Goal: Task Accomplishment & Management: Use online tool/utility

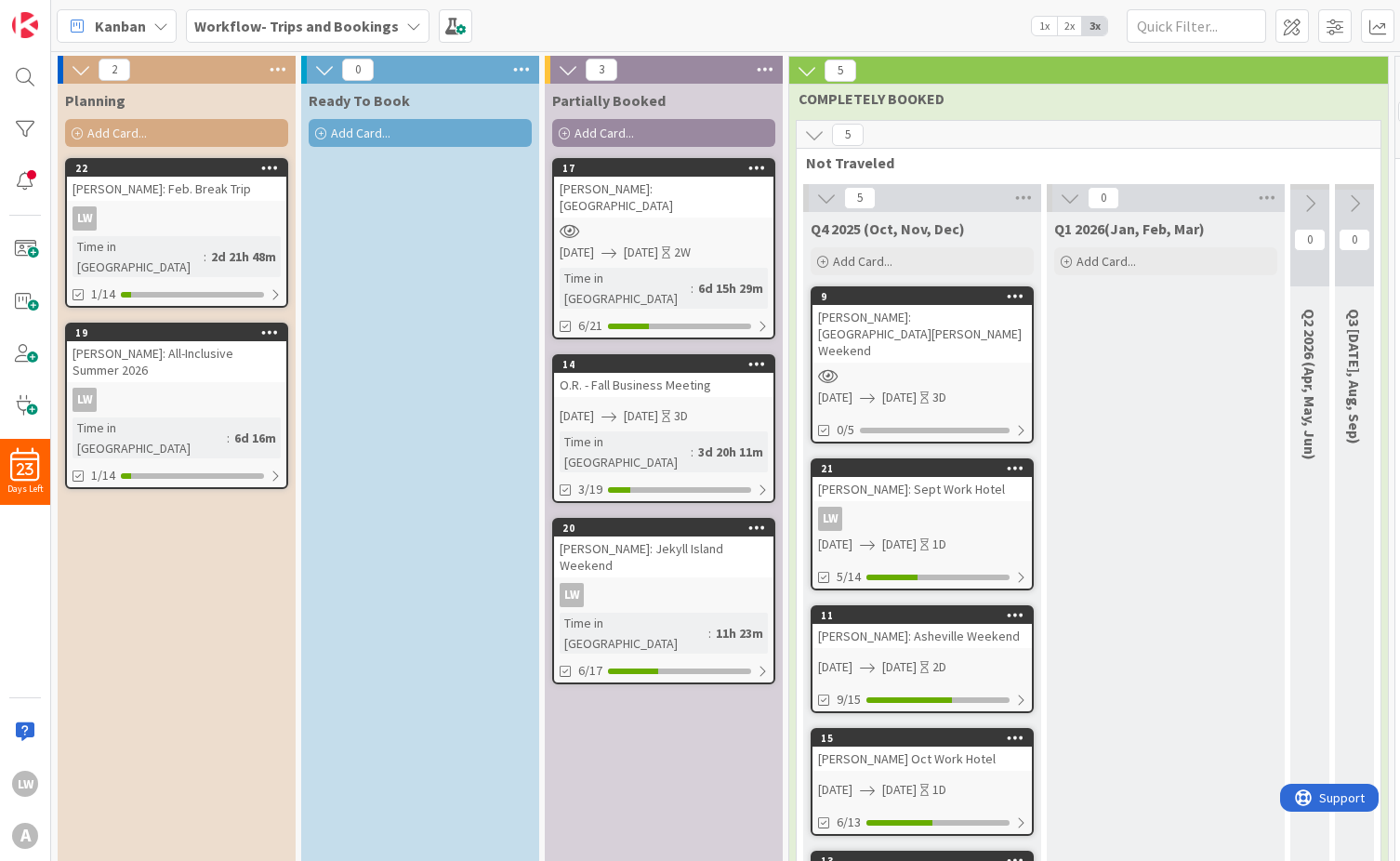
click at [128, 127] on span "Add Card..." at bounding box center [117, 133] width 60 height 17
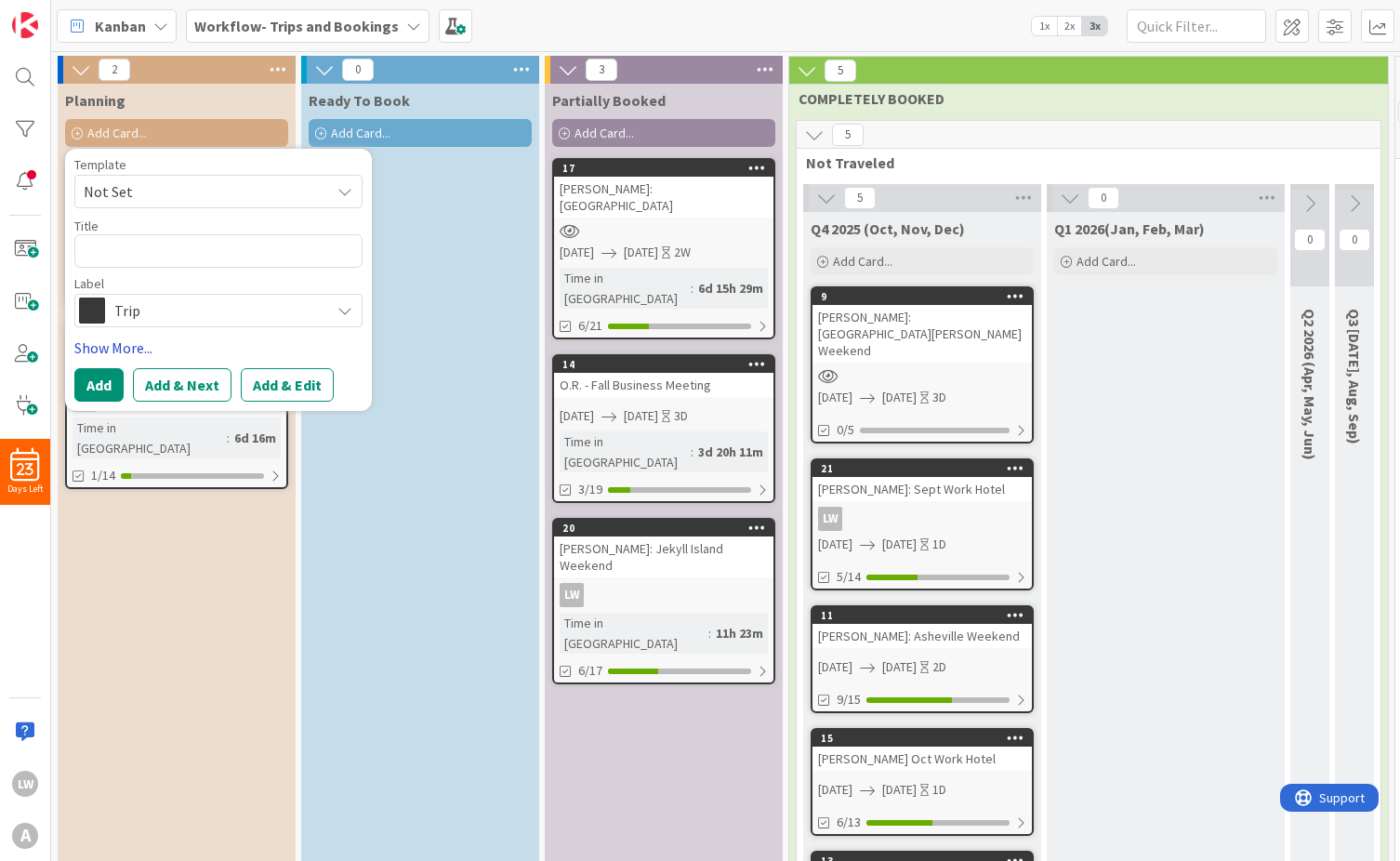
click at [140, 348] on link "Show More..." at bounding box center [218, 348] width 288 height 23
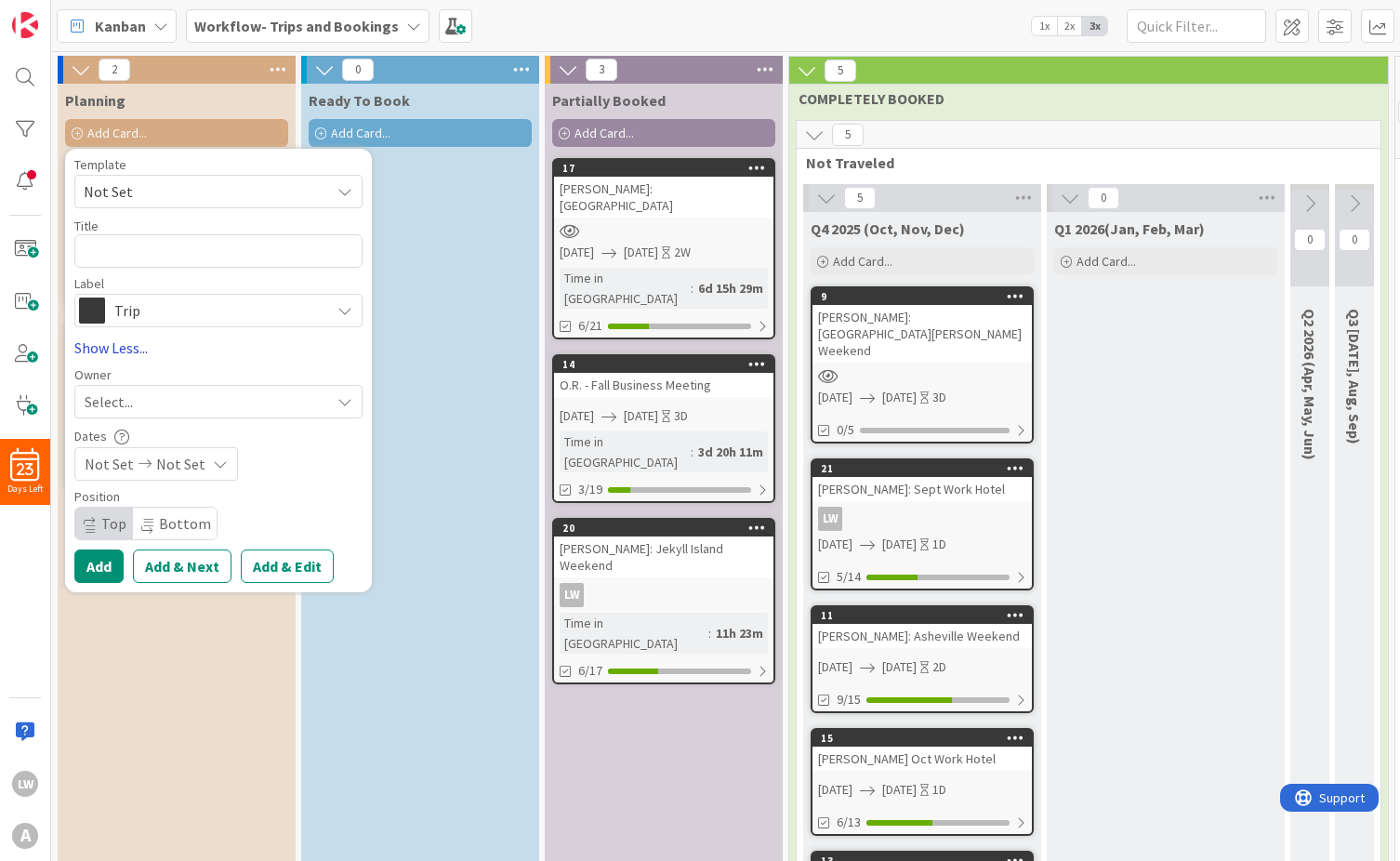
click at [140, 348] on link "Show Less..." at bounding box center [218, 348] width 288 height 23
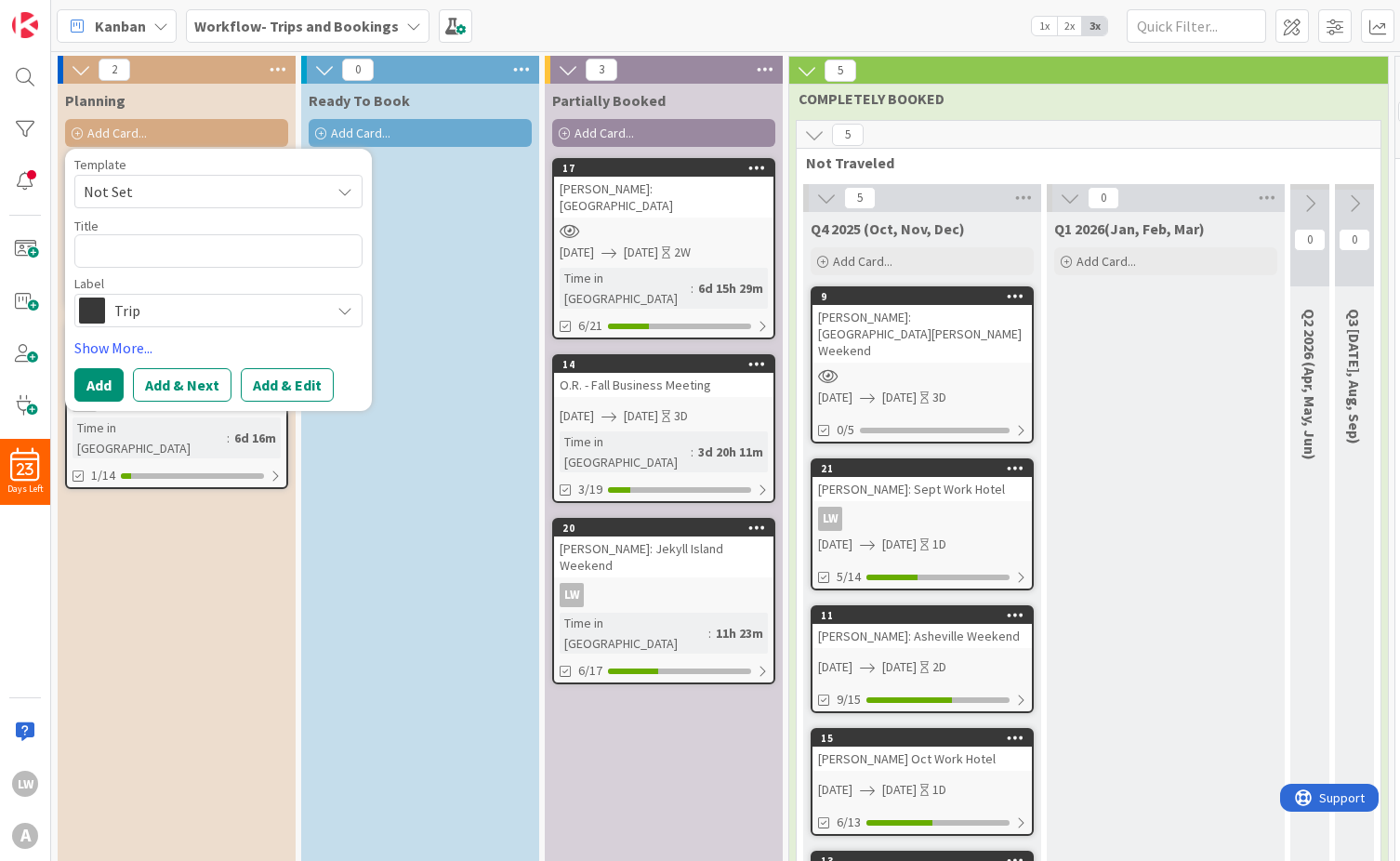
click at [169, 189] on span "Not Set" at bounding box center [200, 192] width 232 height 25
click at [154, 309] on link "Edit Card Templates" at bounding box center [141, 312] width 130 height 33
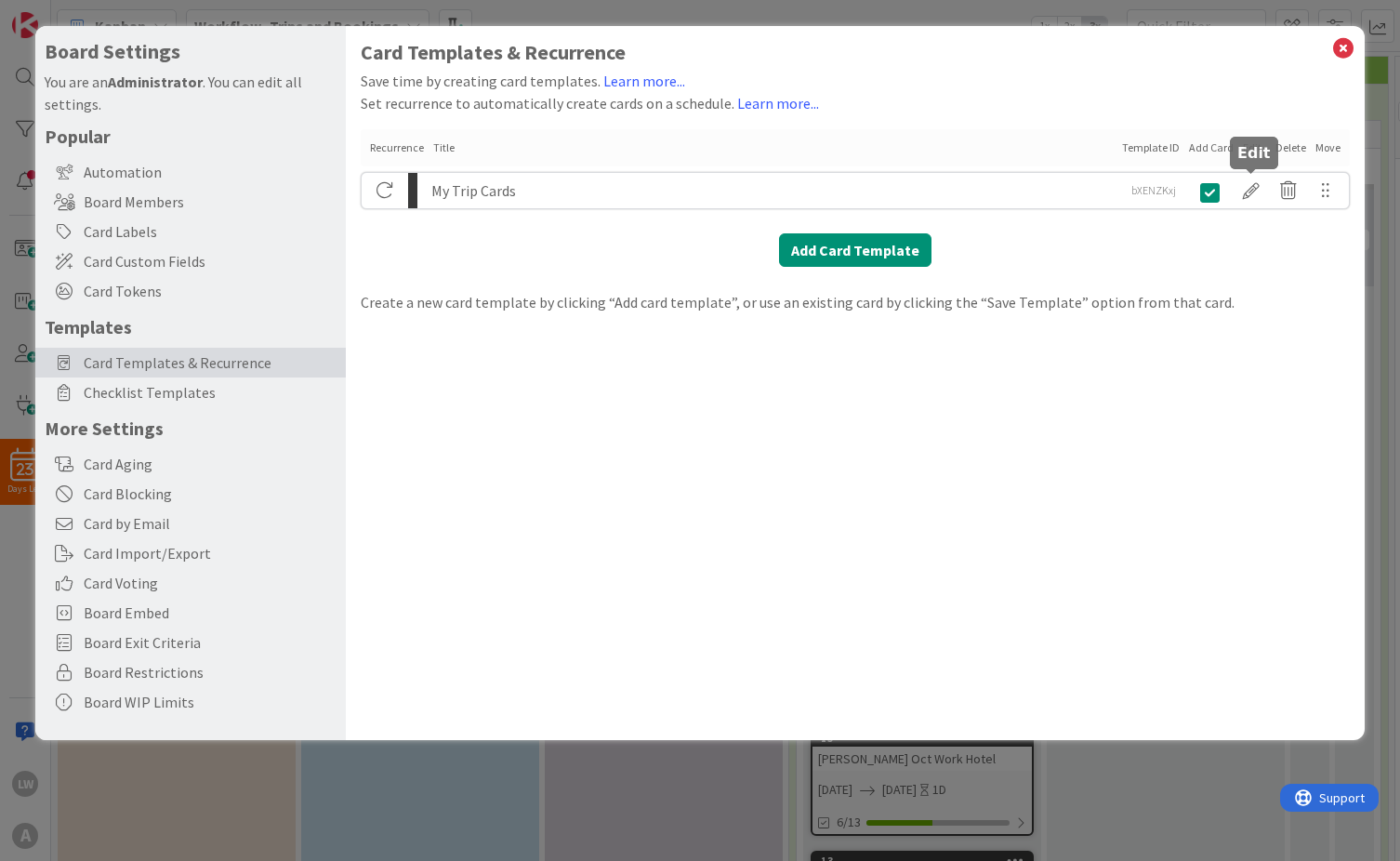
click at [1258, 187] on div at bounding box center [1251, 190] width 37 height 31
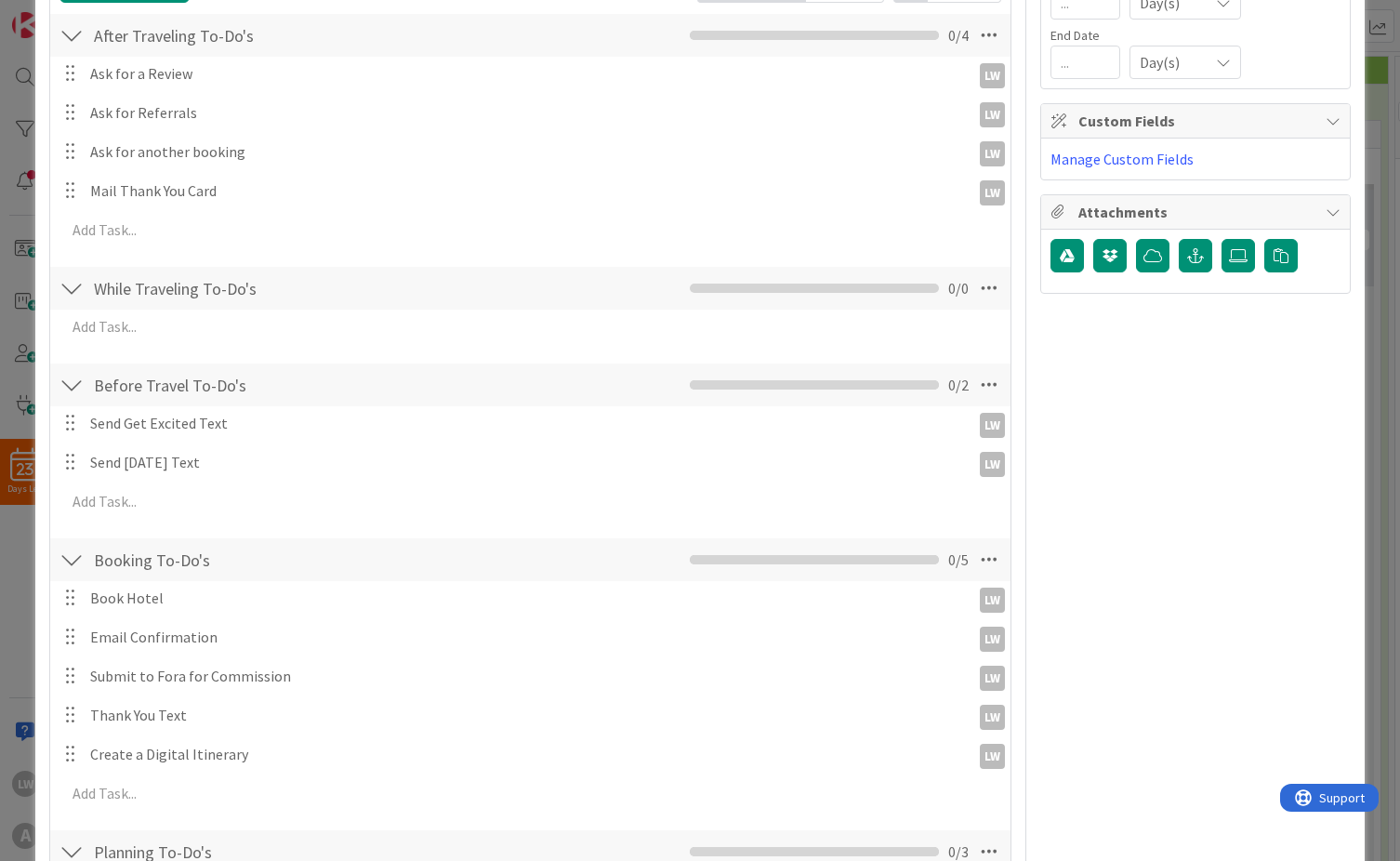
scroll to position [684, 0]
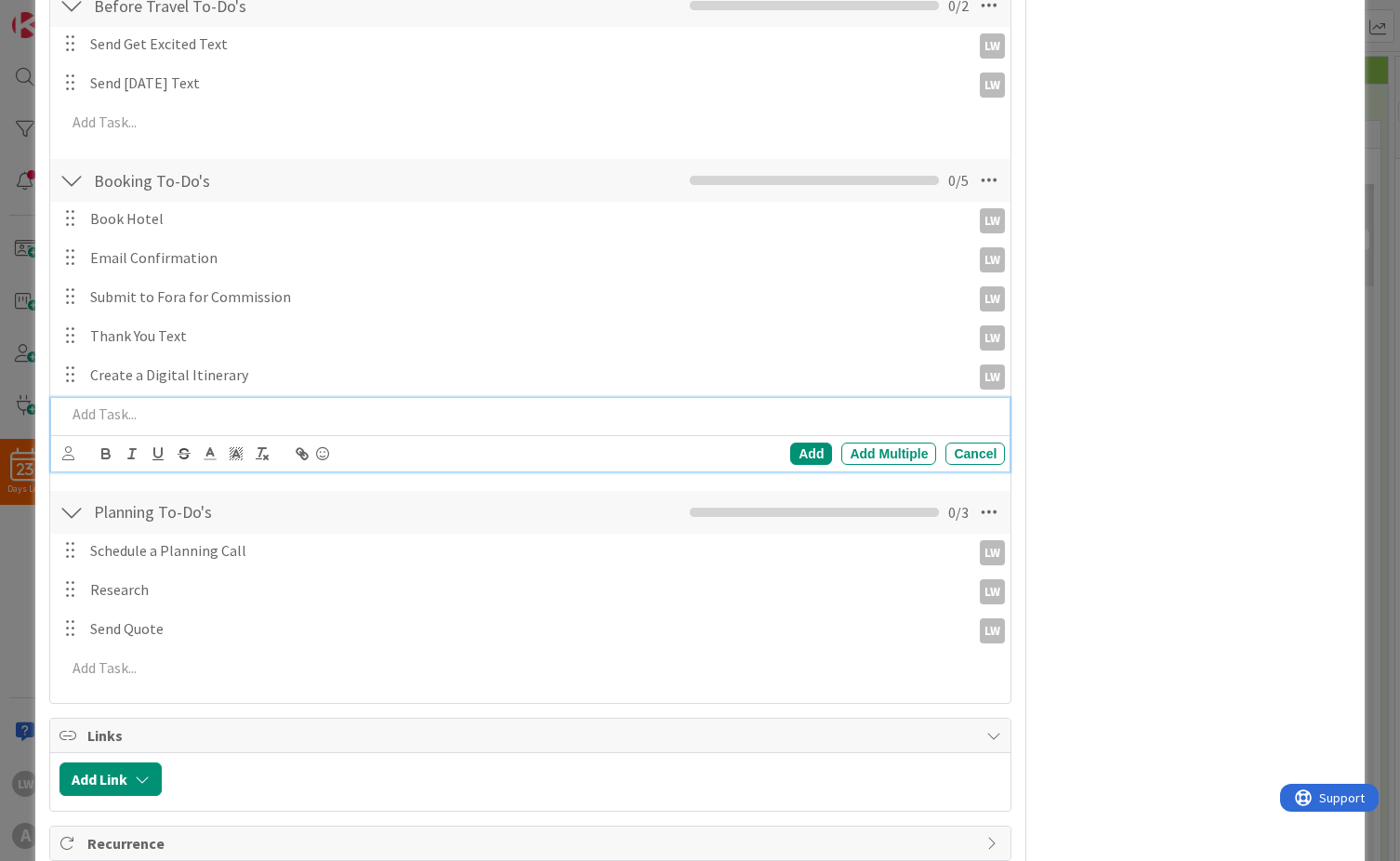
click at [137, 412] on p at bounding box center [532, 414] width 932 height 22
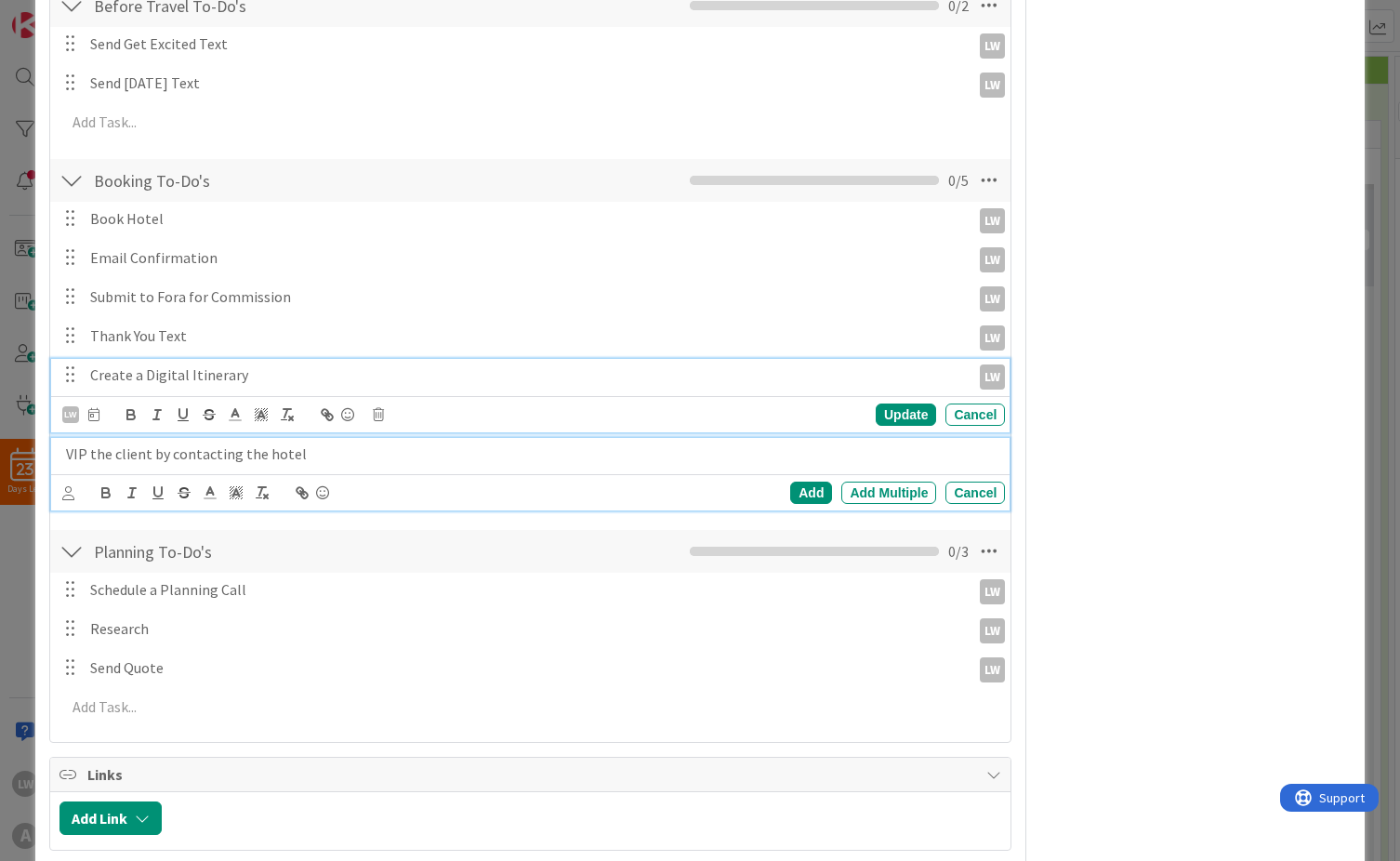
click at [438, 381] on div "Create a Digital Itinerary LW LW Update Cancel" at bounding box center [531, 396] width 960 height 74
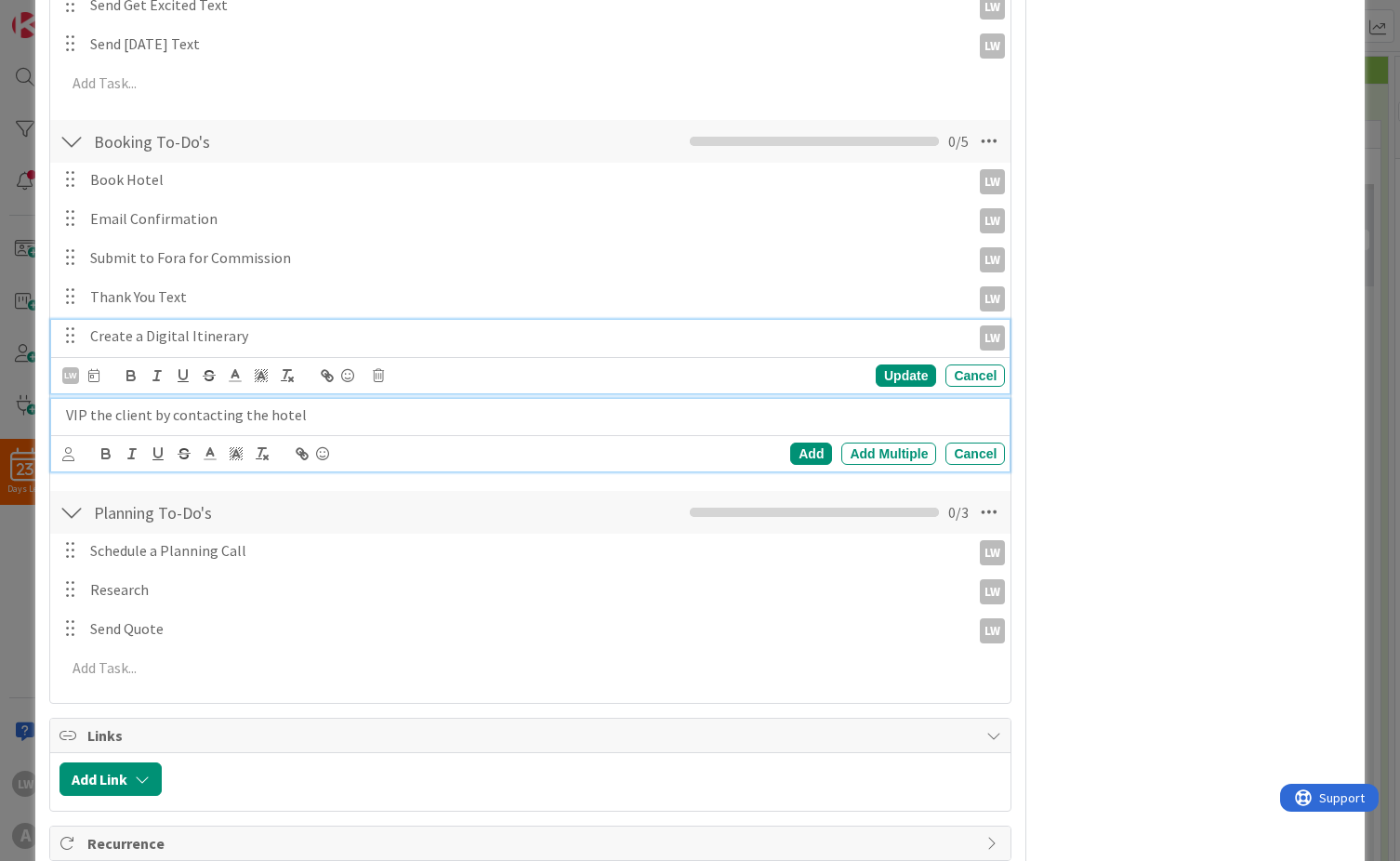
click at [410, 405] on p "VIP the client by contacting the hotel" at bounding box center [532, 415] width 932 height 22
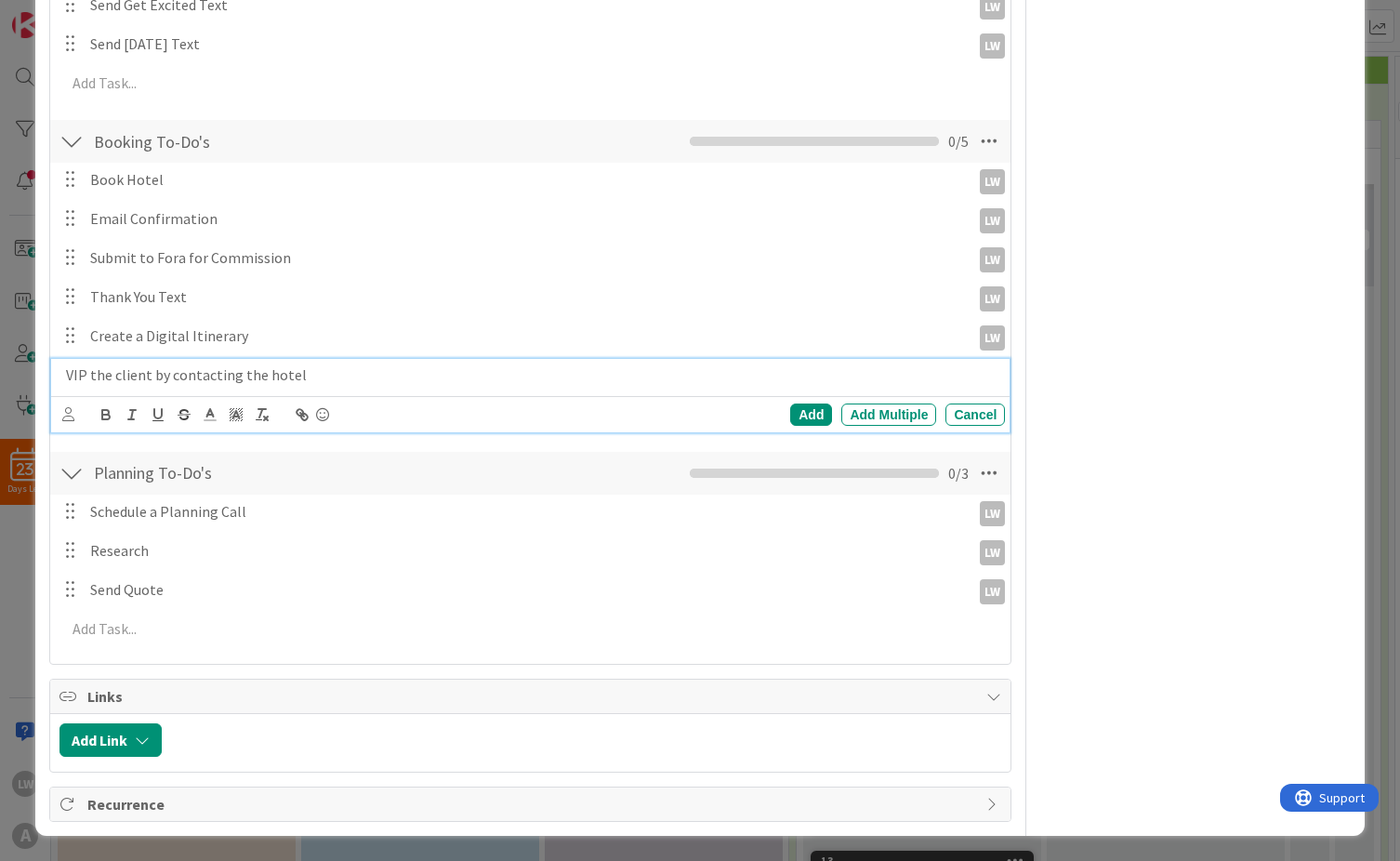
scroll to position [684, 0]
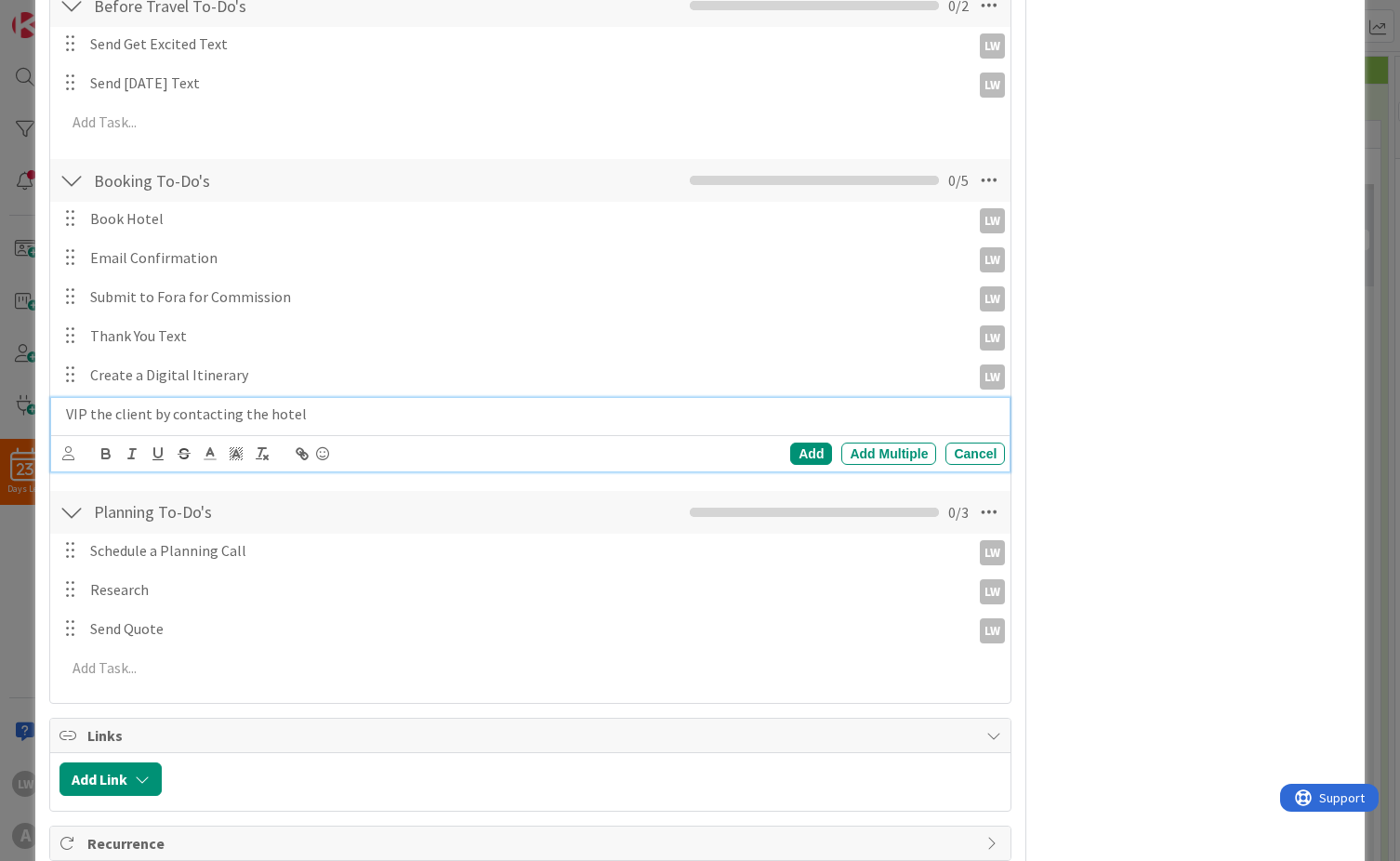
click at [57, 456] on div "Add Add Multiple Cancel" at bounding box center [531, 454] width 960 height 36
click at [70, 452] on icon at bounding box center [68, 453] width 12 height 14
click at [117, 536] on div "LW" at bounding box center [108, 535] width 24 height 24
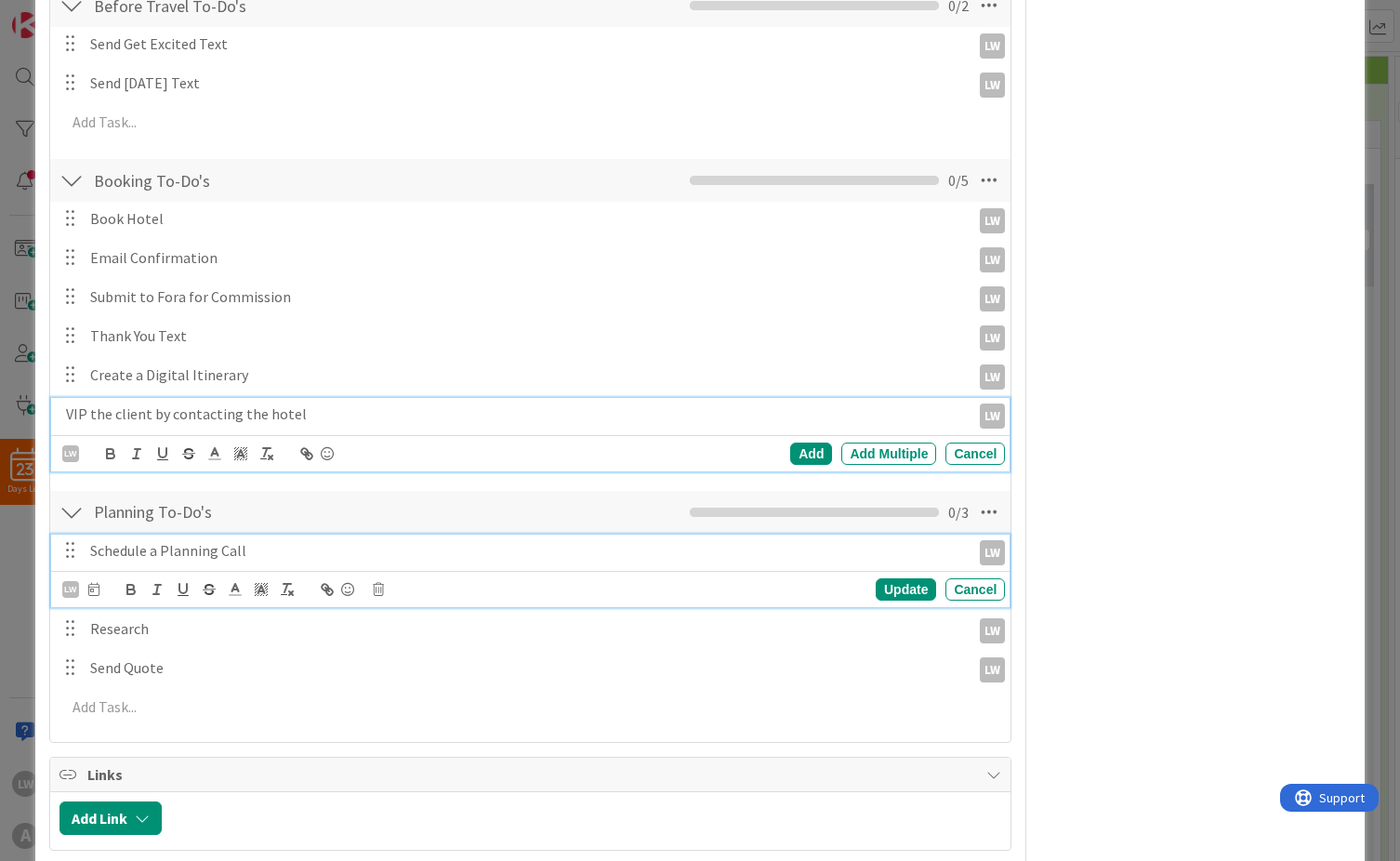
click at [459, 553] on p "Schedule a Planning Call" at bounding box center [526, 551] width 873 height 22
click at [306, 451] on div "VIP the client by contacting the hotel LW LW LW Laura Wells Add Add Multiple Ca…" at bounding box center [531, 435] width 960 height 74
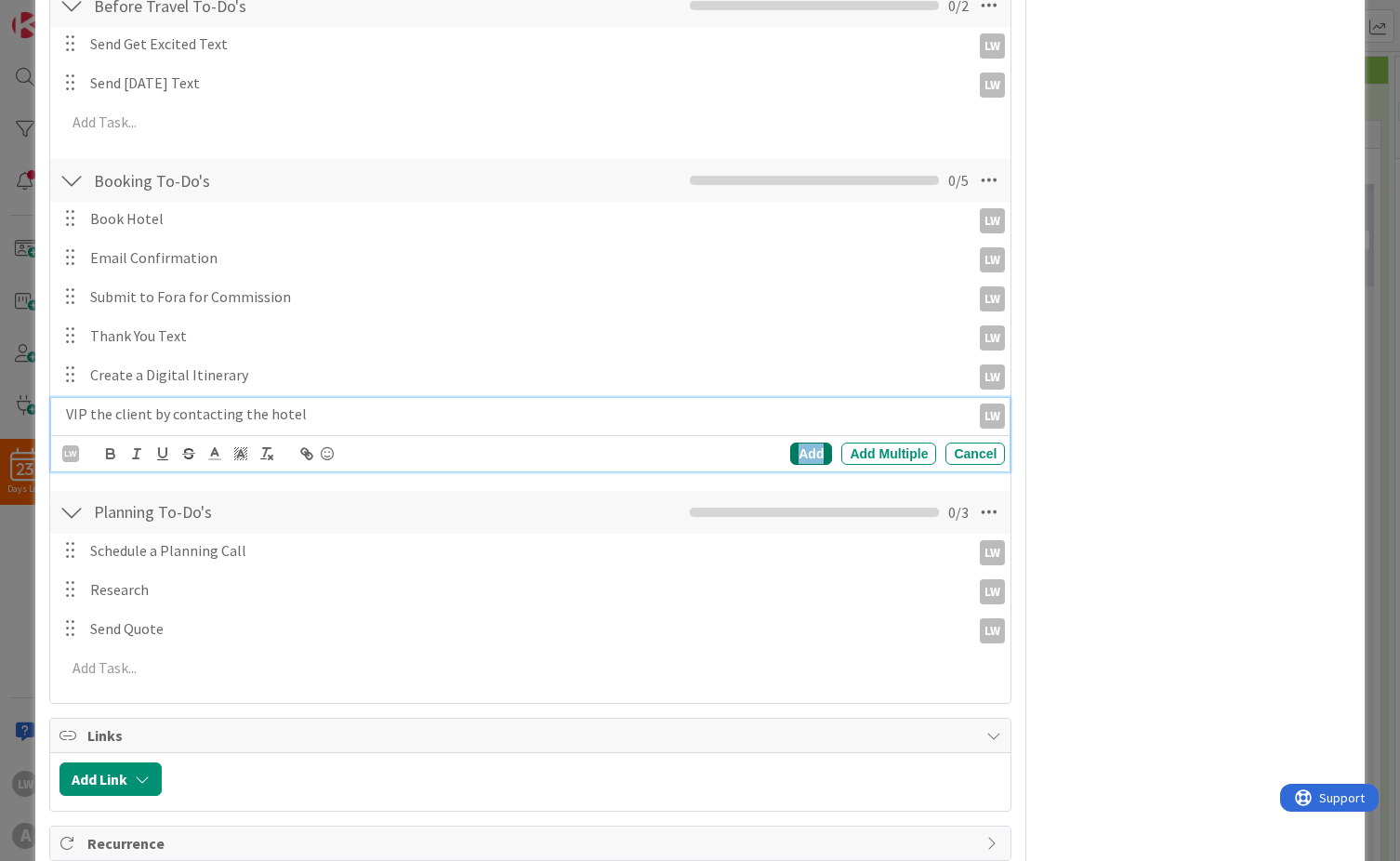
click at [791, 454] on div "Add" at bounding box center [811, 454] width 42 height 23
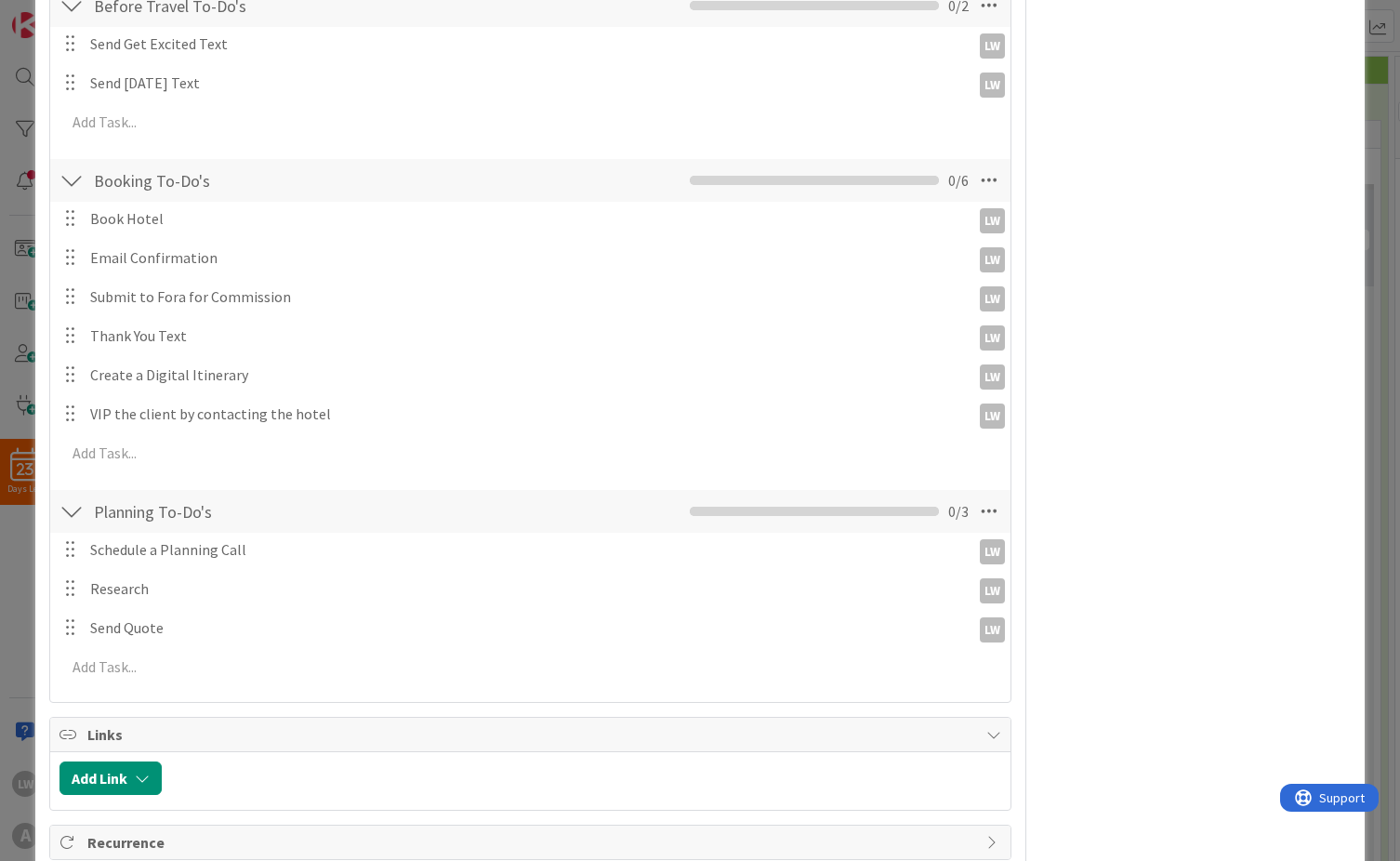
scroll to position [0, 0]
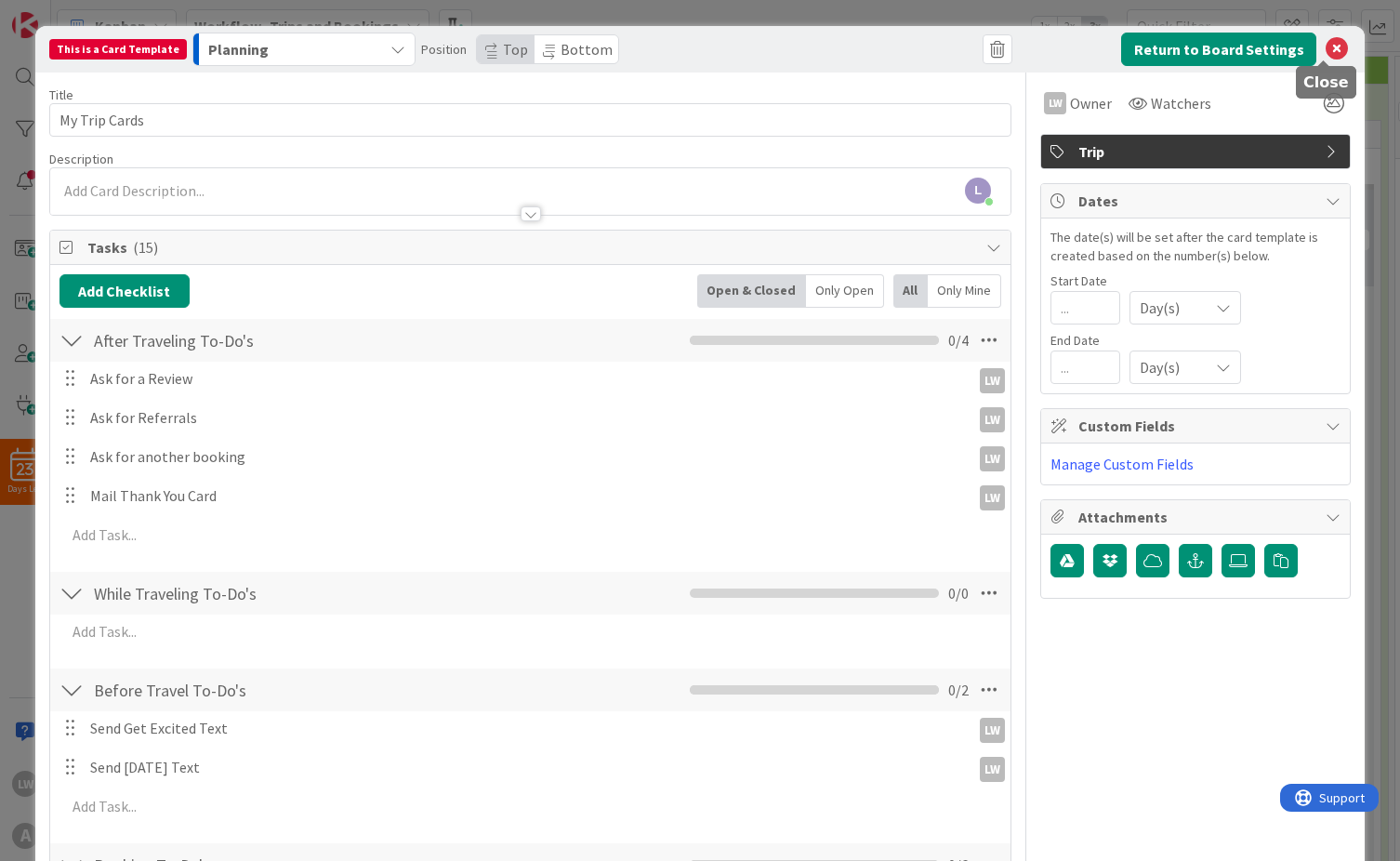
click at [1328, 43] on icon at bounding box center [1337, 49] width 23 height 23
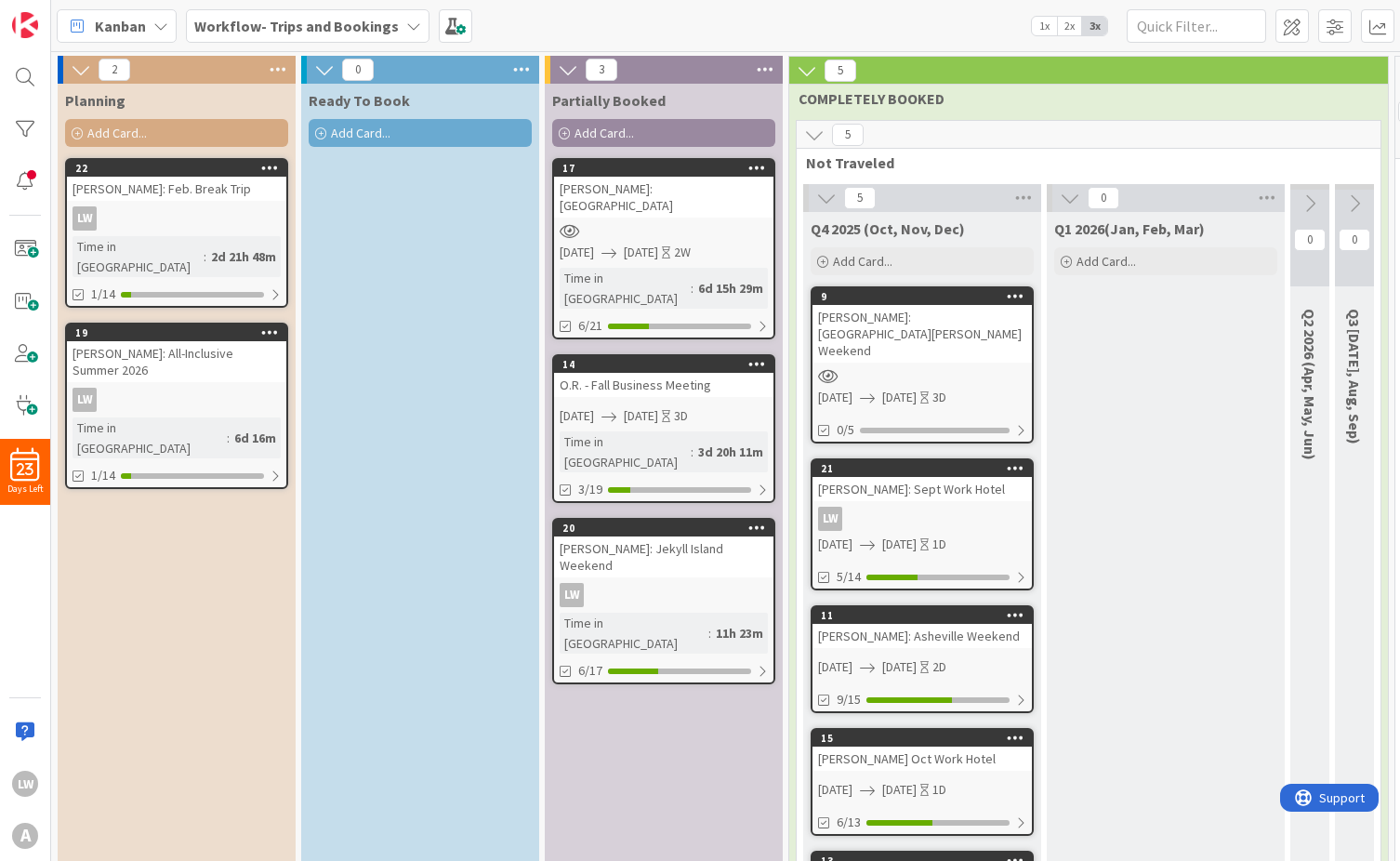
click at [134, 129] on span "Add Card..." at bounding box center [117, 133] width 60 height 17
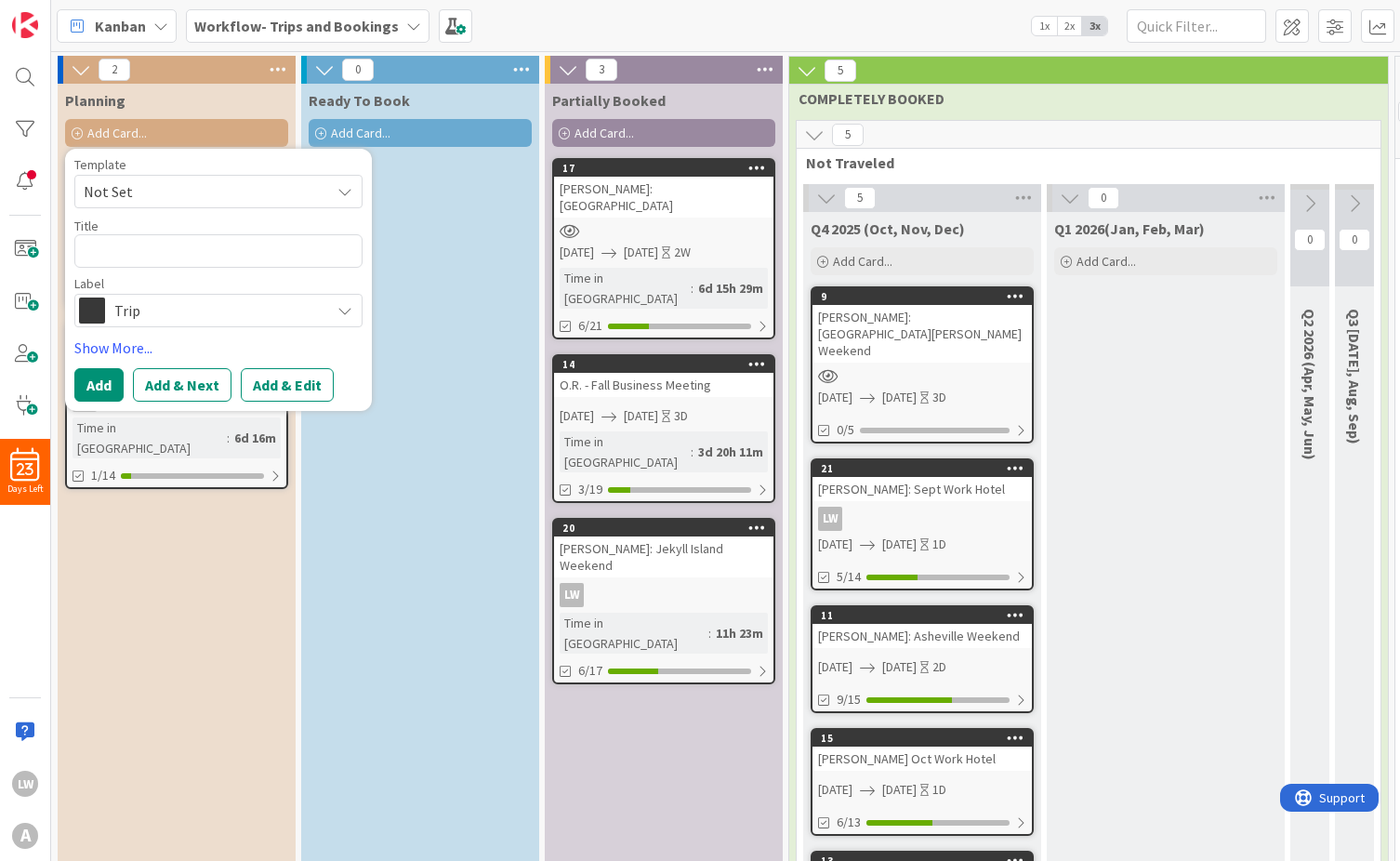
click at [162, 193] on span "Not Set" at bounding box center [200, 192] width 232 height 25
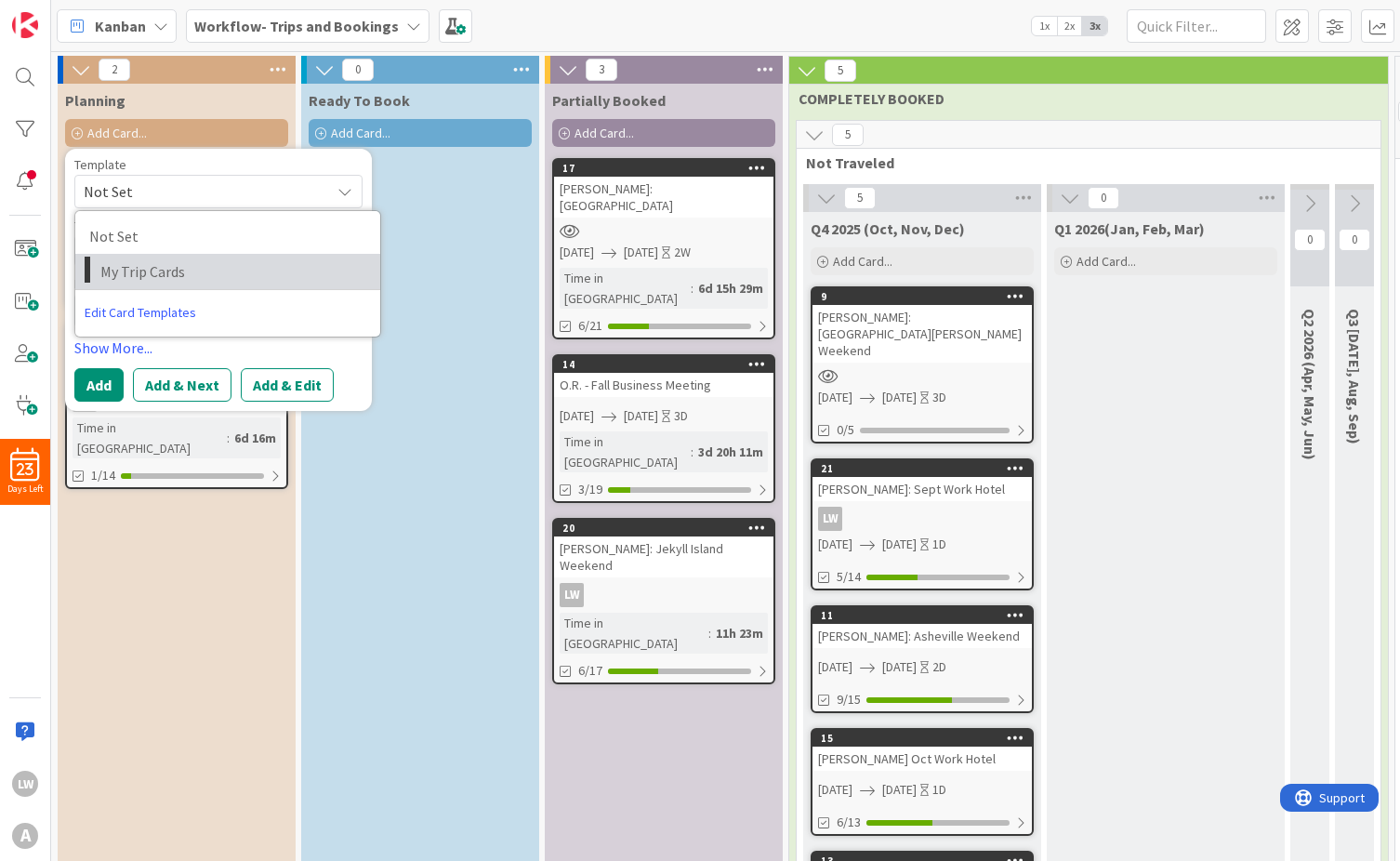
click at [162, 271] on span "My Trip Cards" at bounding box center [232, 272] width 265 height 25
type textarea "x"
type textarea "My Trip Cards"
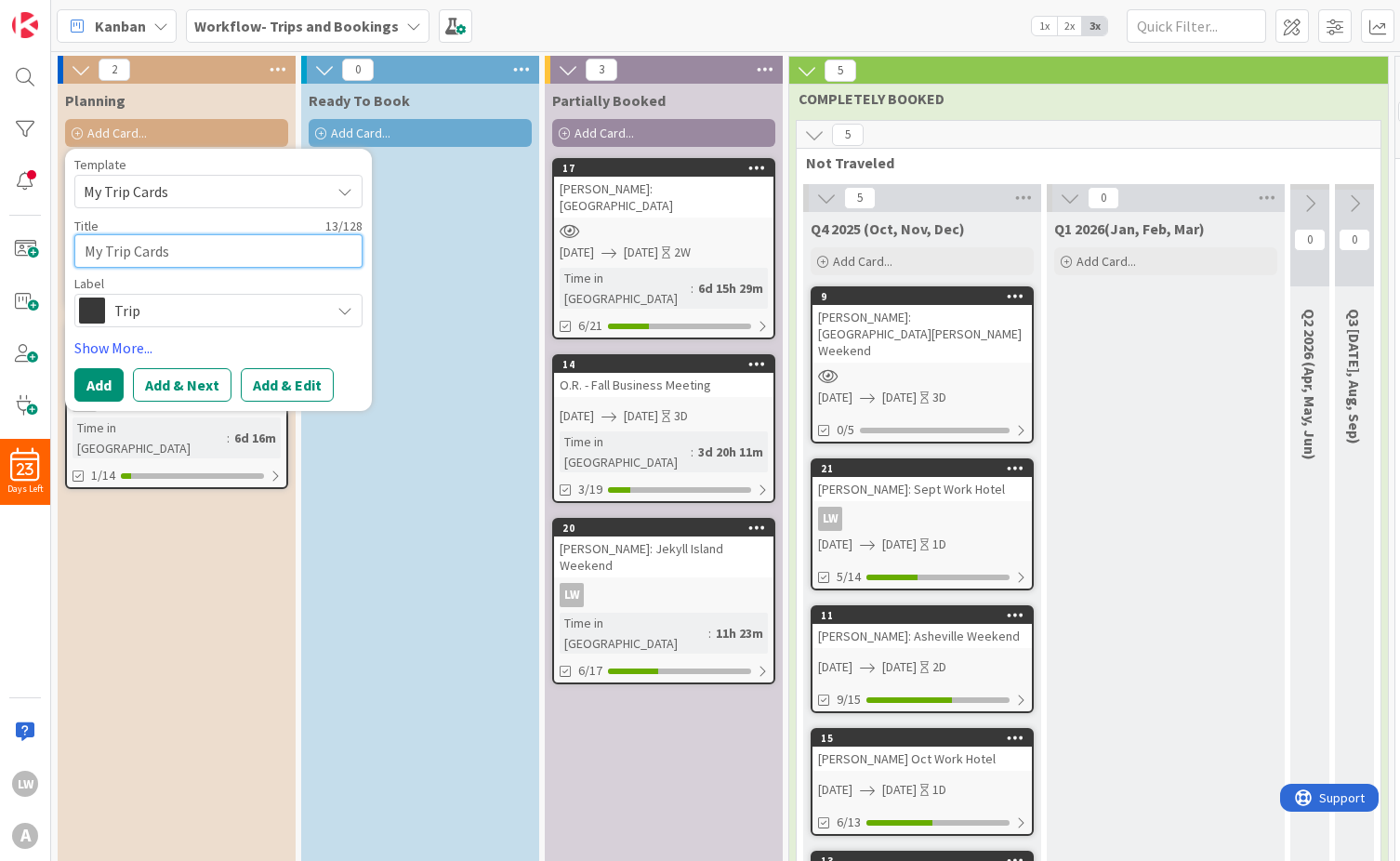
click at [172, 255] on textarea "My Trip Cards" at bounding box center [218, 250] width 288 height 33
drag, startPoint x: 178, startPoint y: 250, endPoint x: 77, endPoint y: 254, distance: 101.1
click at [77, 254] on textarea "My Trip Cards" at bounding box center [218, 250] width 288 height 33
type textarea "x"
type textarea "C"
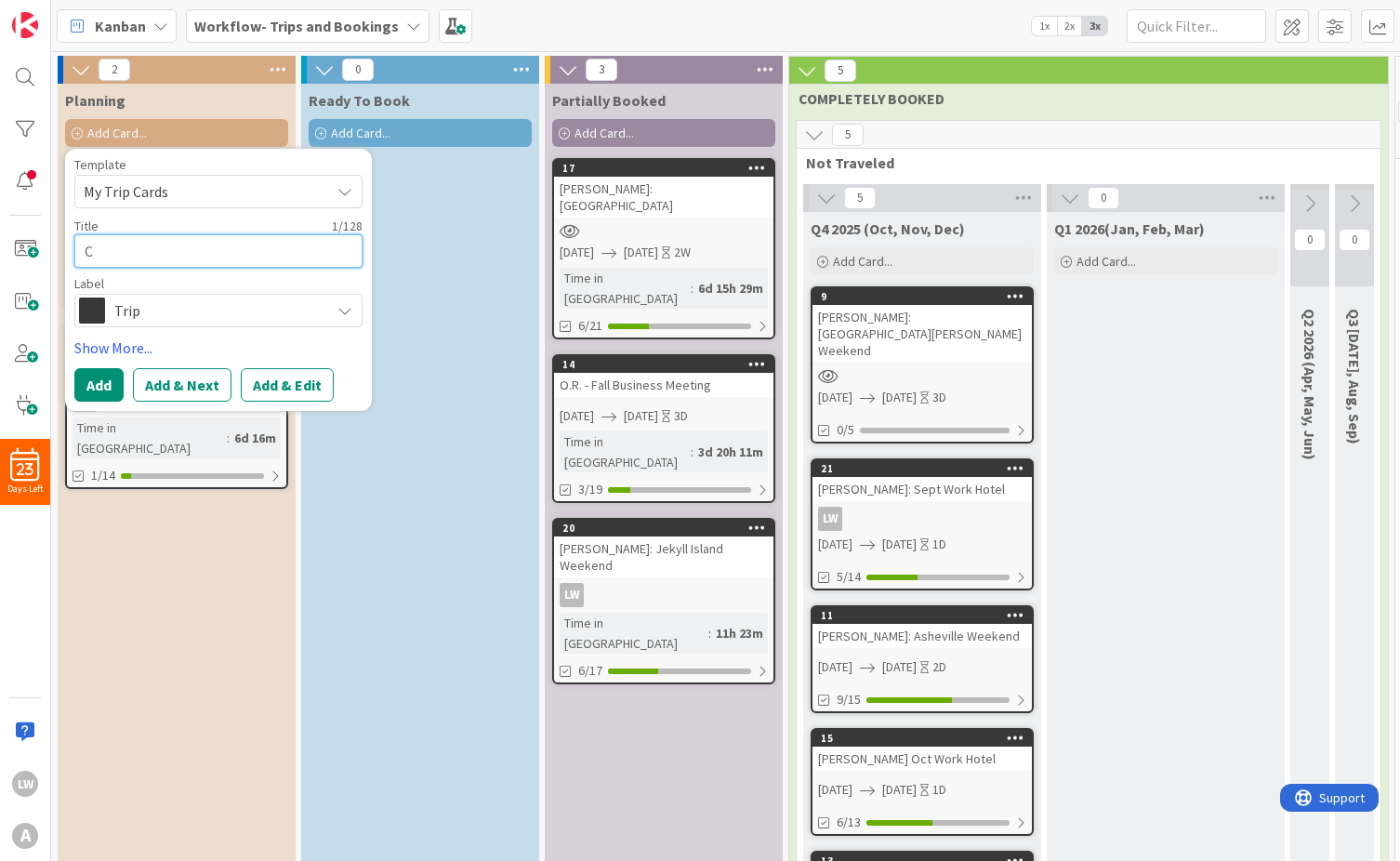
type textarea "x"
type textarea "CR"
type textarea "x"
type textarea "CRO"
type textarea "x"
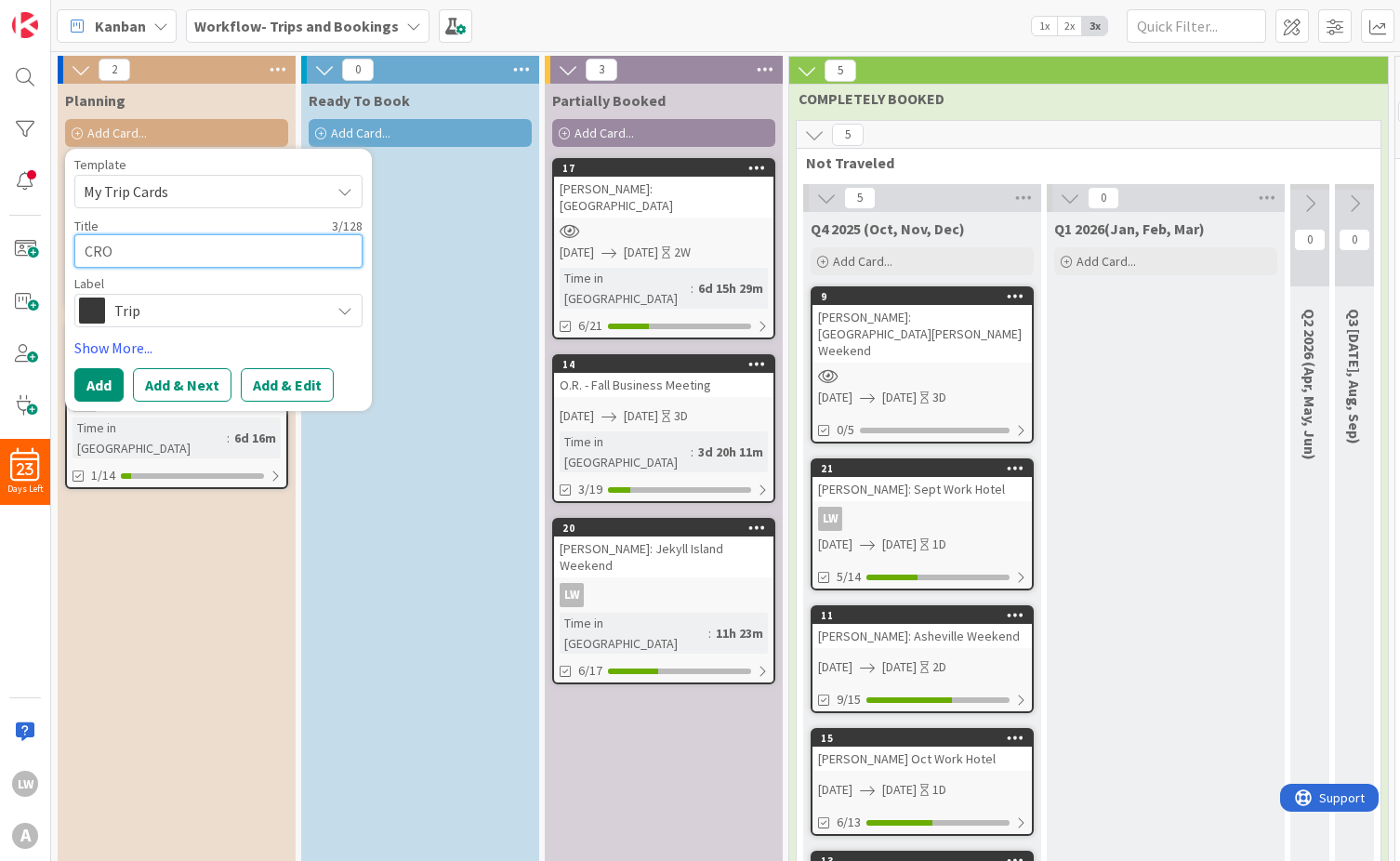
type textarea "CROU"
type textarea "x"
type textarea "CROUC"
type textarea "x"
type textarea "CROUCH"
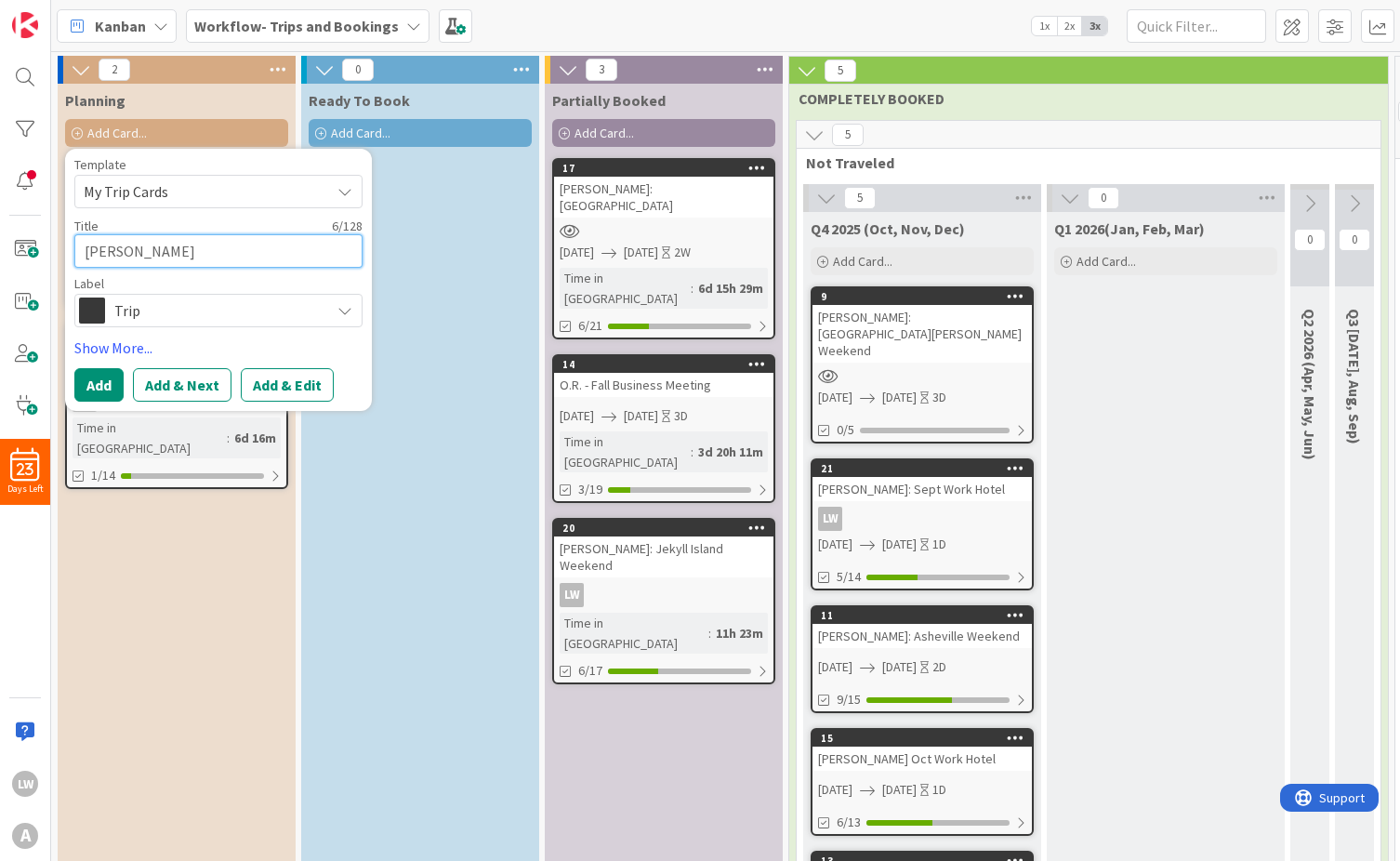
type textarea "x"
type textarea "CROUCH:"
type textarea "x"
type textarea "CROUCH: R"
type textarea "x"
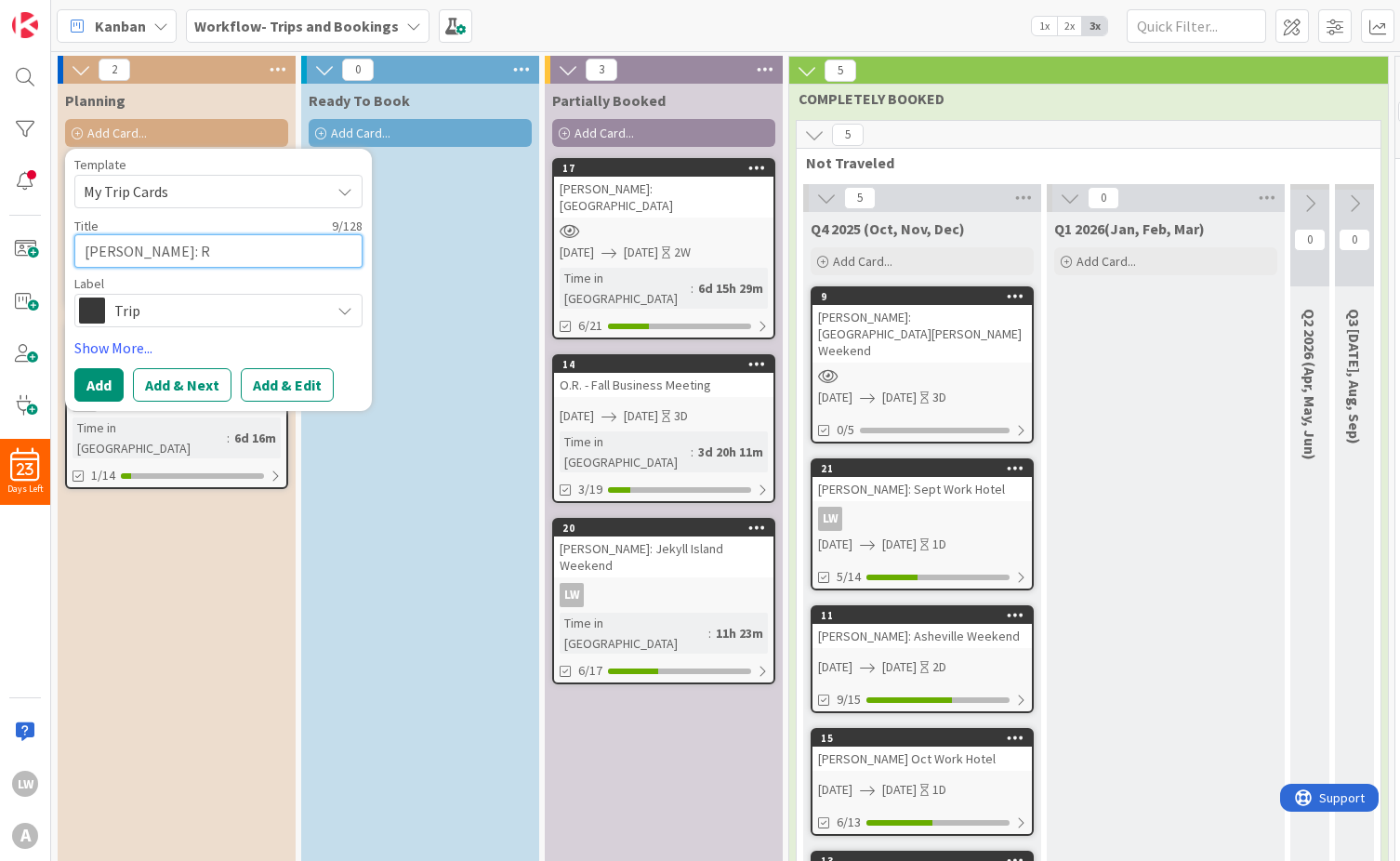
type textarea "CROUCH: Re"
type textarea "x"
type textarea "CROUCH: Ren"
type textarea "x"
type textarea "CROUCH: Rent"
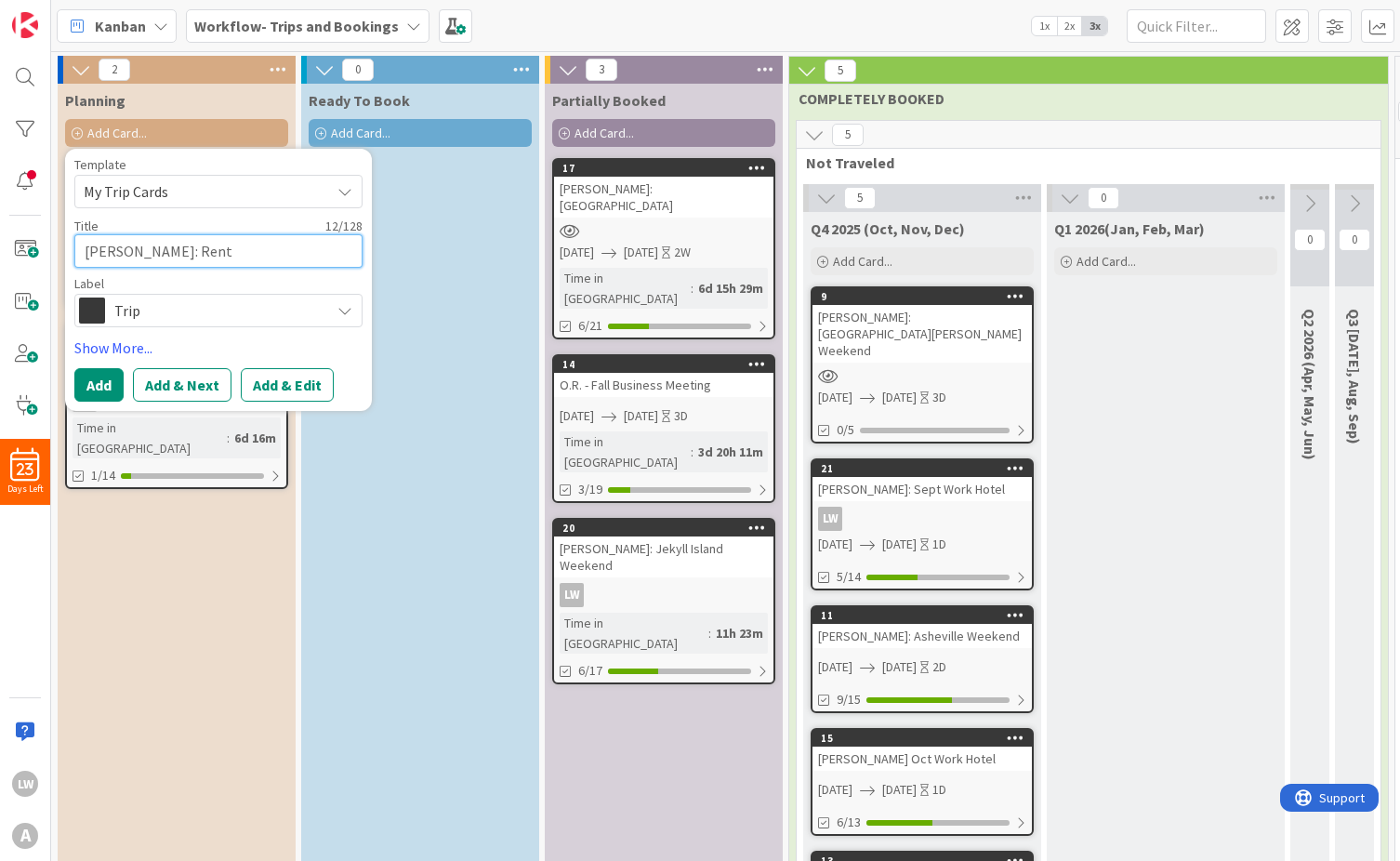
type textarea "x"
type textarea "CROUCH: Renta"
type textarea "x"
type textarea "CROUCH: Rental"
type textarea "x"
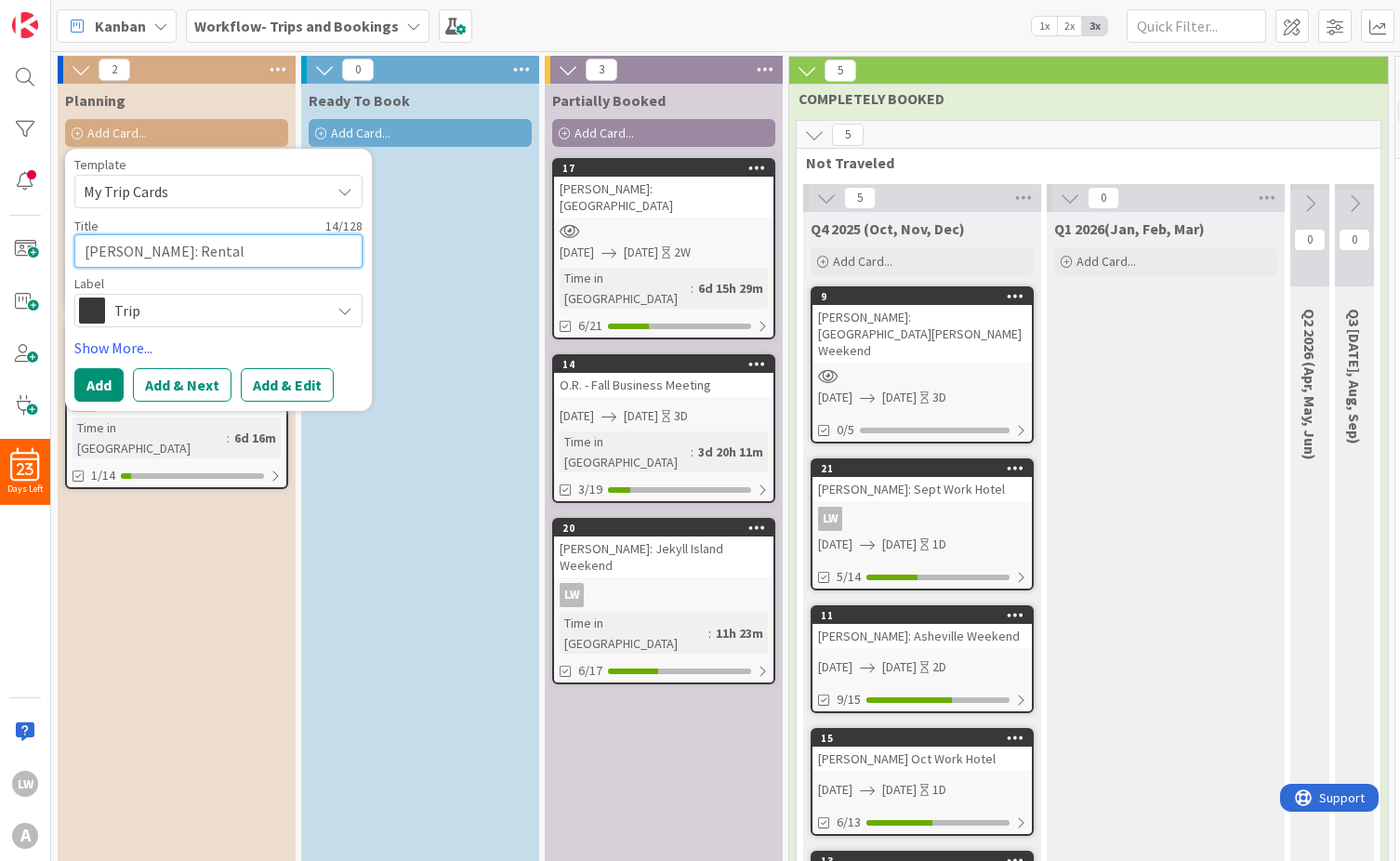
type textarea "CROUCH: Rental"
type textarea "x"
type textarea "CROUCH: Rental C"
type textarea "x"
type textarea "CROUCH: Rental Ca"
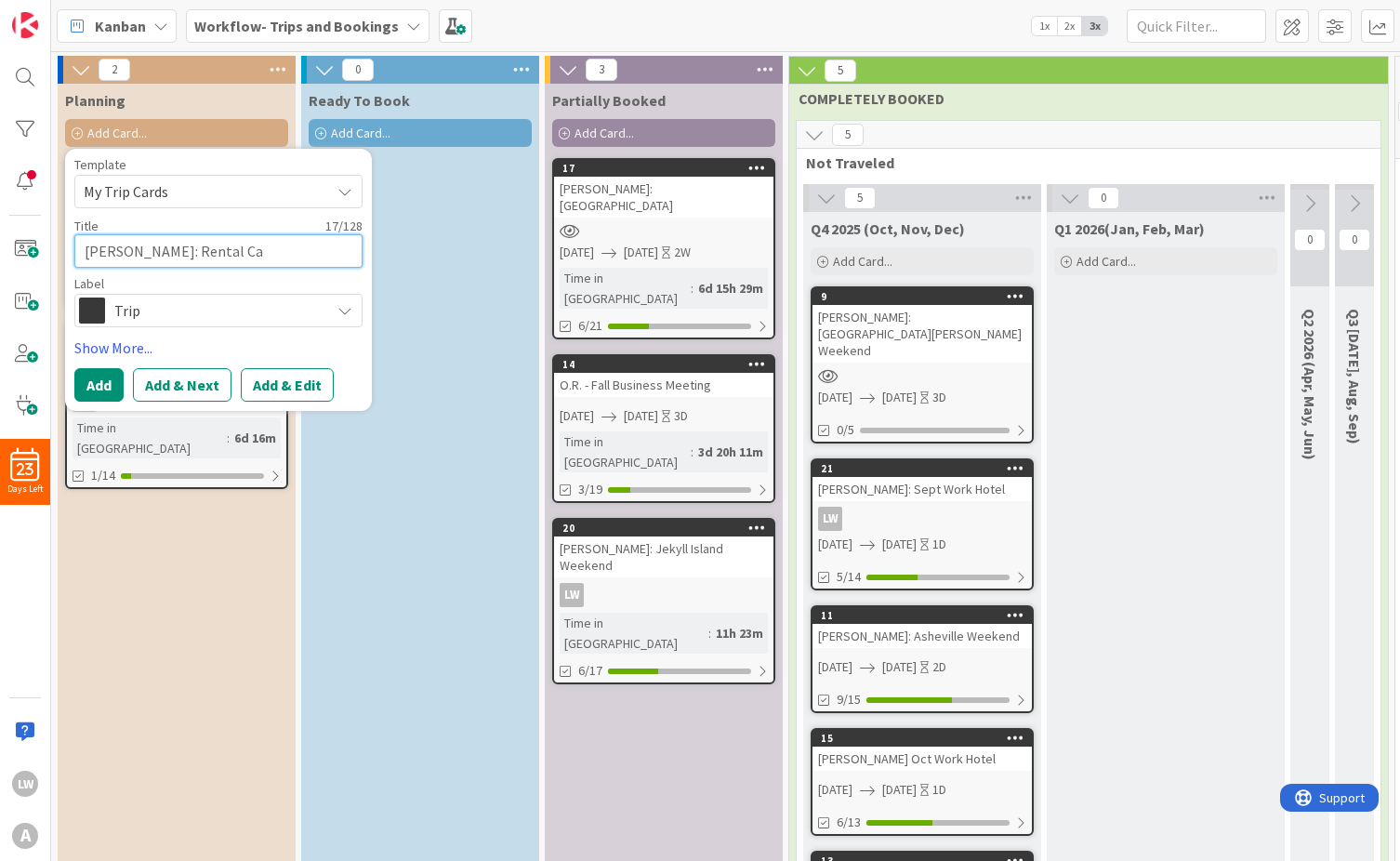
type textarea "x"
type textarea "CROUCH: Rental Car"
type textarea "x"
type textarea "CROUCH: Rental Car"
type textarea "x"
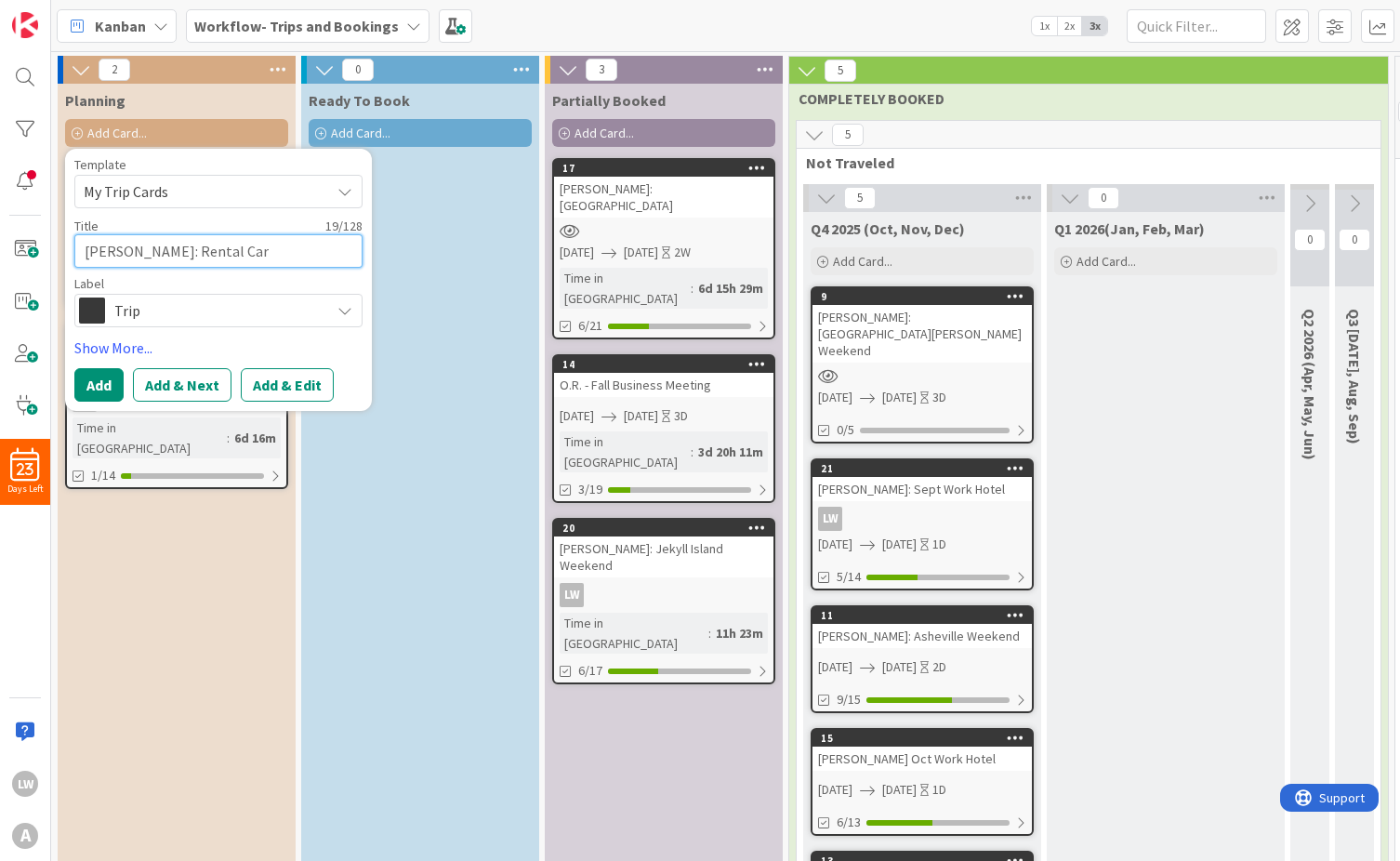
type textarea "CROUCH: Rental Car f"
type textarea "x"
type textarea "CROUCH: Rental Car fo"
type textarea "x"
type textarea "CROUCH: Rental Car for"
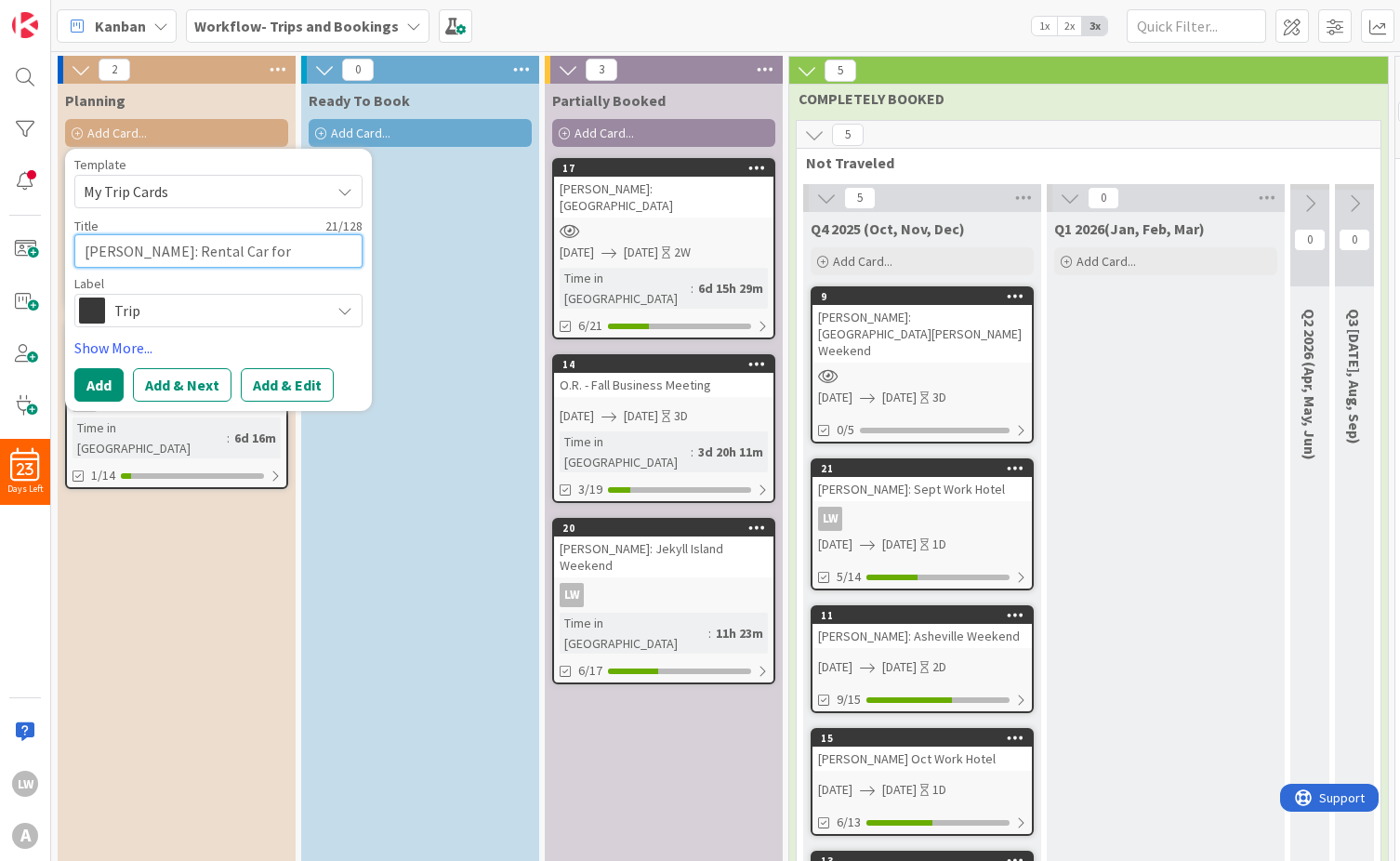
type textarea "x"
type textarea "CROUCH: Rental Car for"
type textarea "x"
type textarea "CROUCH: Rental Car for M"
type textarea "x"
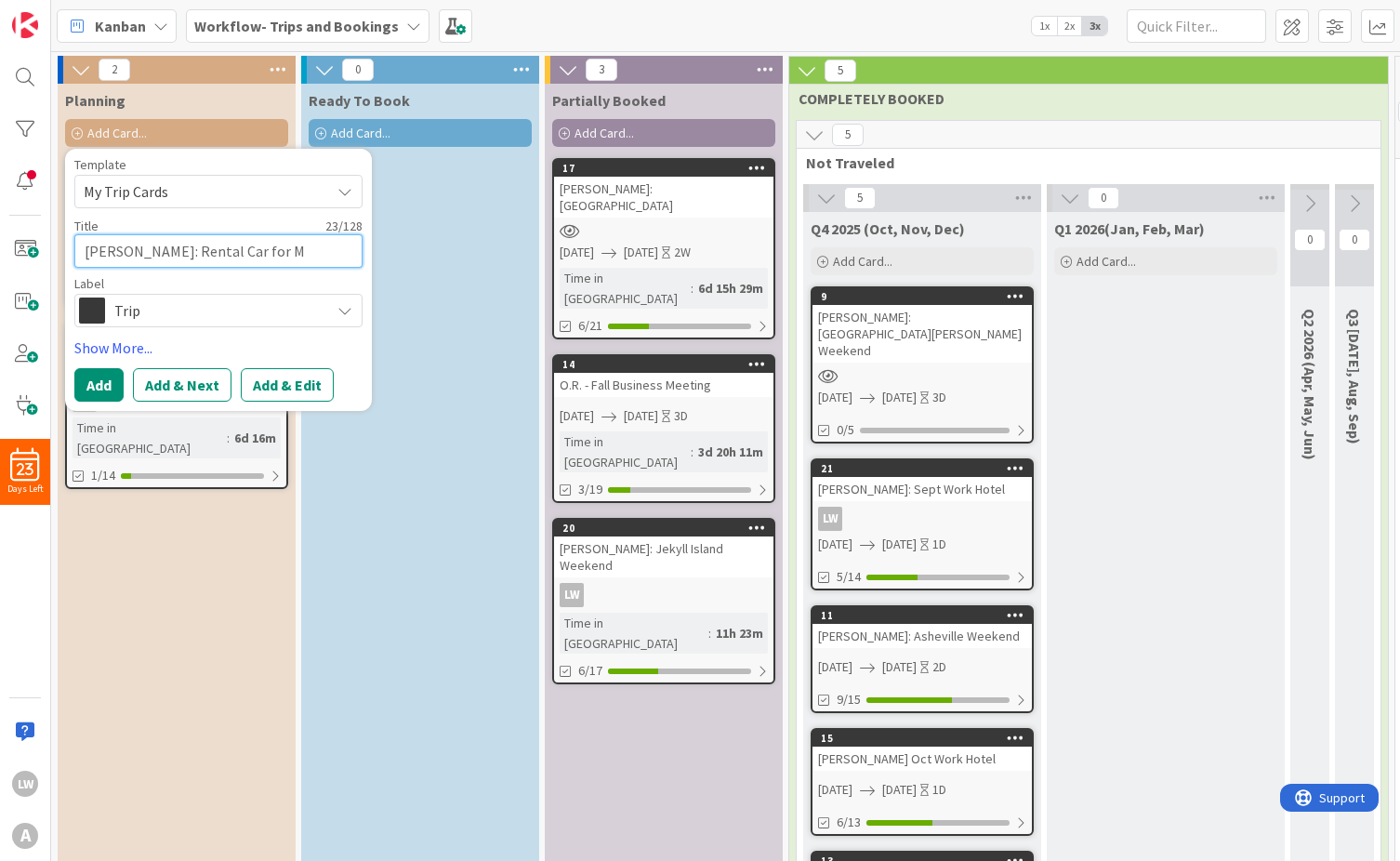
type textarea "CROUCH: Rental Car for Ma"
type textarea "x"
type textarea "CROUCH: Rental Car for Mar"
type textarea "x"
type textarea "CROUCH: Rental Car for Marc"
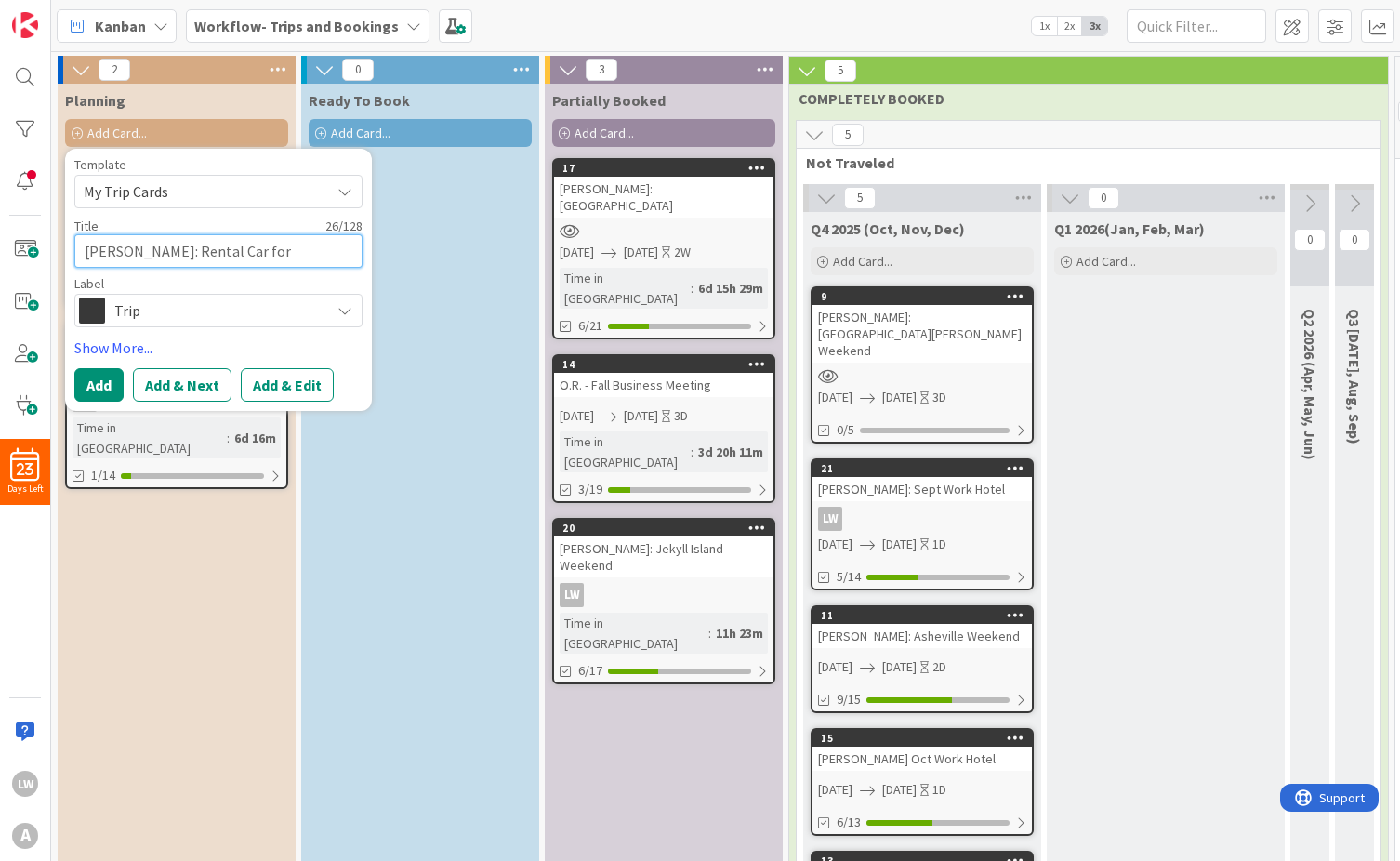
type textarea "x"
type textarea "CROUCH: Rental Car for March"
click at [98, 383] on button "Add" at bounding box center [99, 385] width 49 height 33
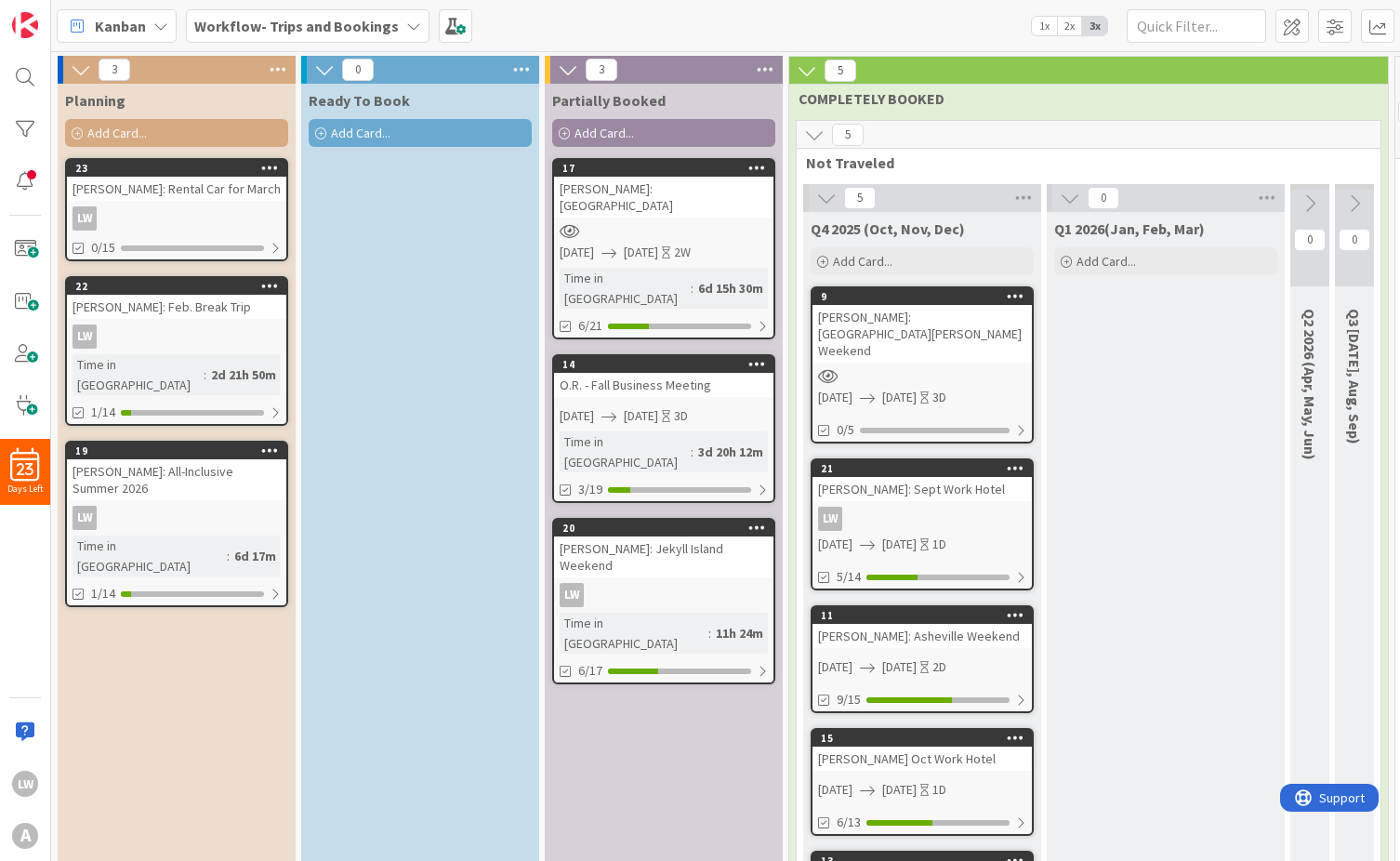
click at [265, 21] on b "Workflow- Trips and Bookings" at bounding box center [297, 26] width 205 height 19
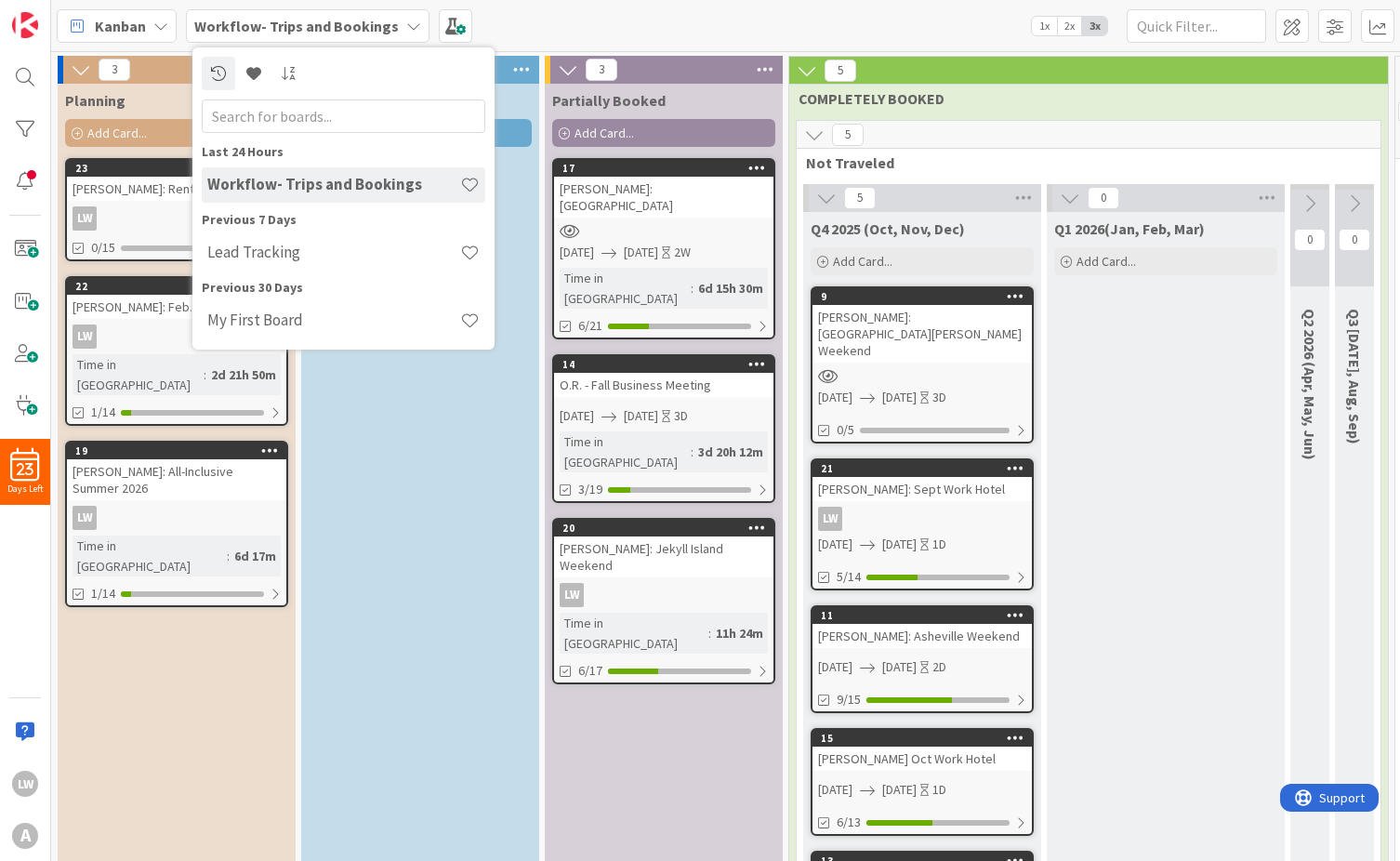
click at [141, 24] on span "Kanban" at bounding box center [120, 26] width 51 height 23
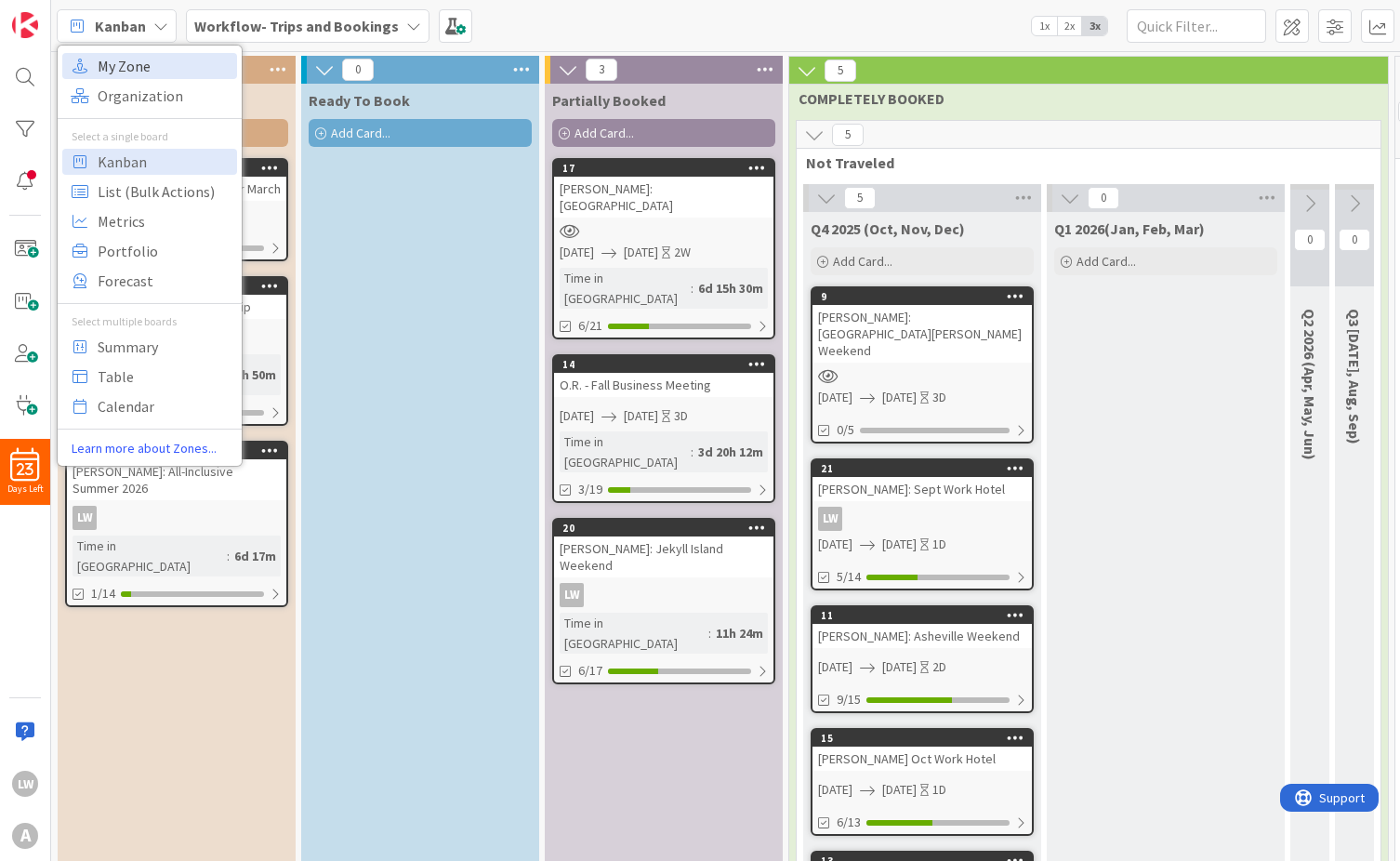
click at [144, 59] on span "My Zone" at bounding box center [164, 66] width 134 height 28
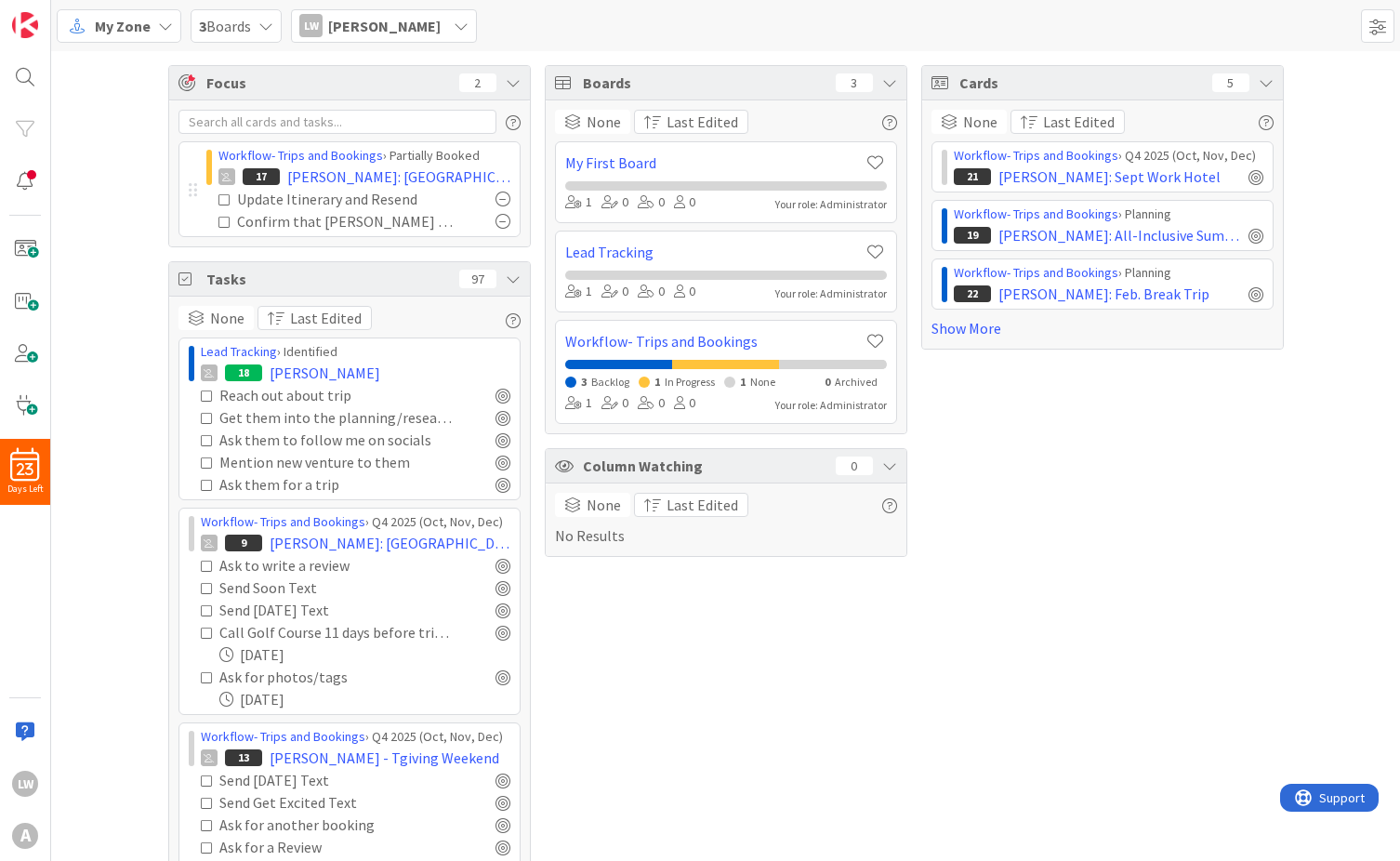
click at [309, 282] on span "Tasks" at bounding box center [328, 279] width 244 height 23
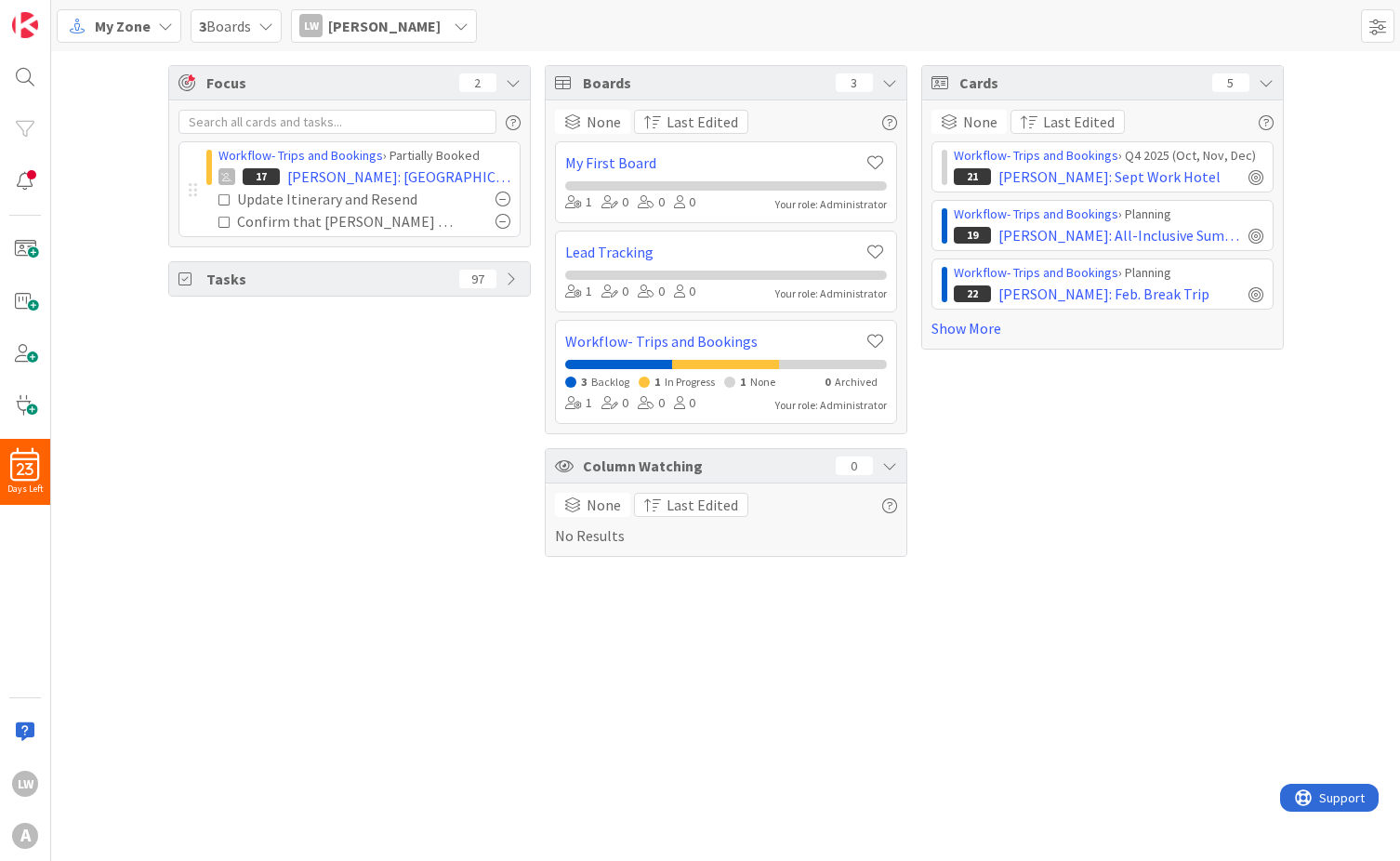
click at [309, 282] on span "Tasks" at bounding box center [328, 279] width 244 height 23
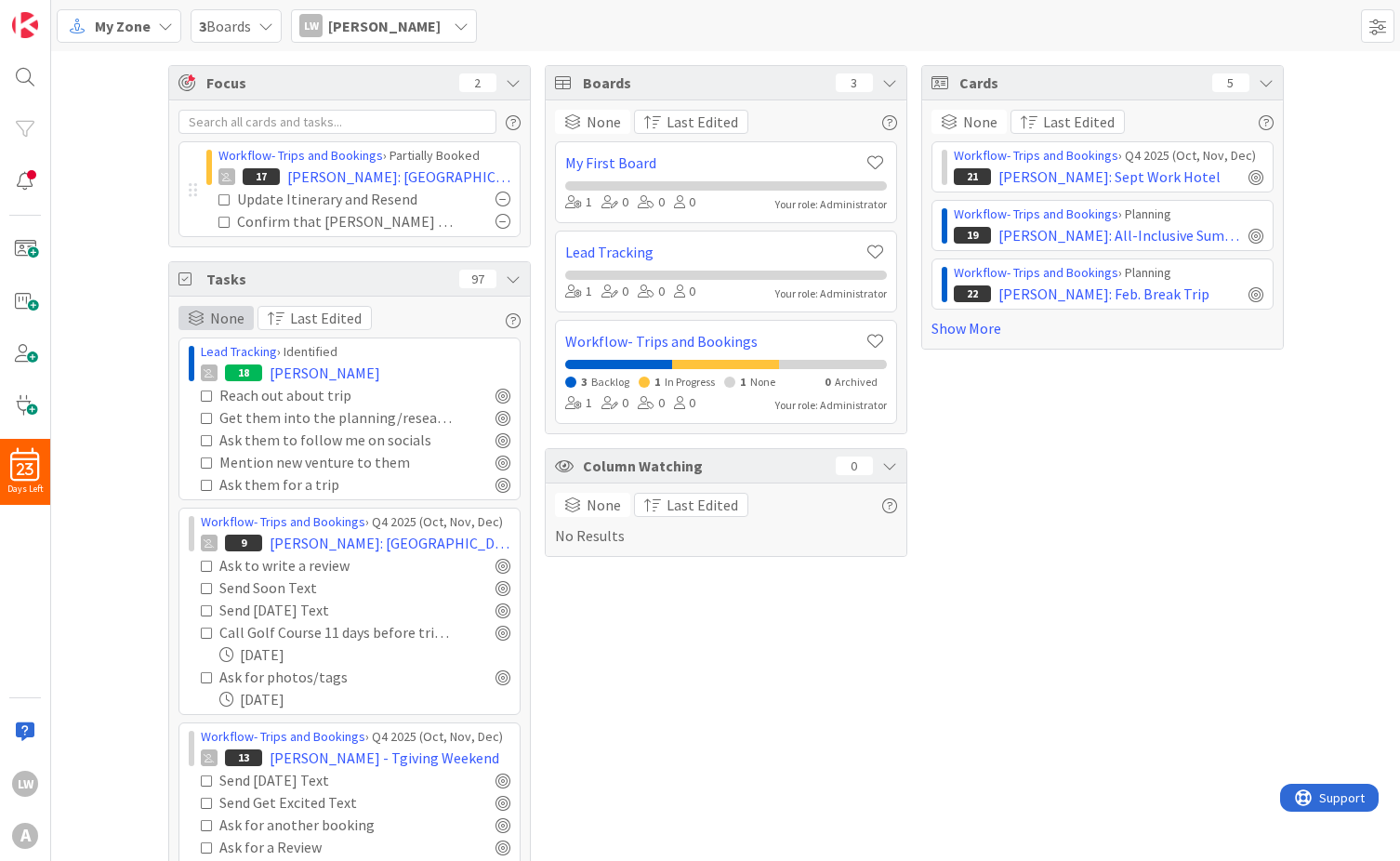
click at [210, 319] on span "None" at bounding box center [227, 319] width 34 height 23
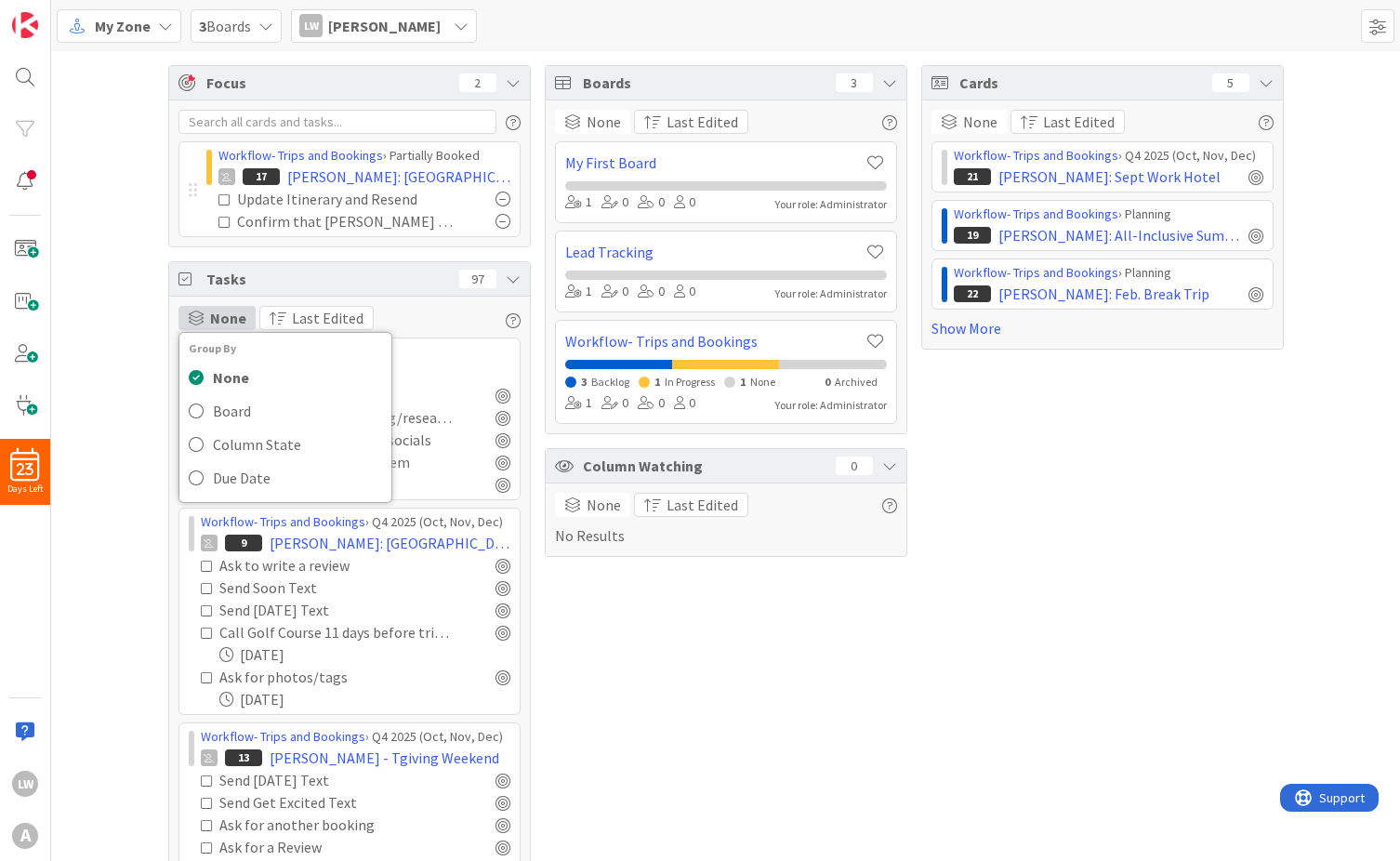
click at [111, 300] on div "Focus 2 Workflow- Trips and Bookings › Partially Booked 17 DIPLACIDO: Switzerla…" at bounding box center [726, 507] width 1349 height 911
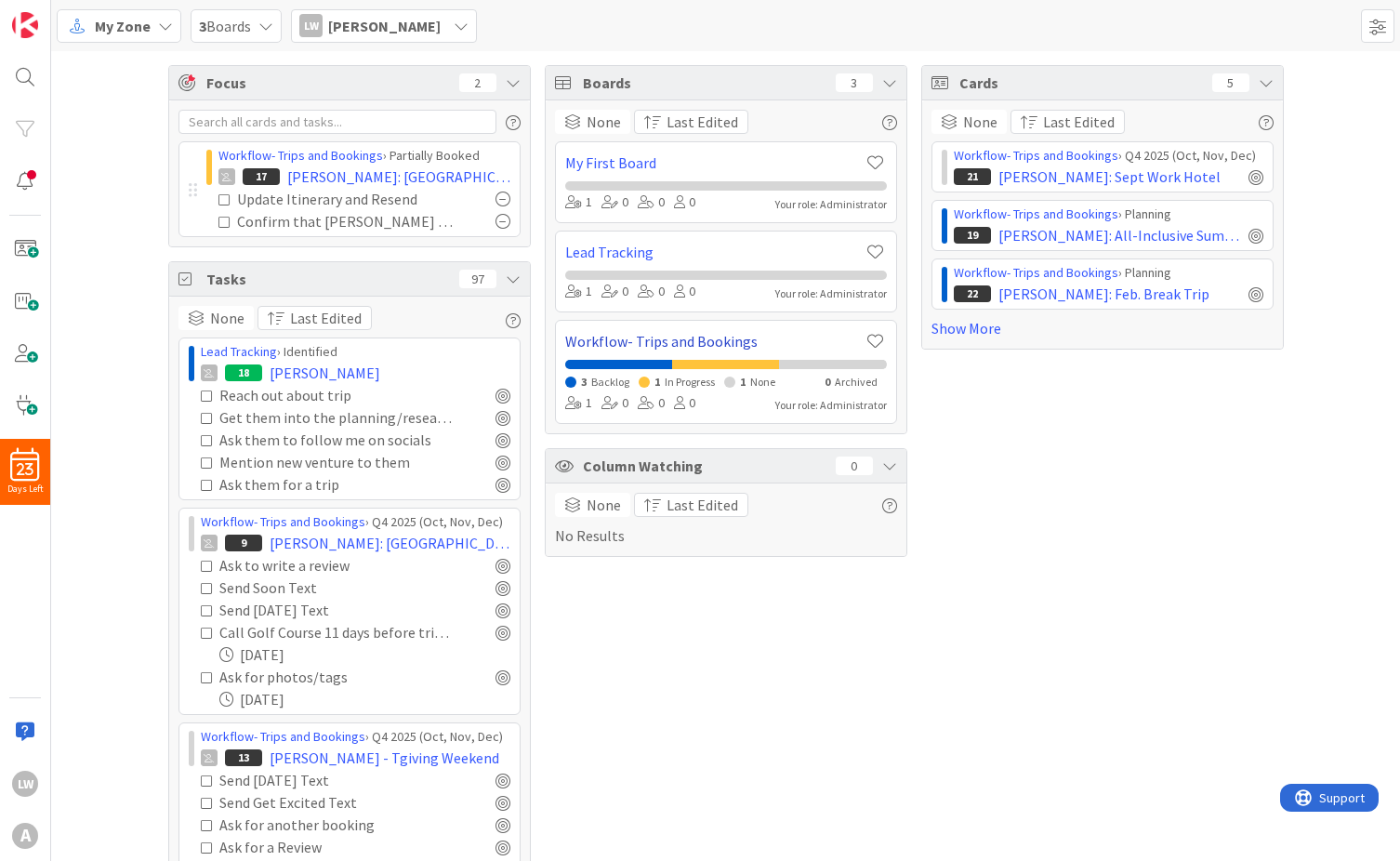
click at [710, 335] on link "Workflow- Trips and Bookings" at bounding box center [714, 341] width 299 height 23
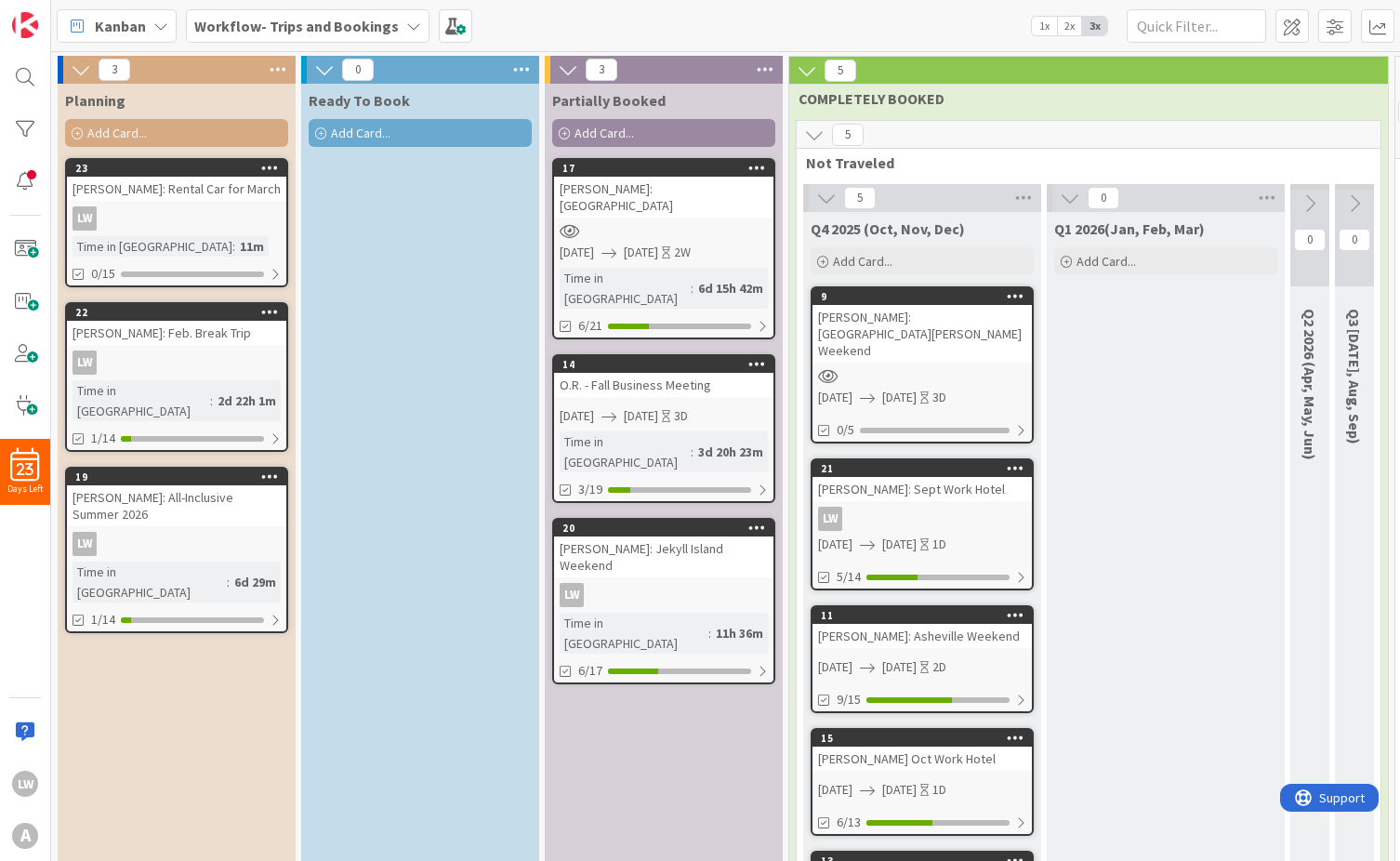
click at [171, 23] on div "Kanban" at bounding box center [116, 26] width 120 height 33
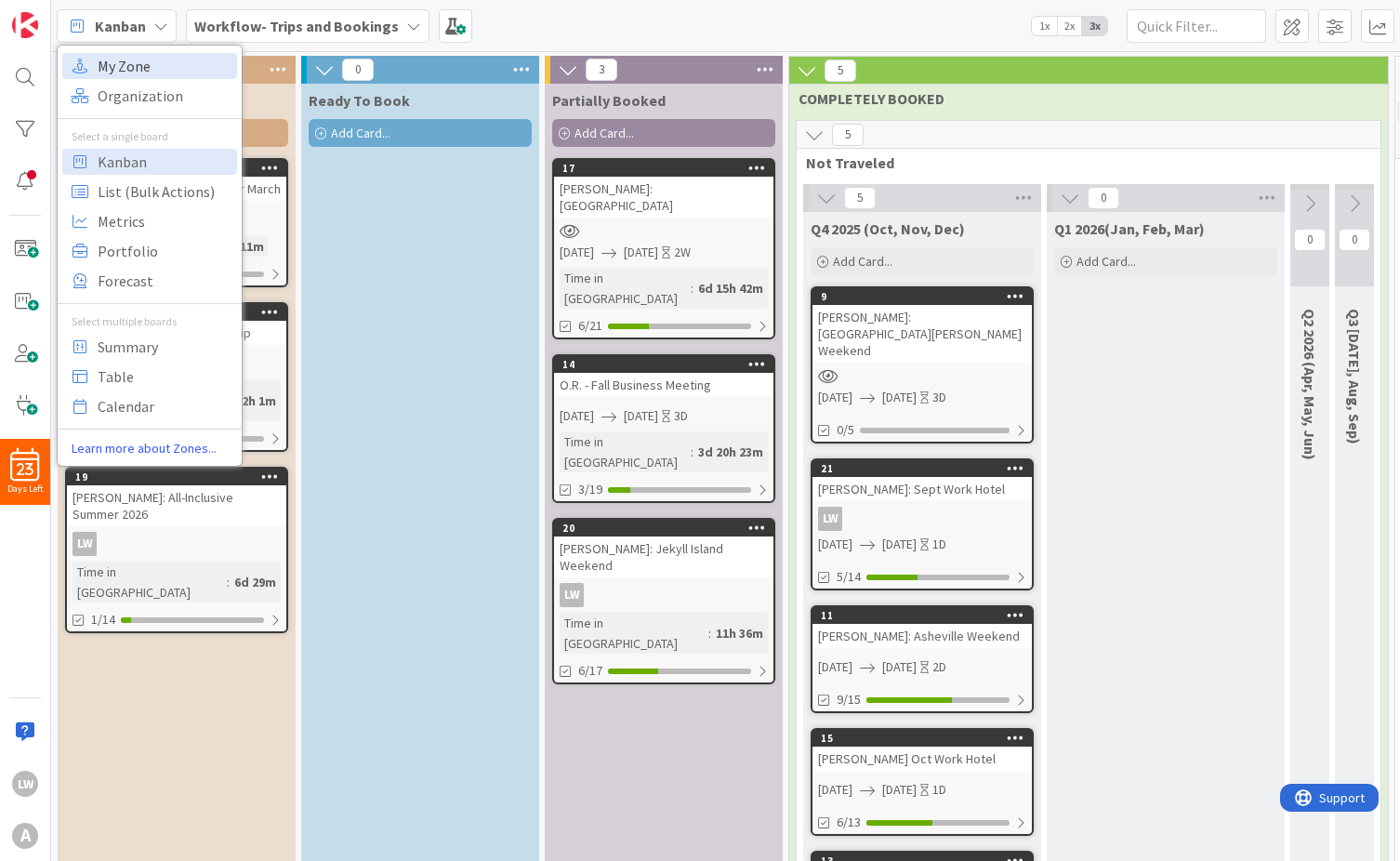
click at [149, 63] on span "My Zone" at bounding box center [164, 66] width 134 height 28
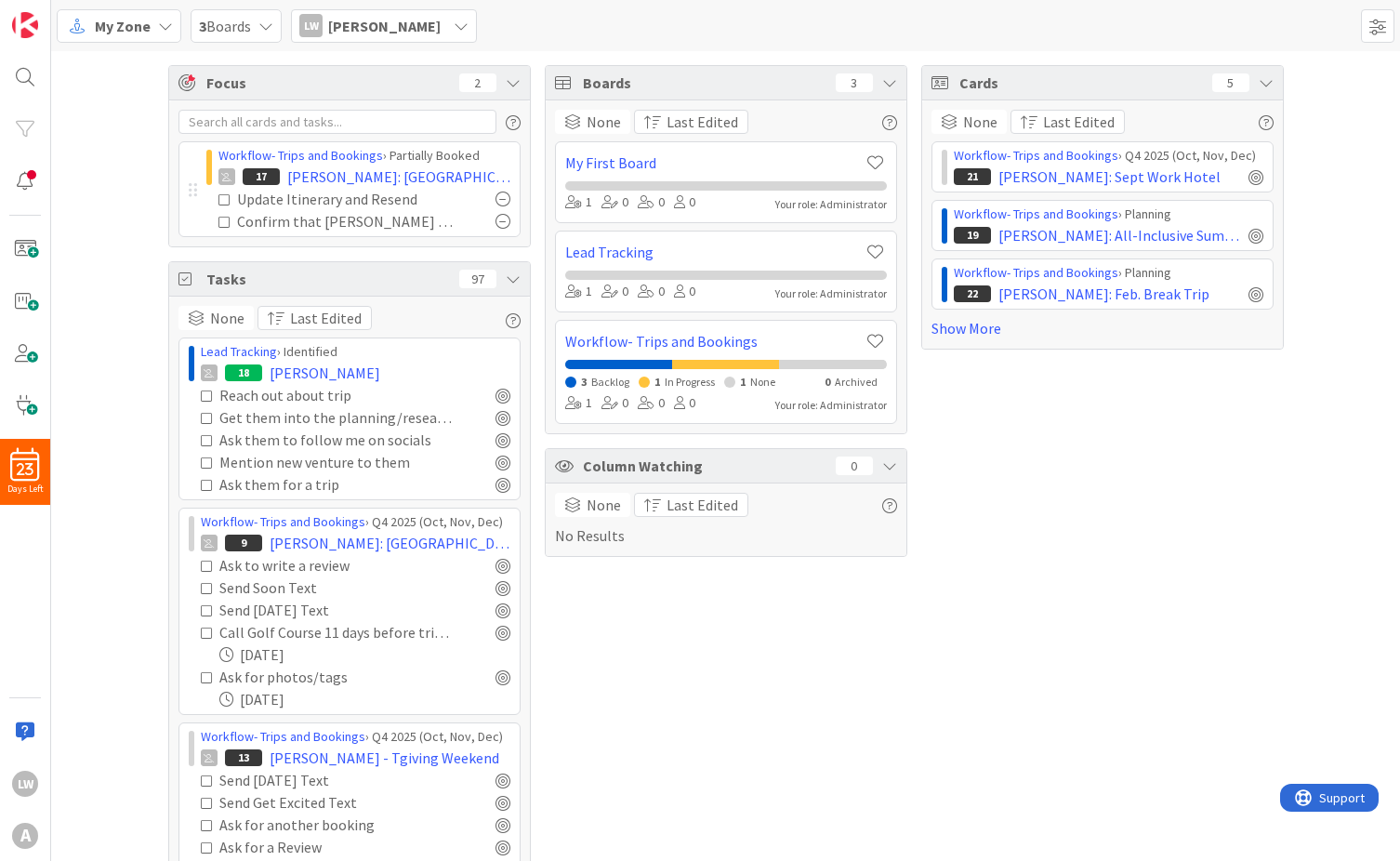
click at [508, 276] on icon at bounding box center [513, 279] width 15 height 15
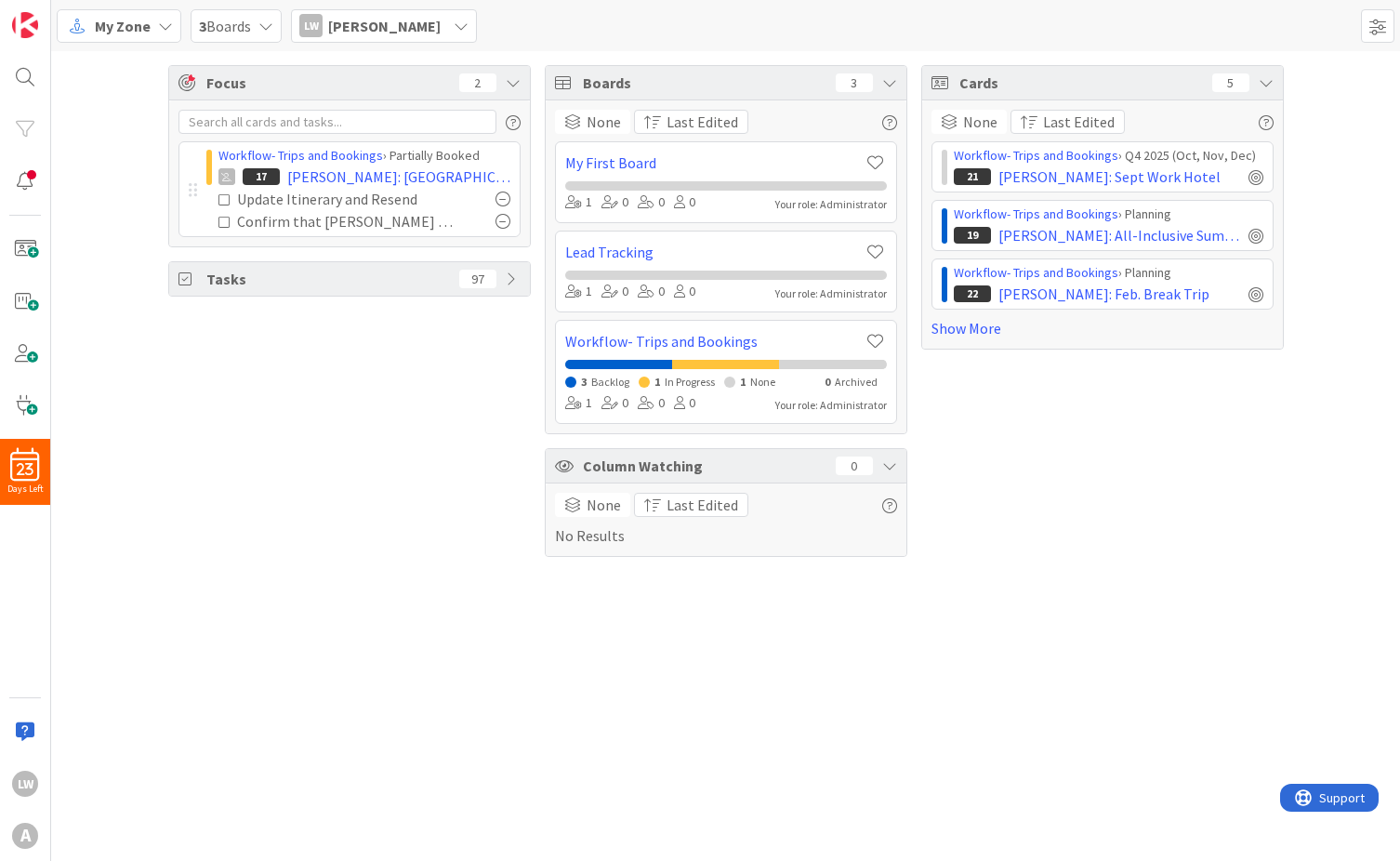
click at [508, 276] on icon at bounding box center [513, 279] width 15 height 15
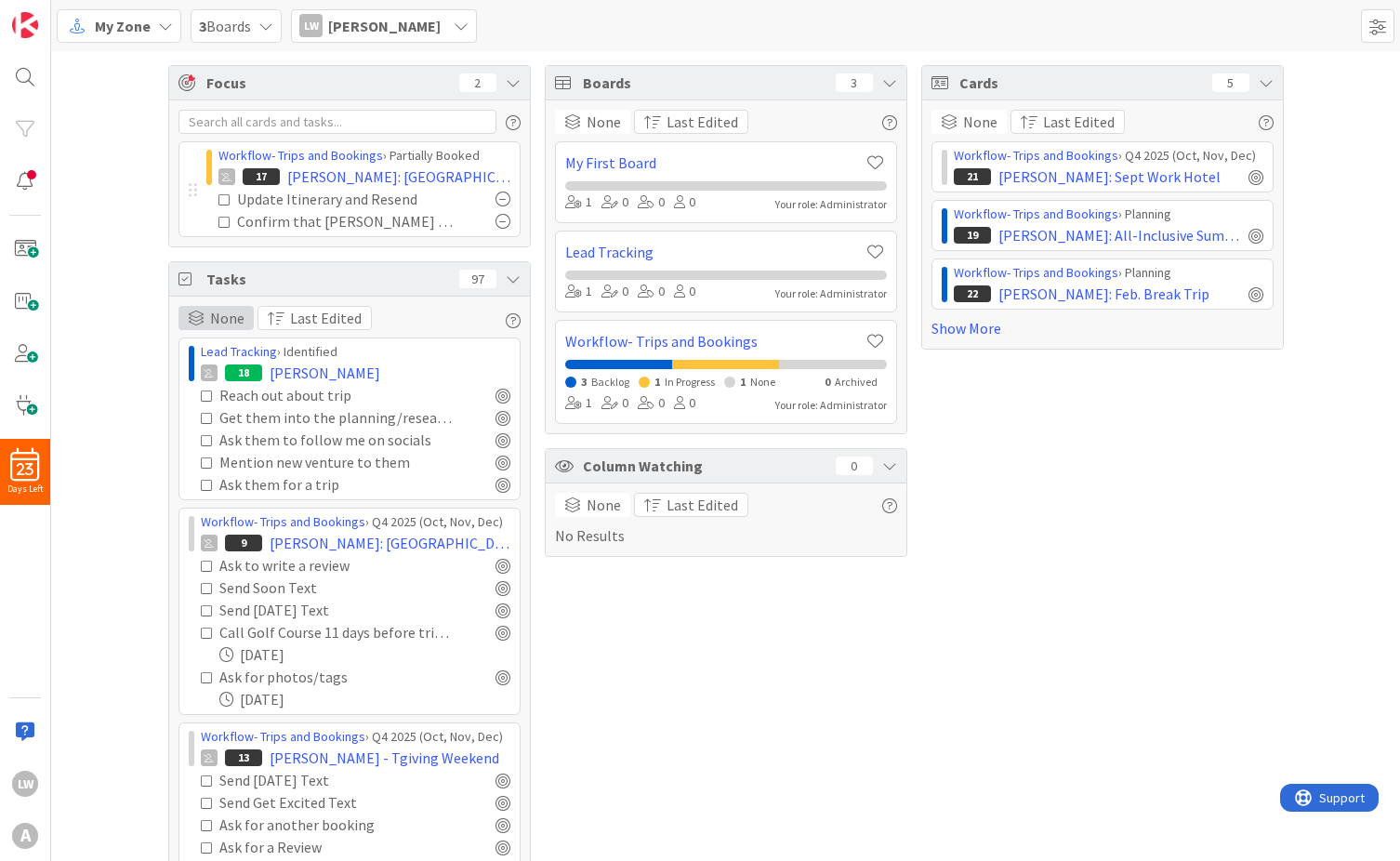
click at [235, 323] on span "None" at bounding box center [227, 319] width 34 height 23
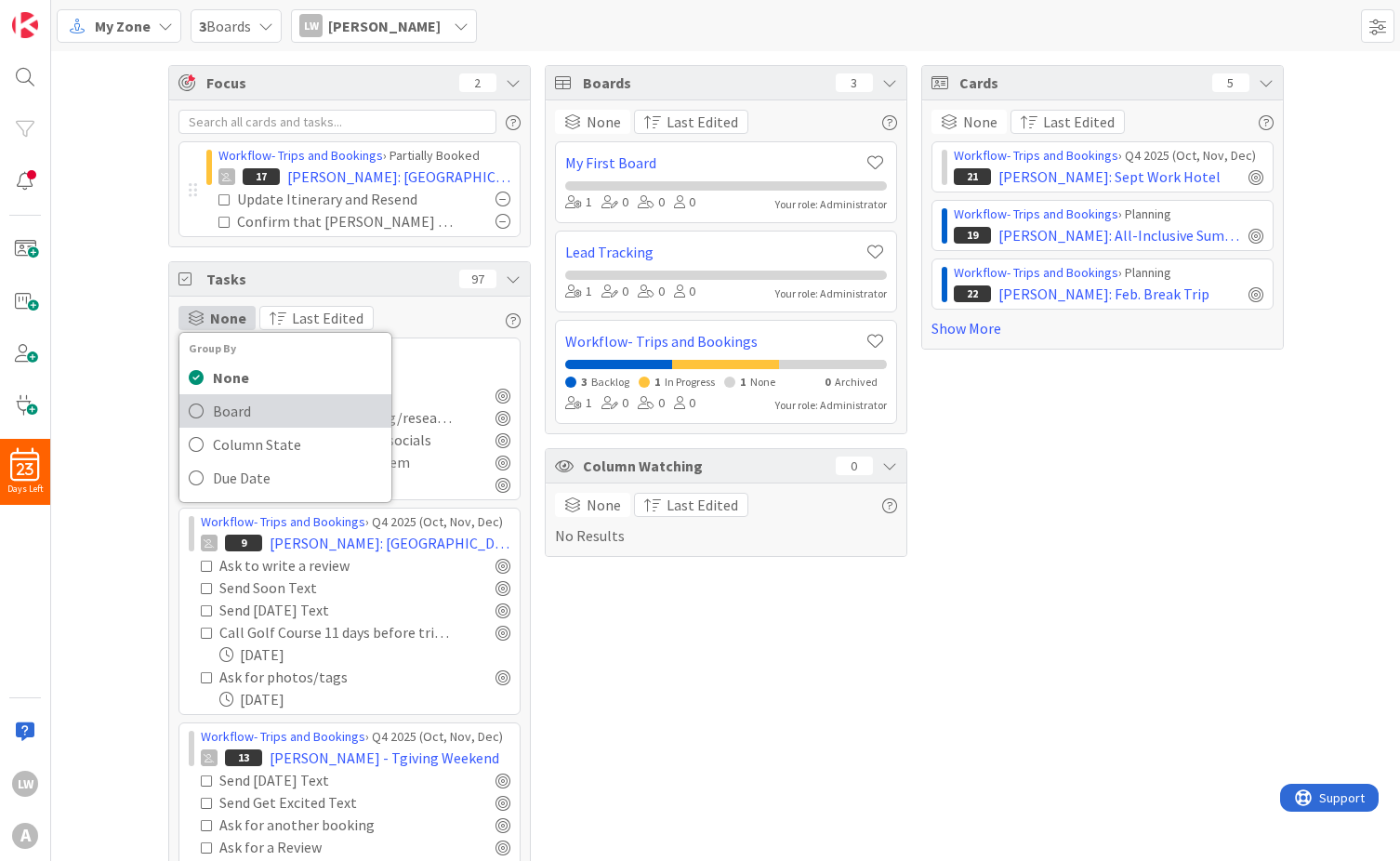
click at [202, 406] on link "Board" at bounding box center [285, 410] width 212 height 33
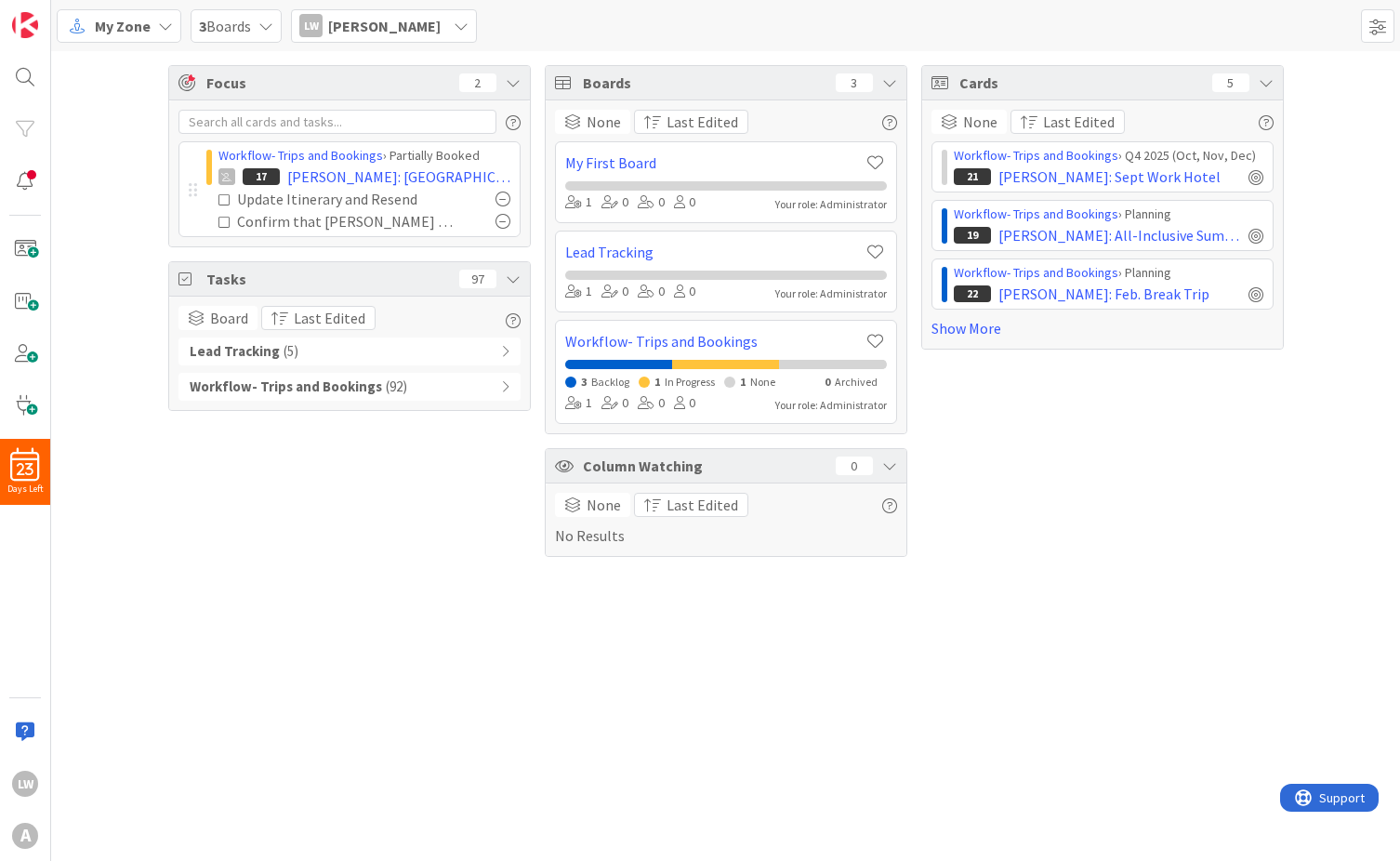
click at [237, 388] on b "Workflow- Trips and Bookings" at bounding box center [286, 387] width 193 height 22
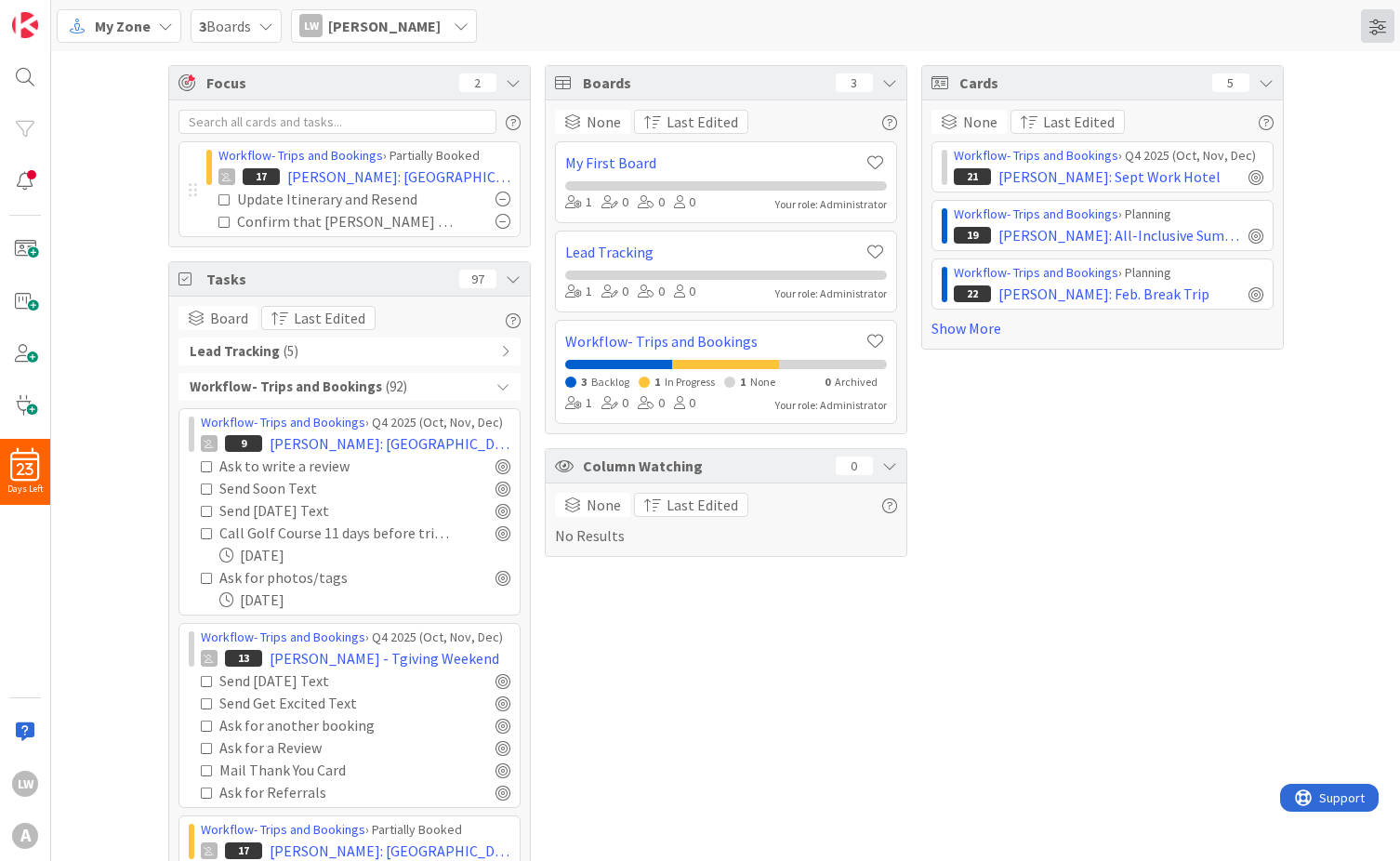
click at [1377, 20] on span at bounding box center [1377, 26] width 33 height 33
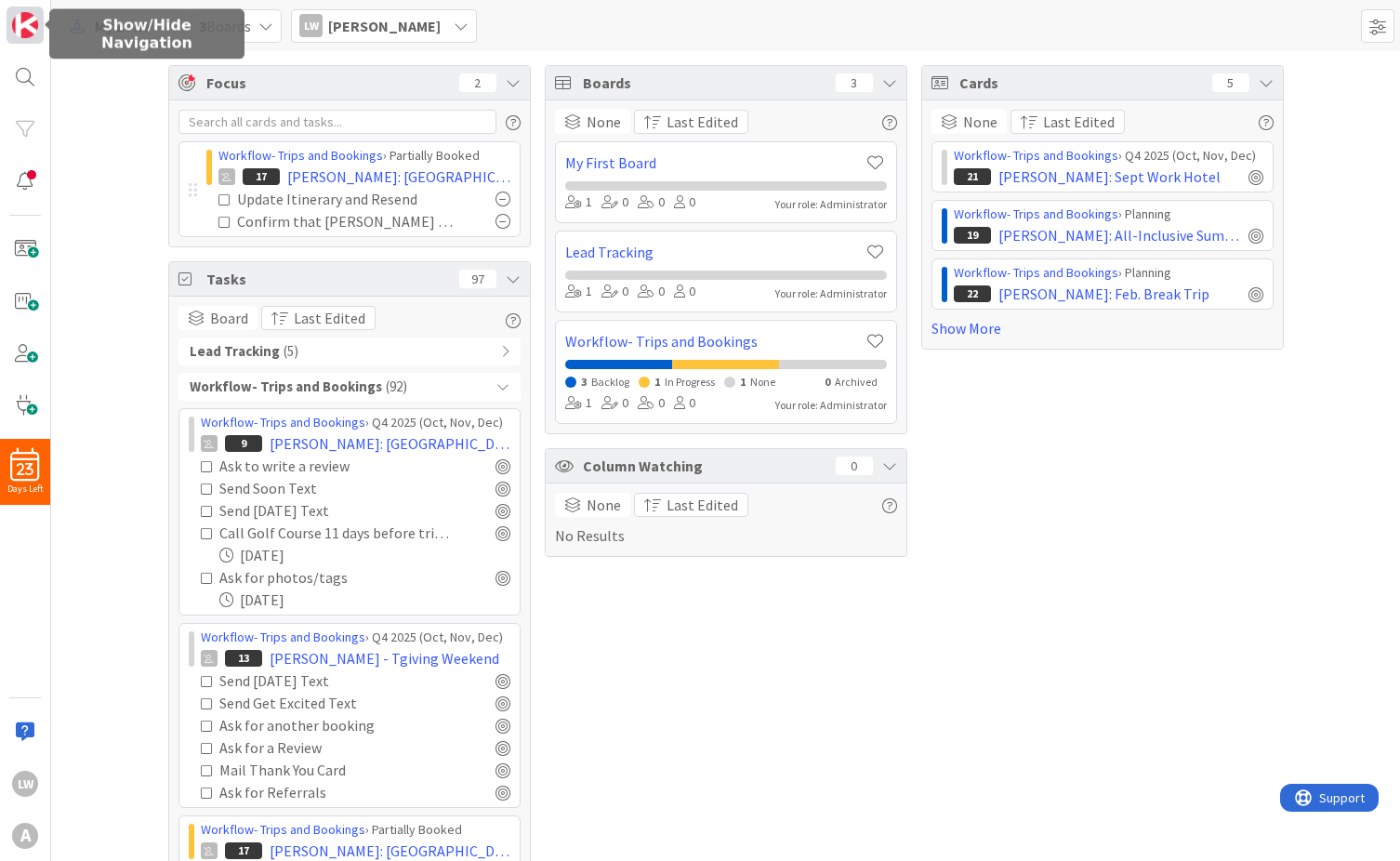
click at [28, 33] on img at bounding box center [26, 26] width 26 height 26
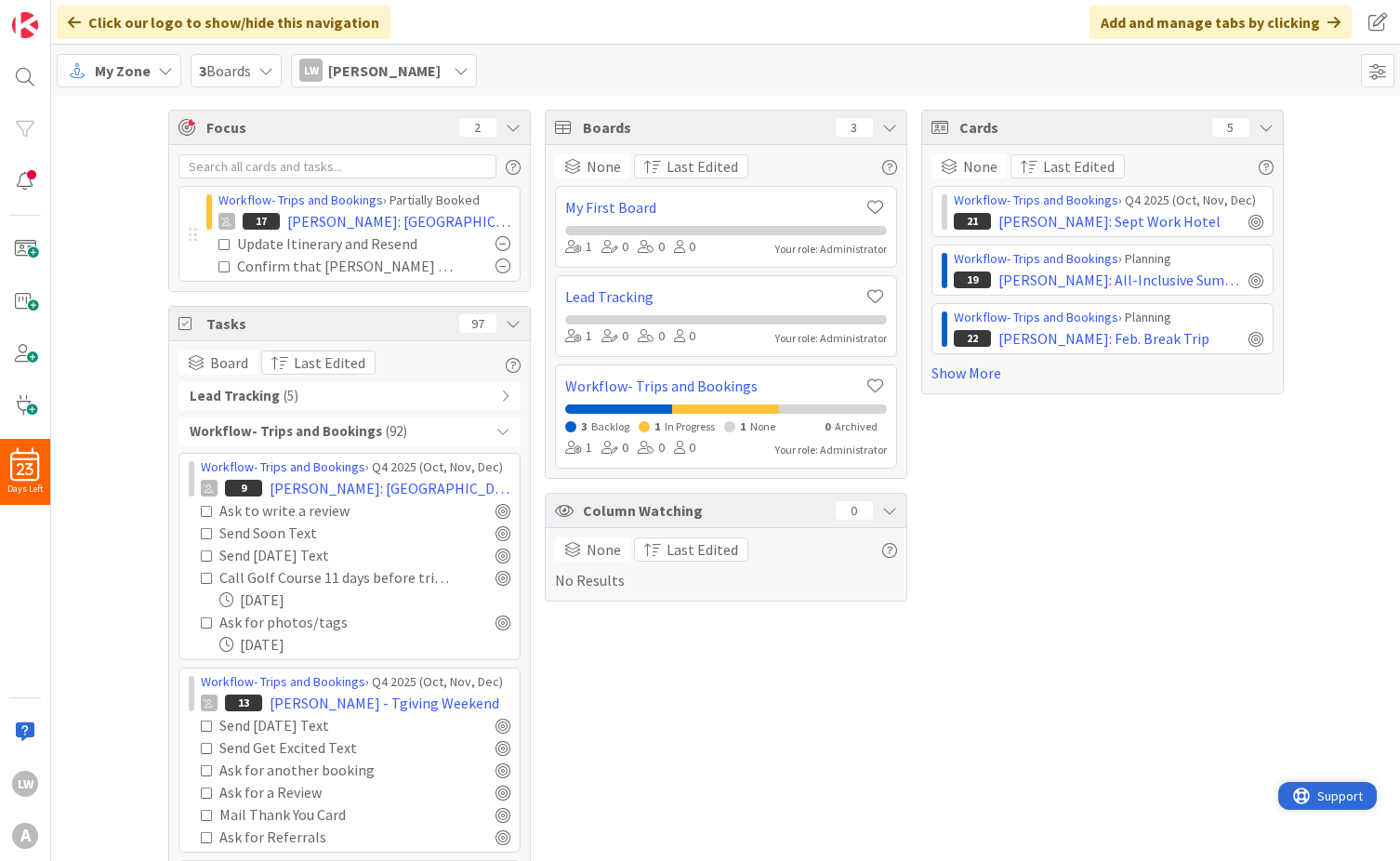
click at [1314, 792] on div "Support" at bounding box center [1328, 797] width 70 height 23
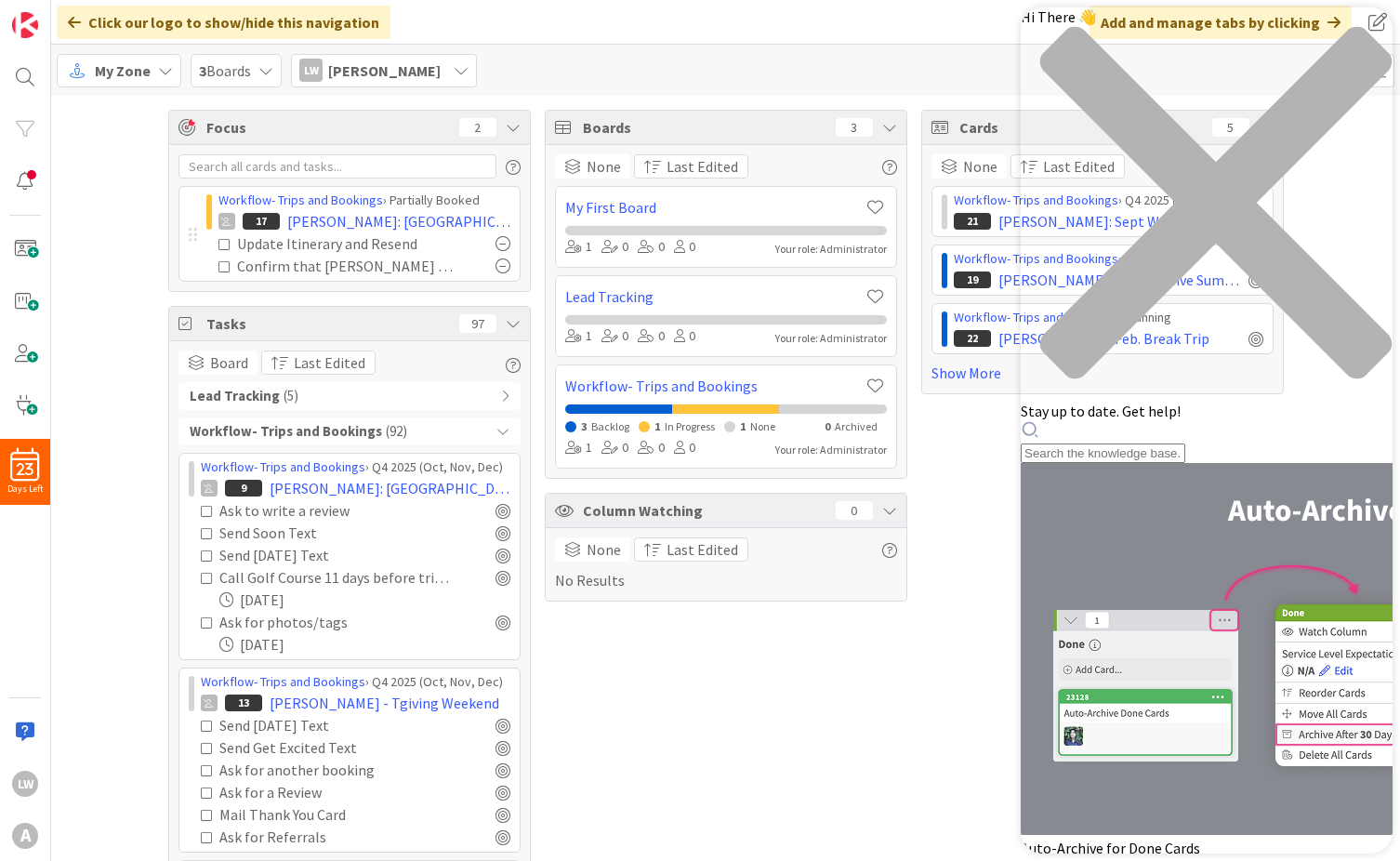
click at [1118, 111] on div "Hi There 👋 Stay up to date. Get help!" at bounding box center [1207, 235] width 372 height 456
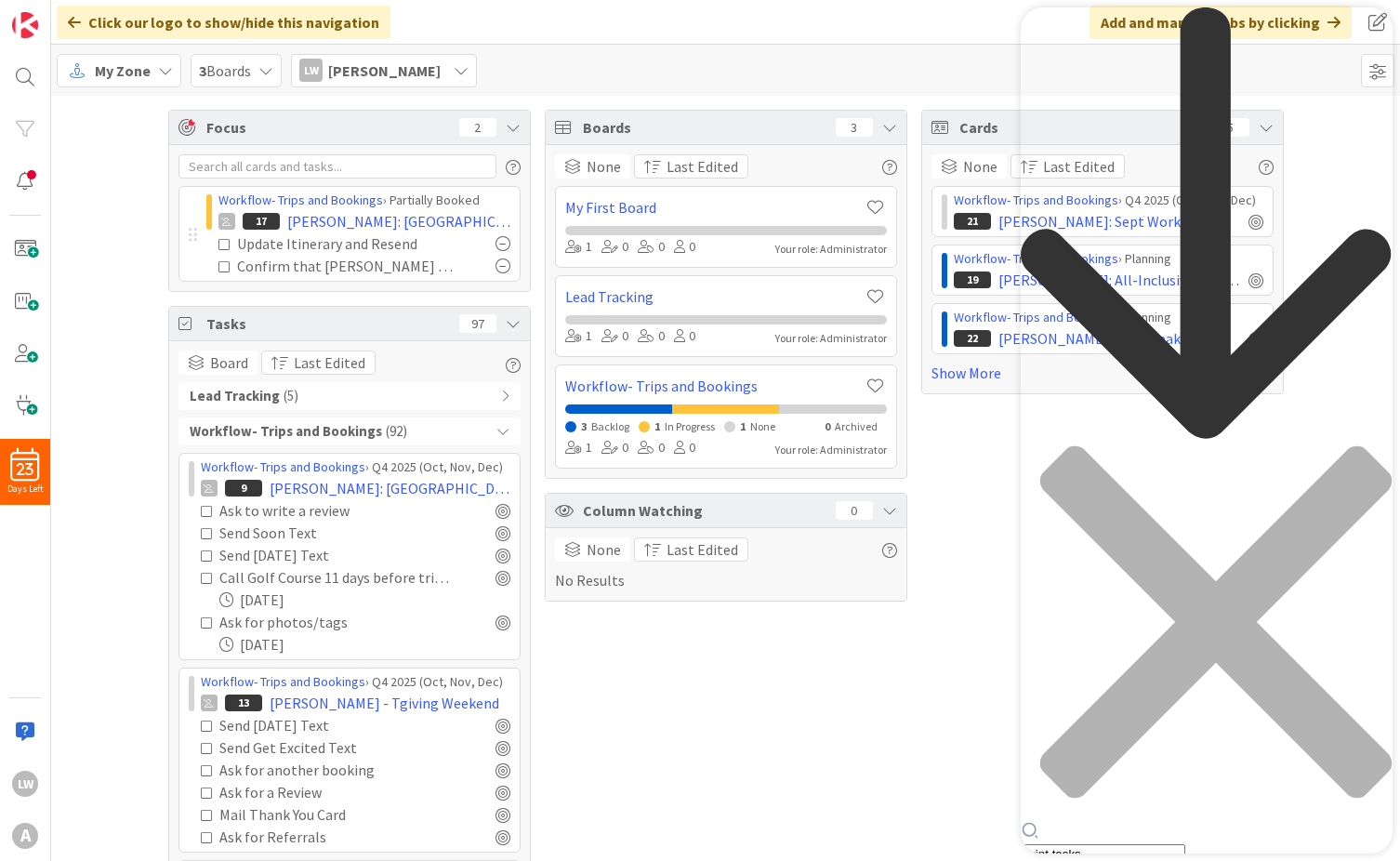
type input "print tasks"
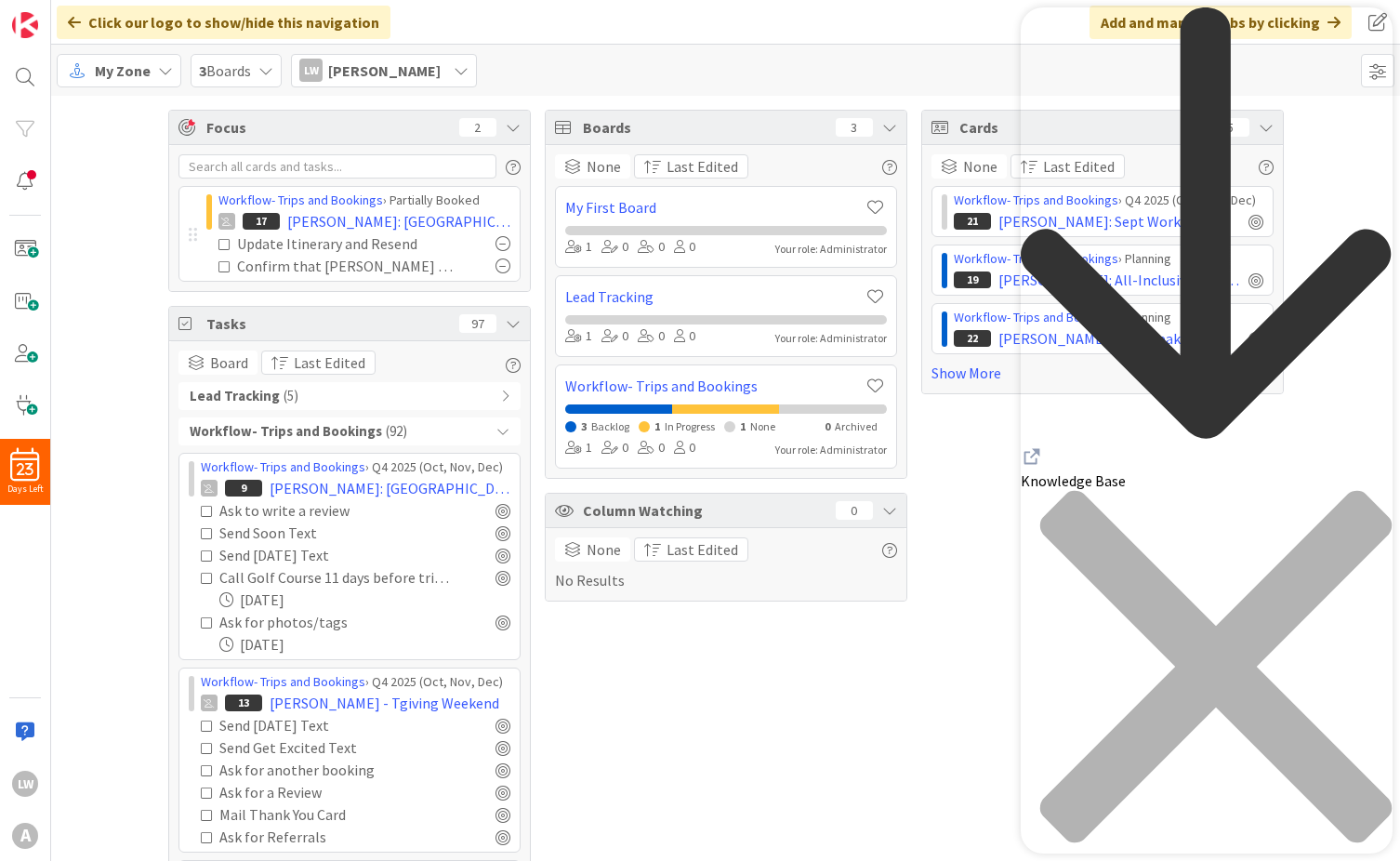
click at [1042, 41] on div "back to header" at bounding box center [1207, 227] width 372 height 439
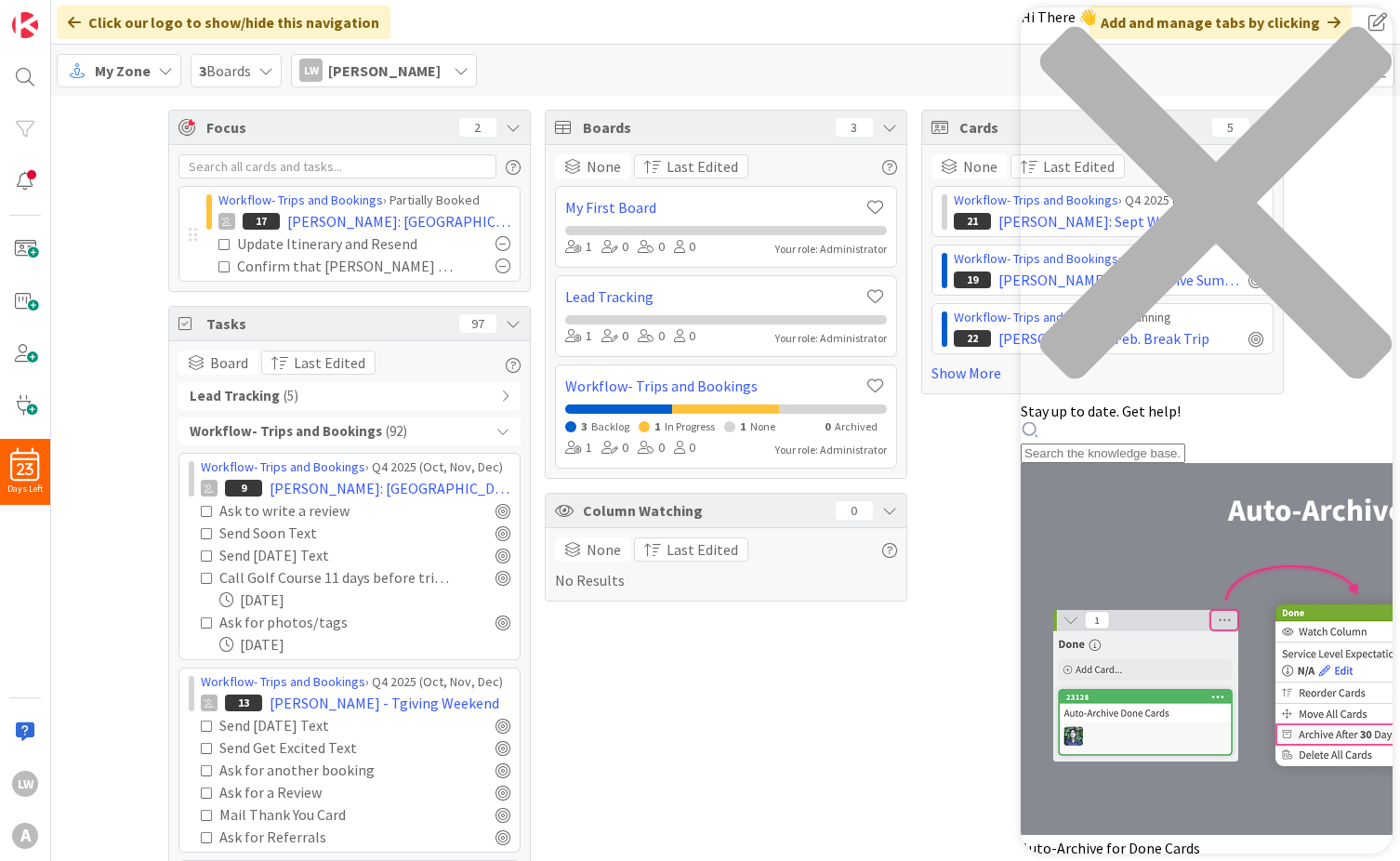
click at [1106, 106] on div "Hi There 👋 Stay up to date. Get help!" at bounding box center [1207, 235] width 372 height 456
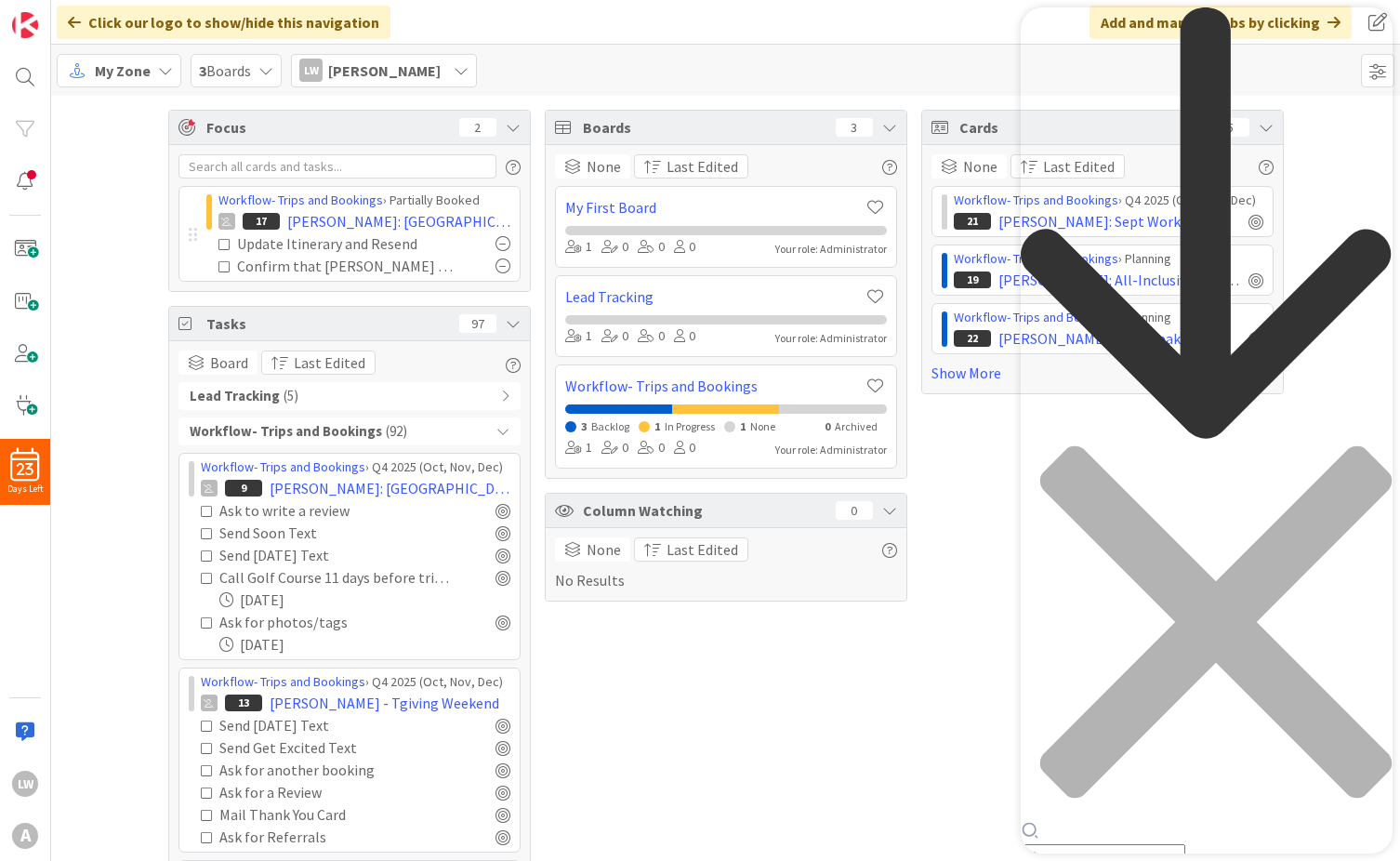
type input "p"
type input "task list"
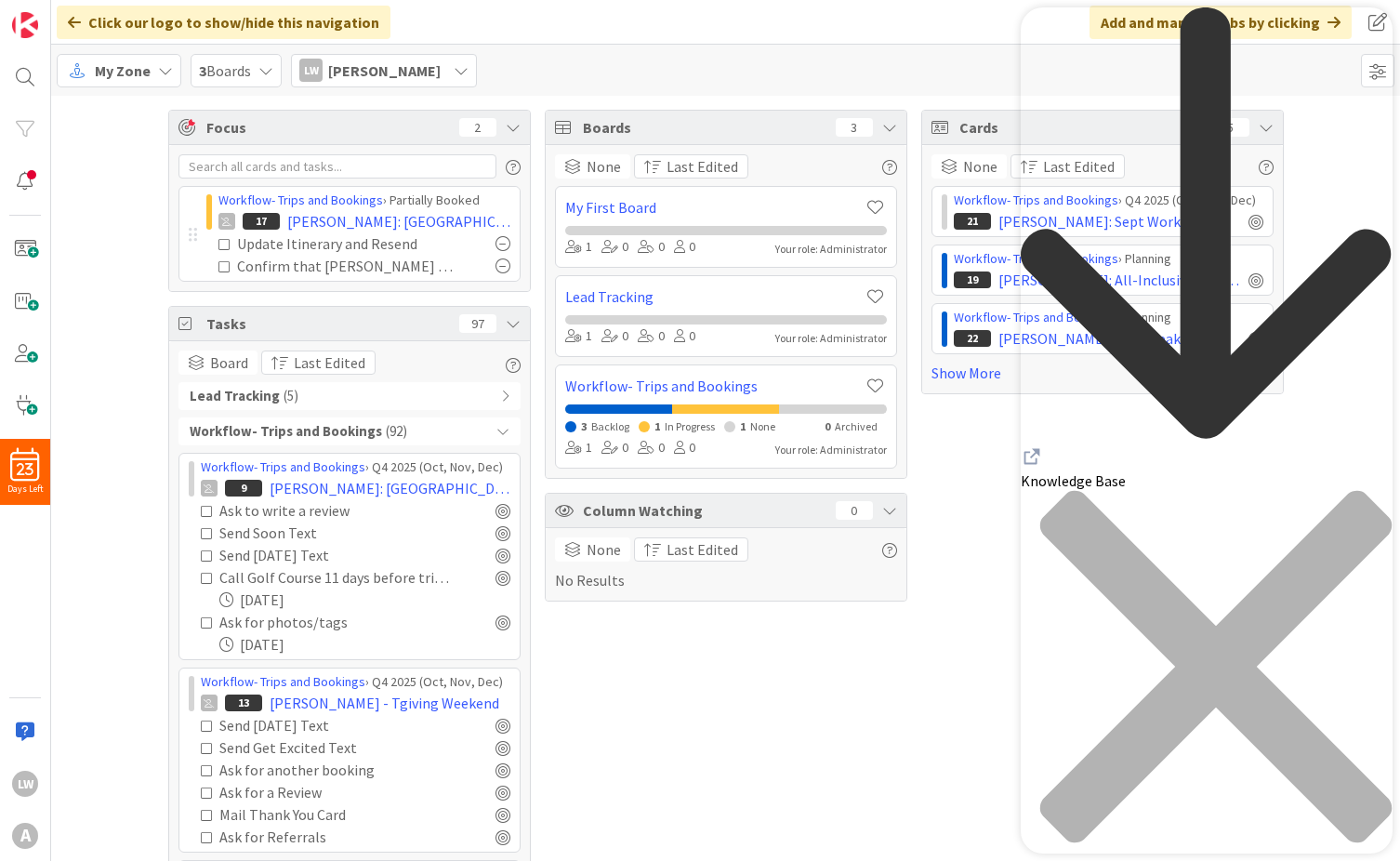
click at [136, 73] on span "My Zone" at bounding box center [122, 71] width 56 height 23
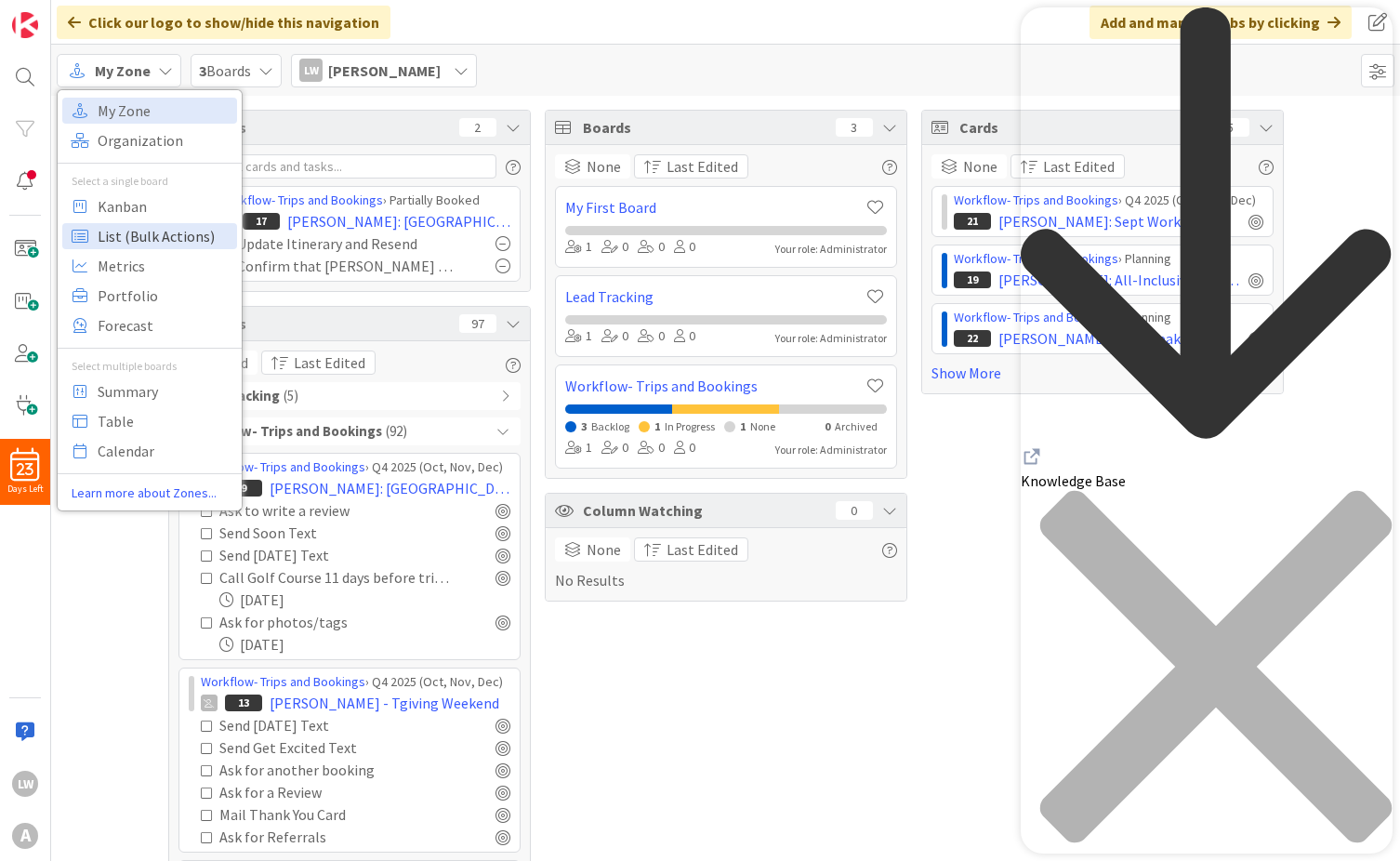
click at [143, 234] on span "List (Bulk Actions)" at bounding box center [164, 236] width 134 height 28
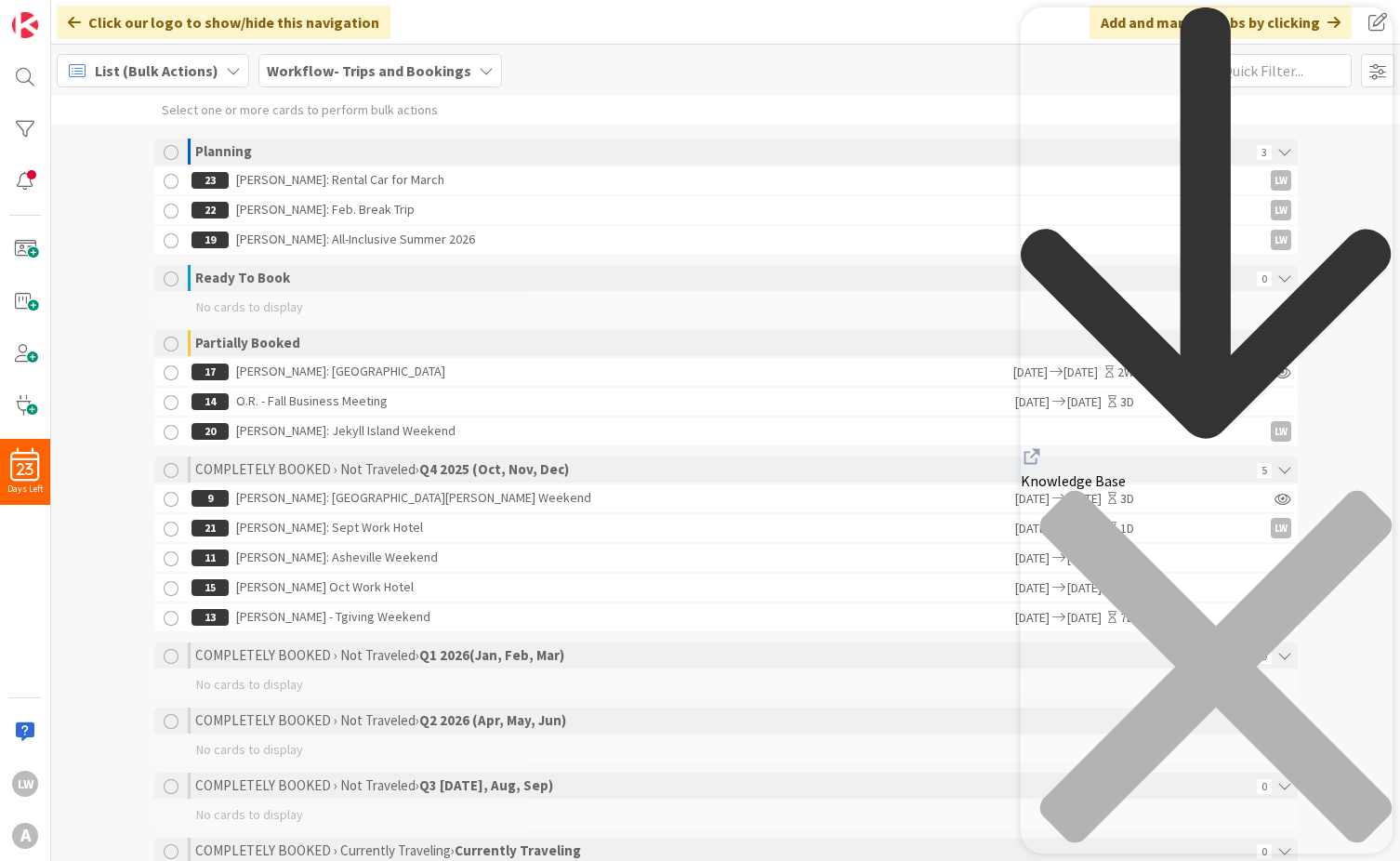
click at [1363, 491] on icon "close resource center" at bounding box center [1216, 666] width 351 height 352
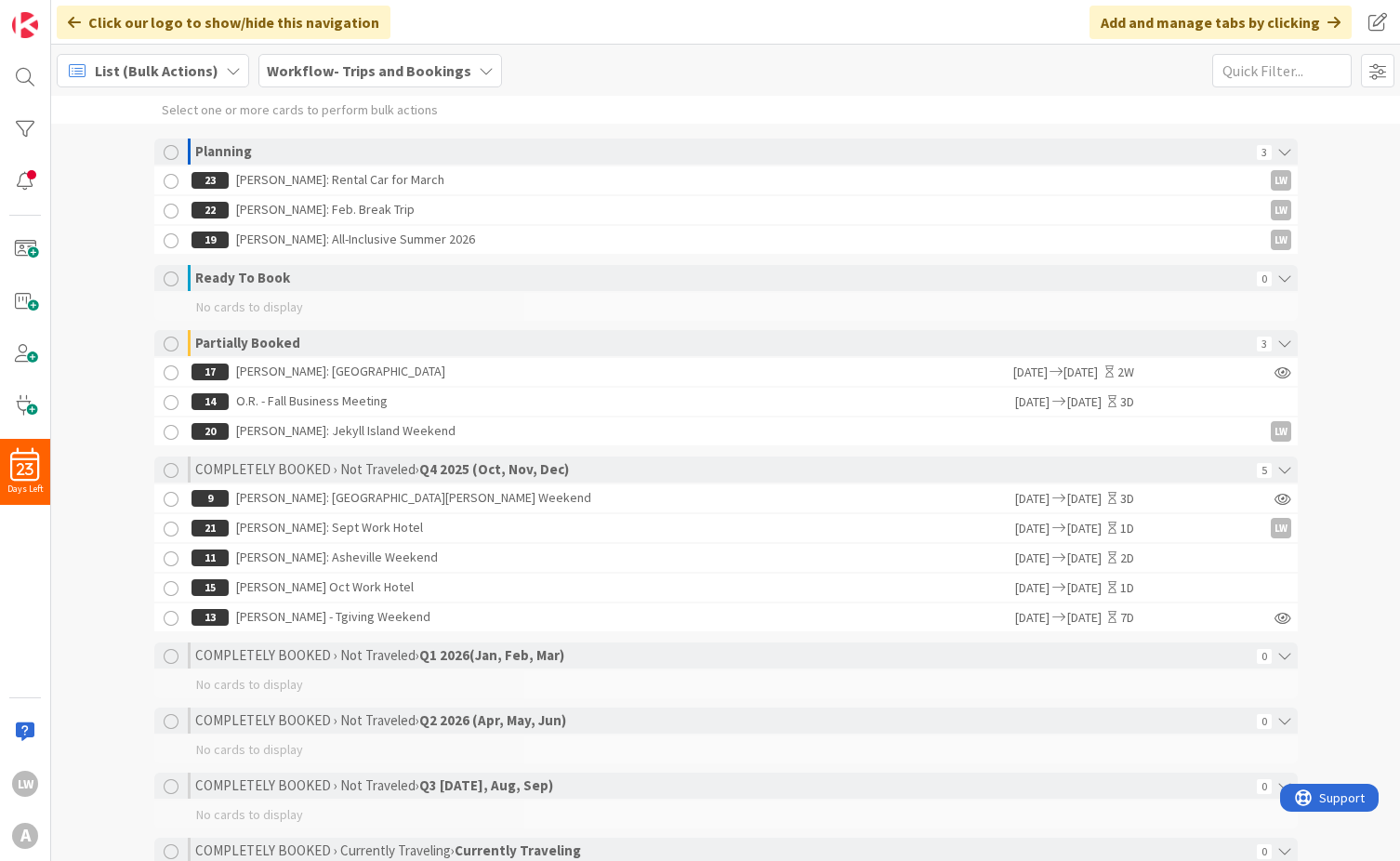
click at [211, 69] on span "List (Bulk Actions)" at bounding box center [156, 71] width 124 height 23
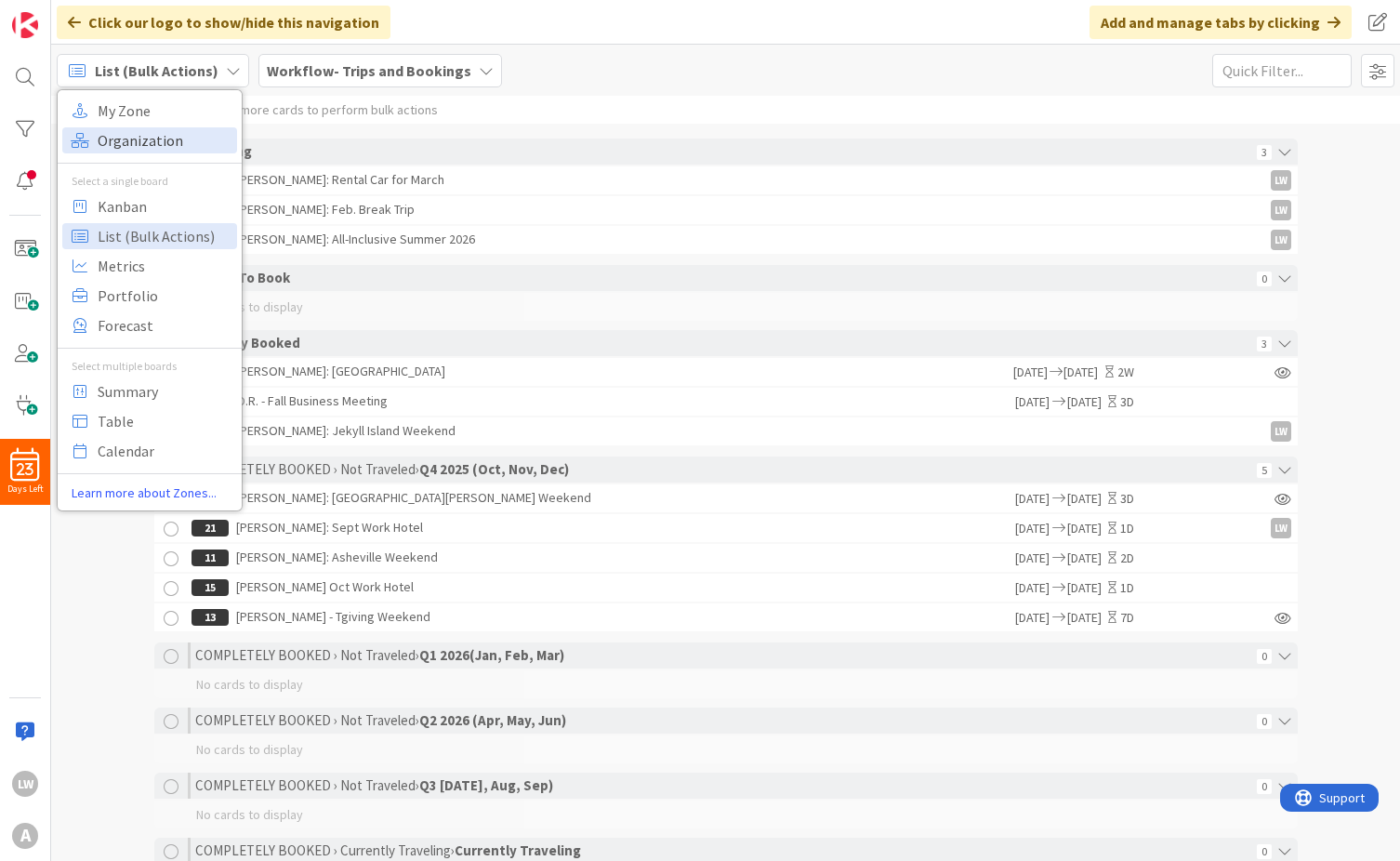
click at [168, 144] on span "Organization" at bounding box center [164, 141] width 134 height 28
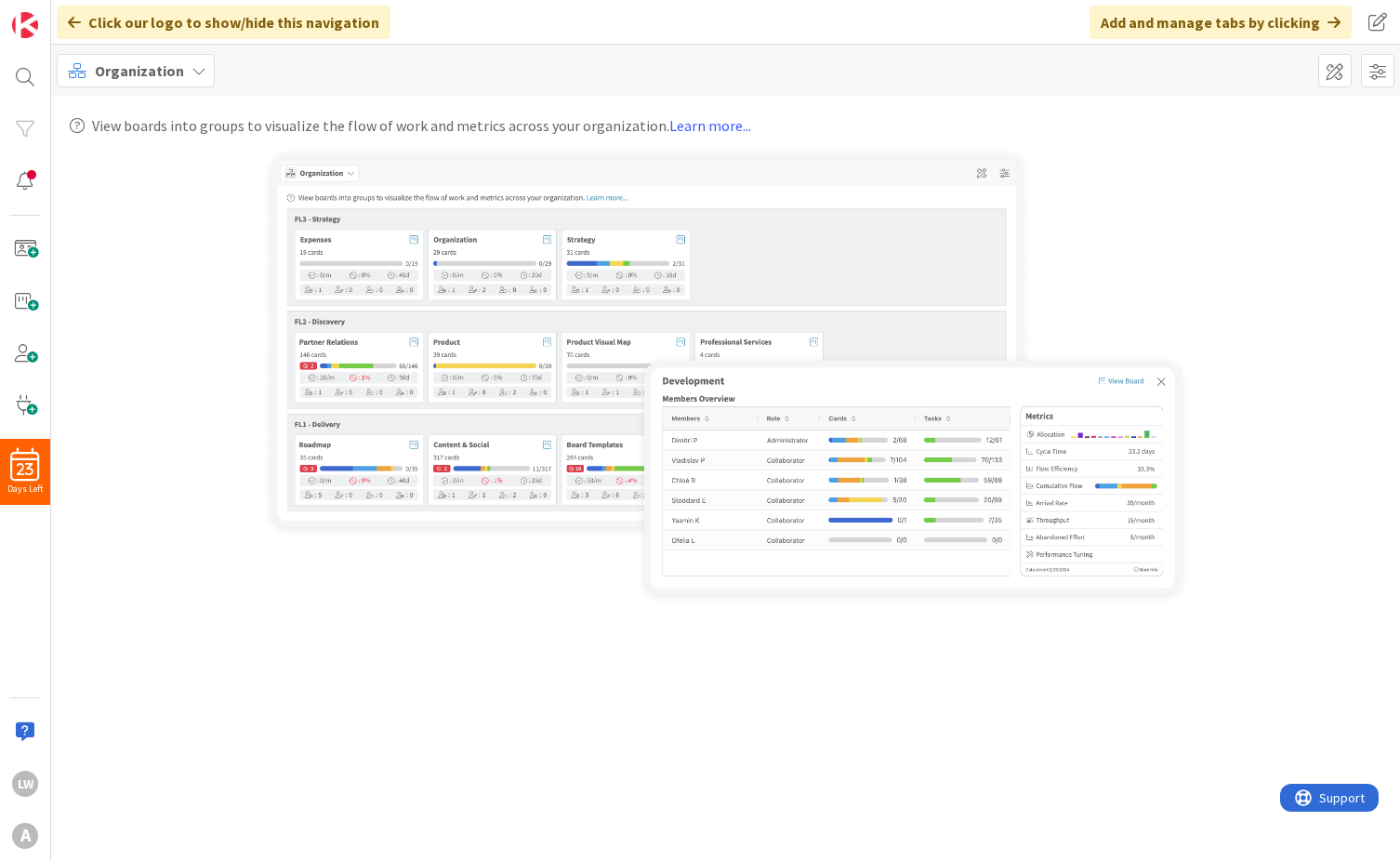
click at [199, 71] on icon at bounding box center [199, 71] width 15 height 15
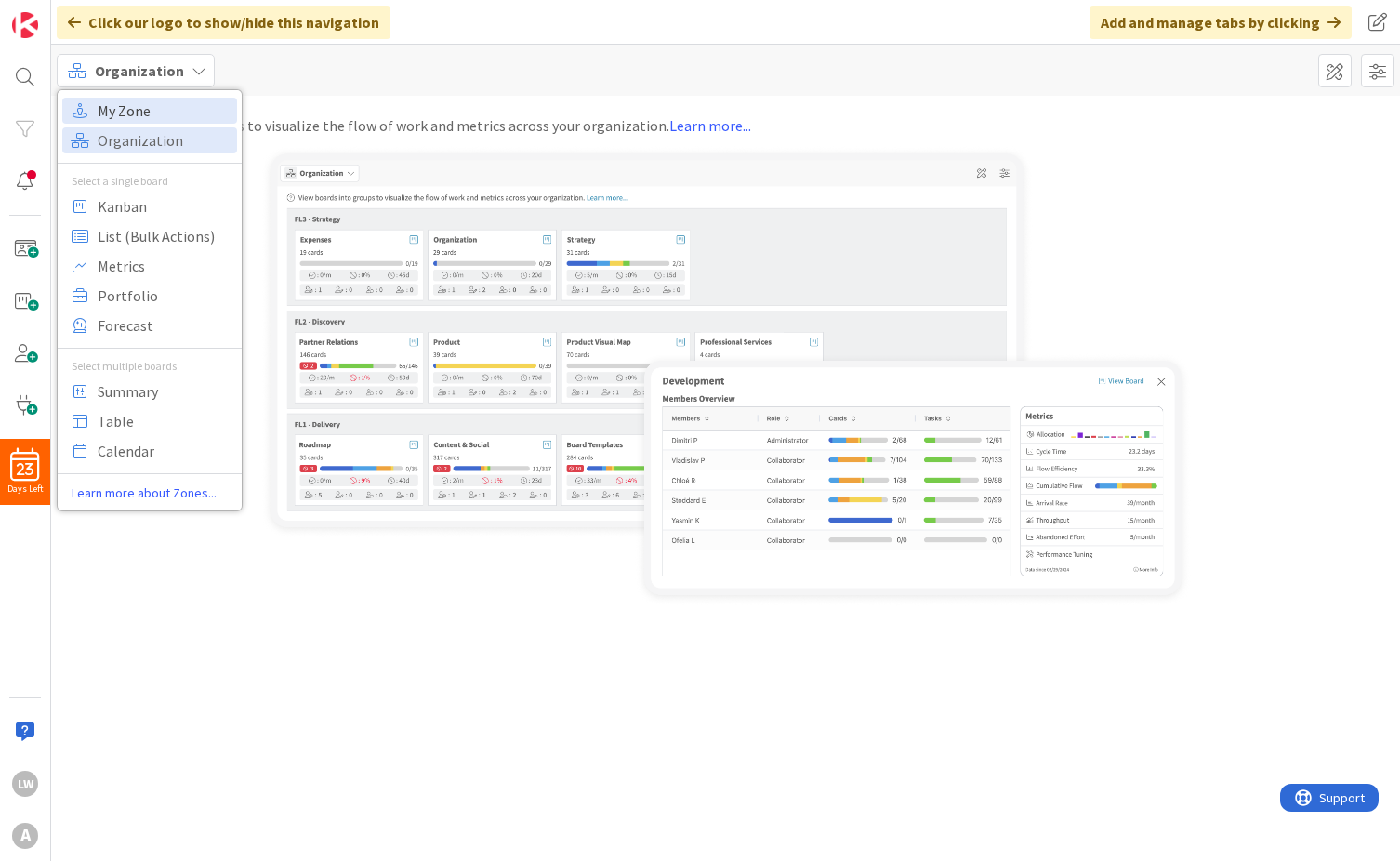
click at [184, 108] on span "My Zone" at bounding box center [164, 111] width 134 height 28
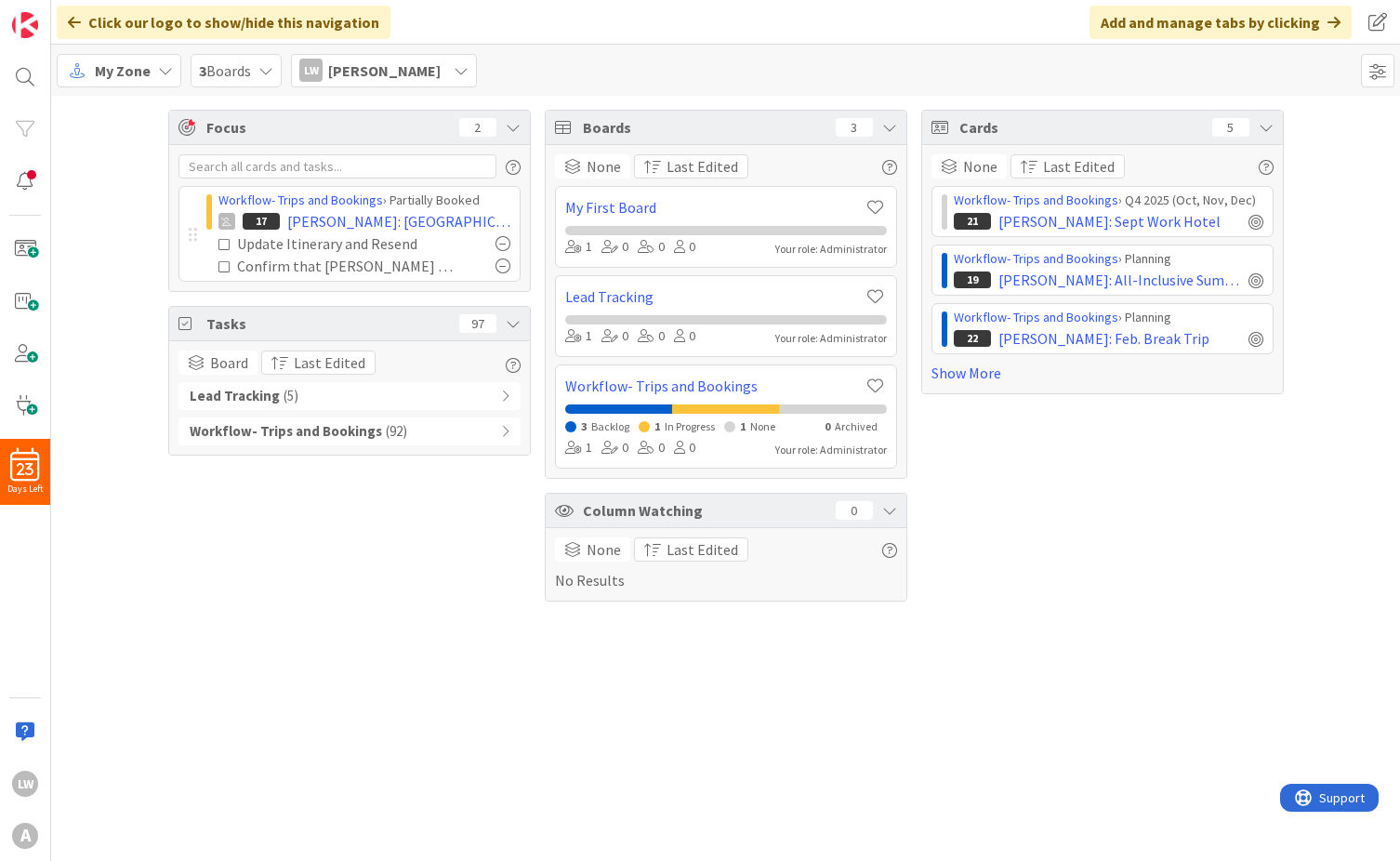
click at [426, 429] on div "Workflow- Trips and Bookings ( 92 )" at bounding box center [350, 432] width 342 height 28
